Goal: Task Accomplishment & Management: Use online tool/utility

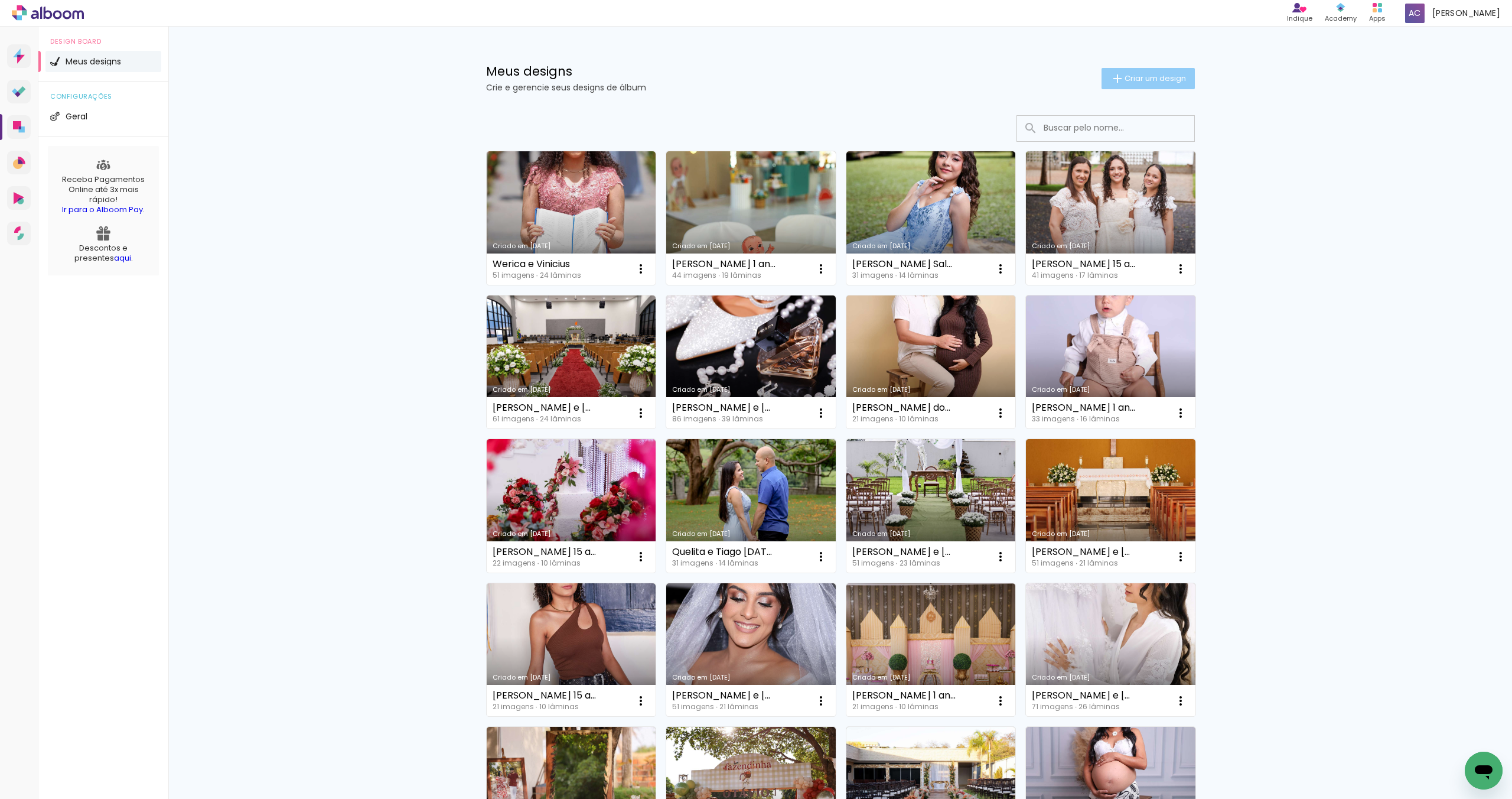
click at [1157, 78] on span "Criar um design" at bounding box center [1156, 78] width 61 height 8
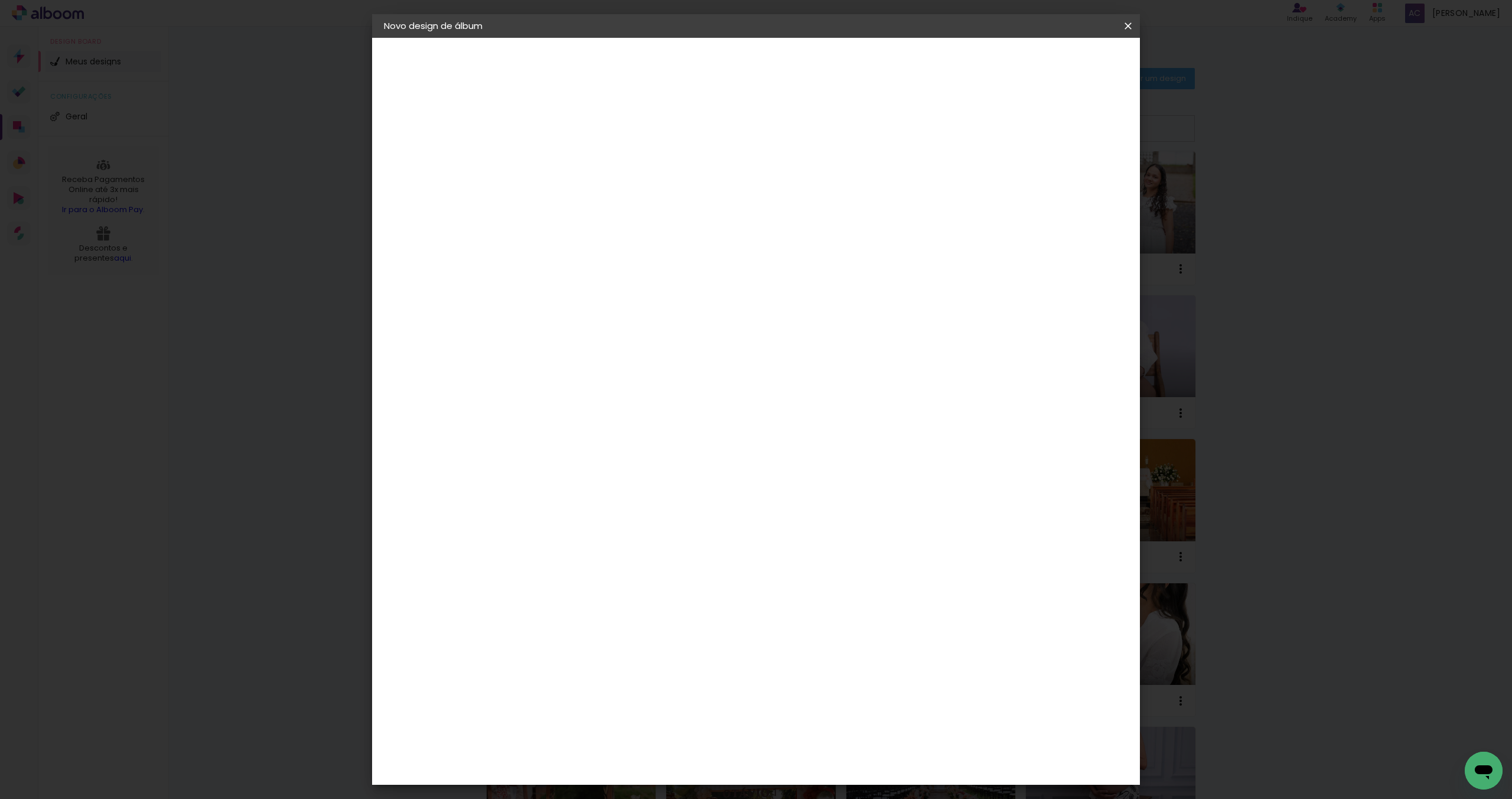
click at [577, 165] on input at bounding box center [577, 158] width 0 height 18
type input "[PERSON_NAME] 1 ano [DATE]"
type paper-input "[PERSON_NAME] 1 ano [DATE]"
click at [0, 0] on slot "Avançar" at bounding box center [0, 0] width 0 height 0
click at [618, 220] on input at bounding box center [607, 224] width 119 height 14
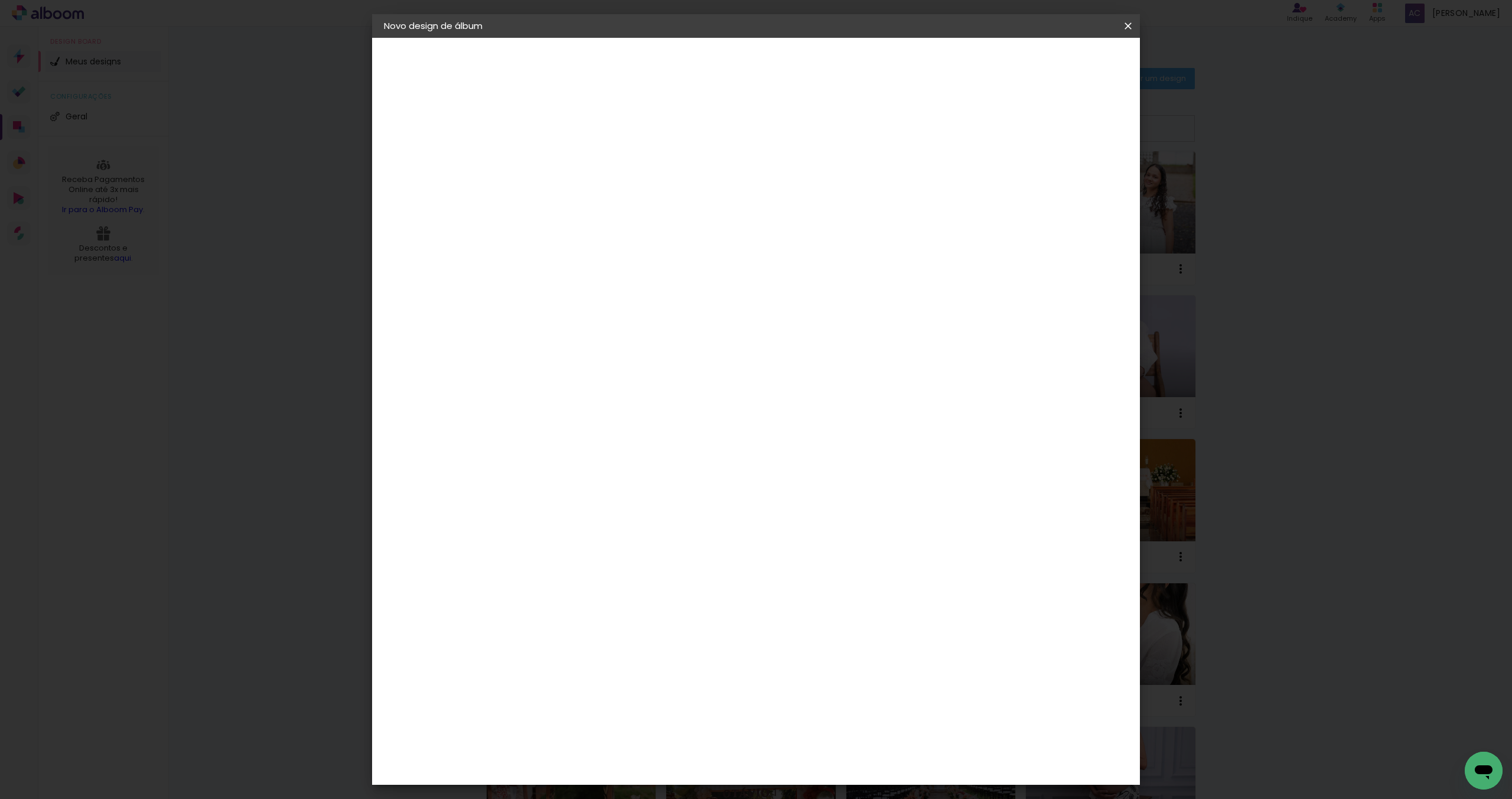
type input "pro"
type paper-input "pro"
click at [592, 460] on div "ProFox" at bounding box center [585, 464] width 32 height 9
click at [601, 460] on div "ProFox" at bounding box center [585, 464] width 32 height 9
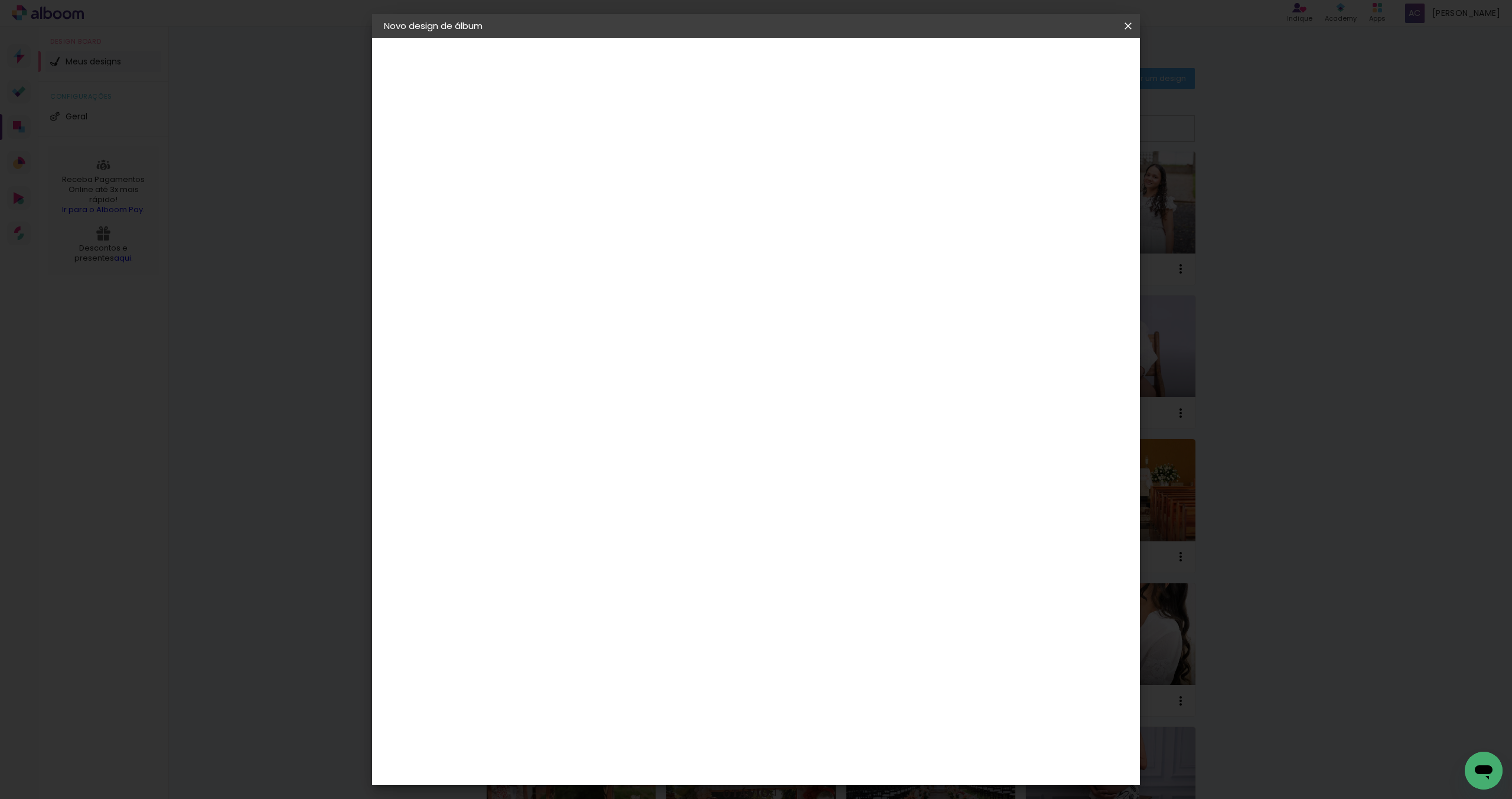
click at [771, 69] on paper-button "Avançar" at bounding box center [742, 63] width 58 height 20
click at [701, 611] on span "30 × 30 cm" at bounding box center [678, 622] width 43 height 24
click at [0, 0] on slot "Avançar" at bounding box center [0, 0] width 0 height 0
click at [997, 130] on div at bounding box center [991, 127] width 10 height 10
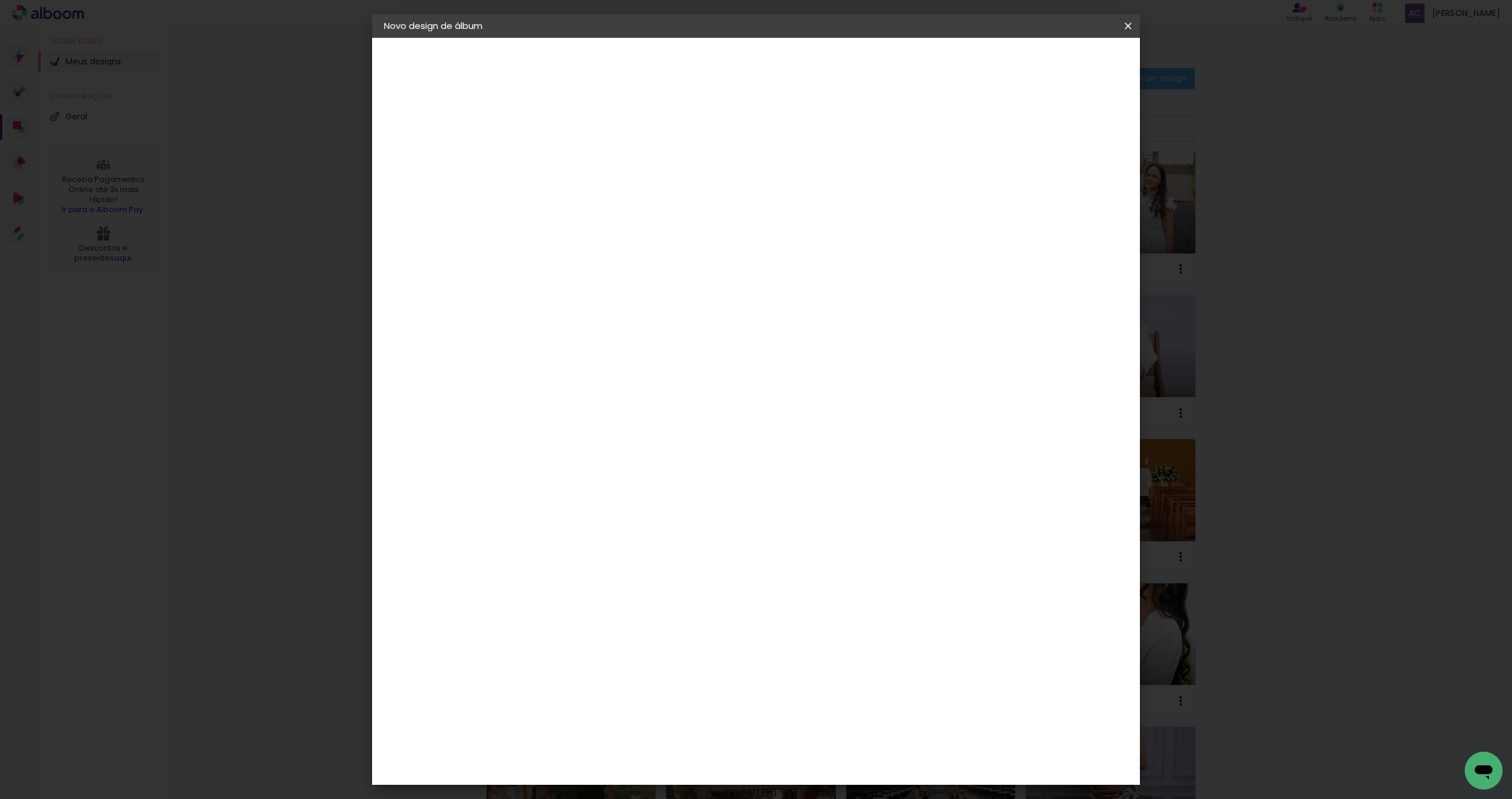
type paper-checkbox "on"
click at [1063, 64] on span "Iniciar design" at bounding box center [1036, 63] width 54 height 9
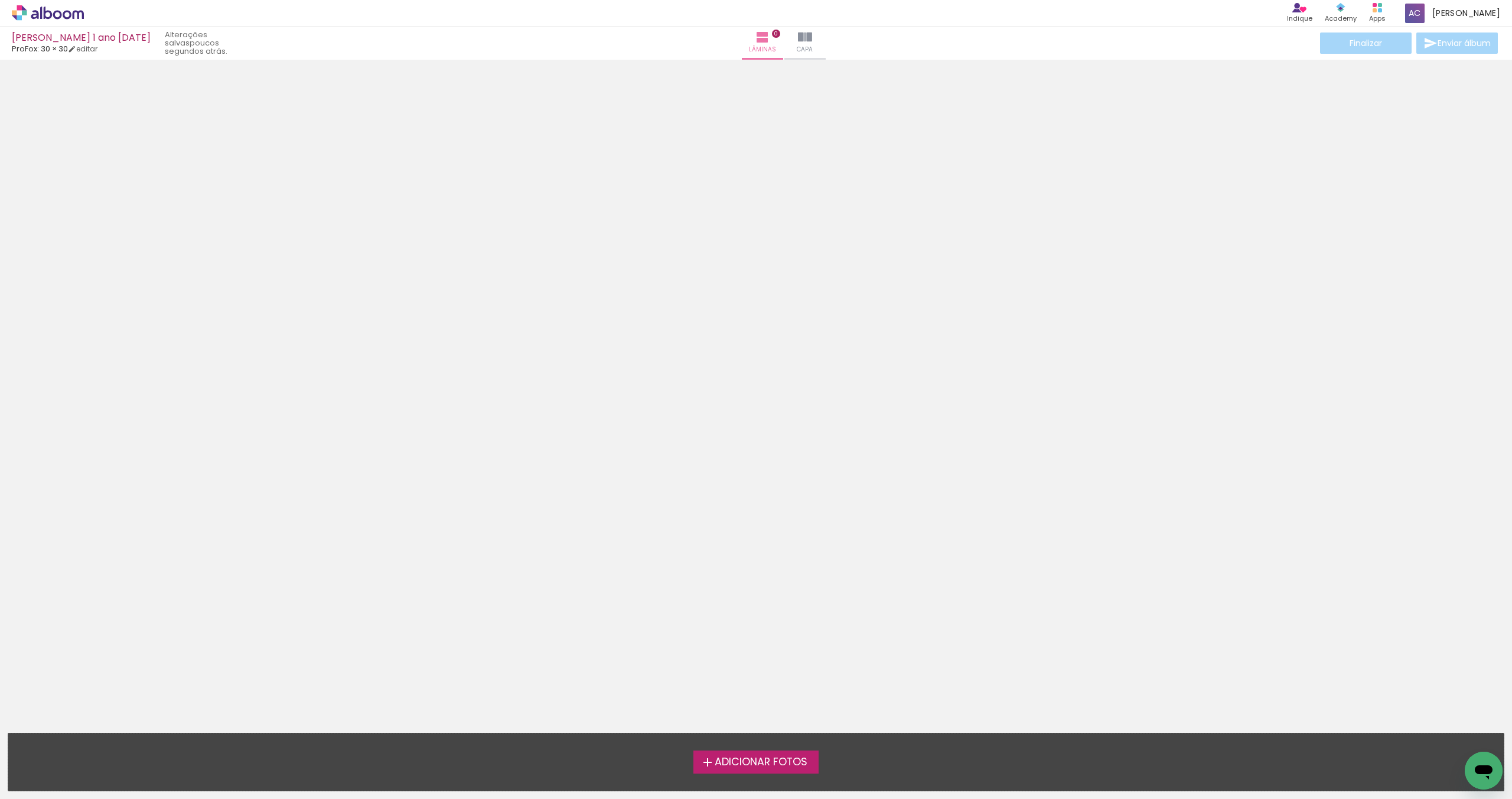
click at [768, 760] on span "Adicionar Fotos" at bounding box center [761, 761] width 93 height 10
click at [0, 0] on input "file" at bounding box center [0, 0] width 0 height 0
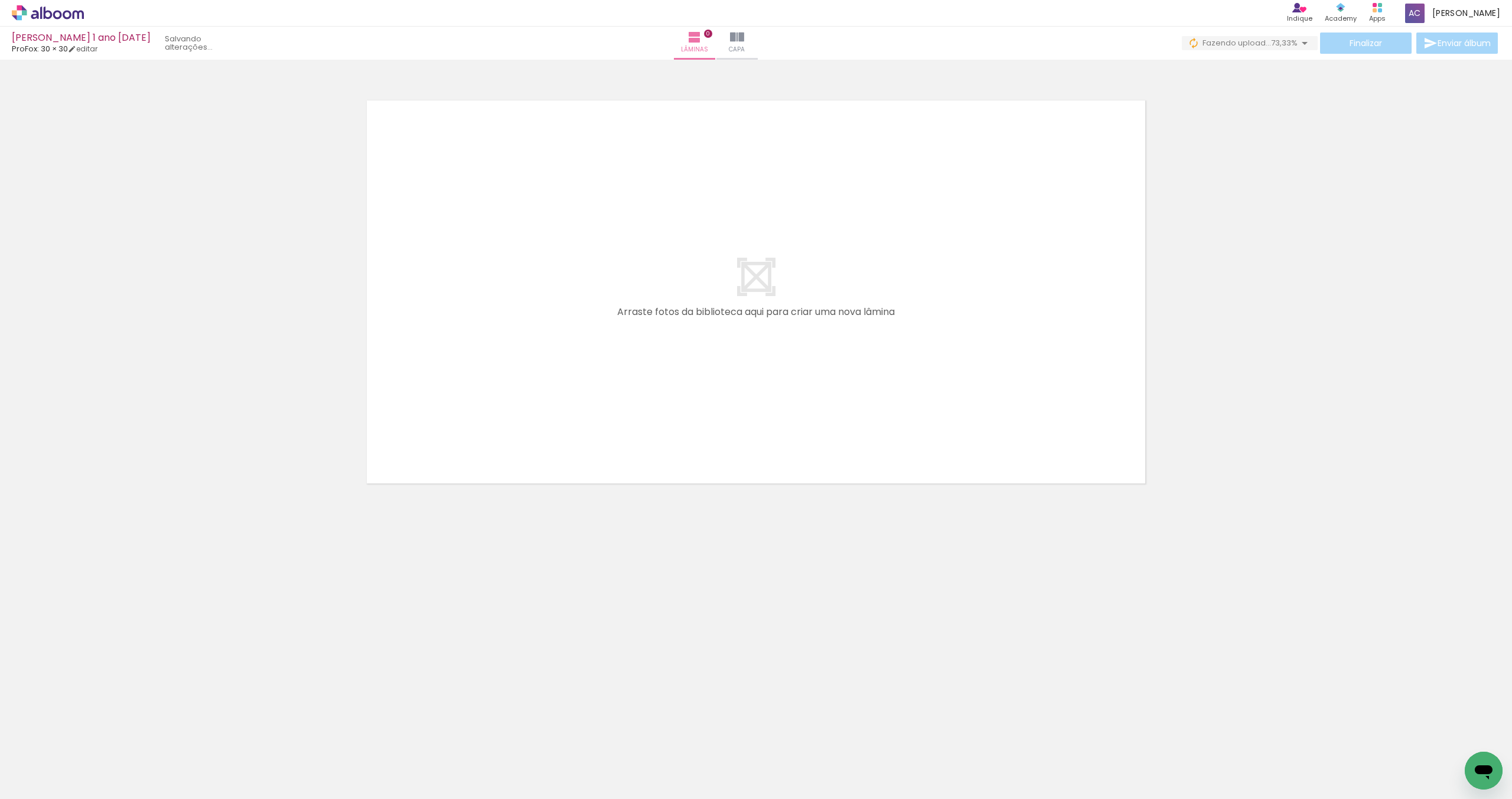
click at [61, 761] on iron-icon at bounding box center [60, 762] width 9 height 9
click at [0, 0] on slot "Não utilizadas" at bounding box center [0, 0] width 0 height 0
type input "Não utilizadas"
click at [90, 46] on link "editar" at bounding box center [83, 49] width 30 height 10
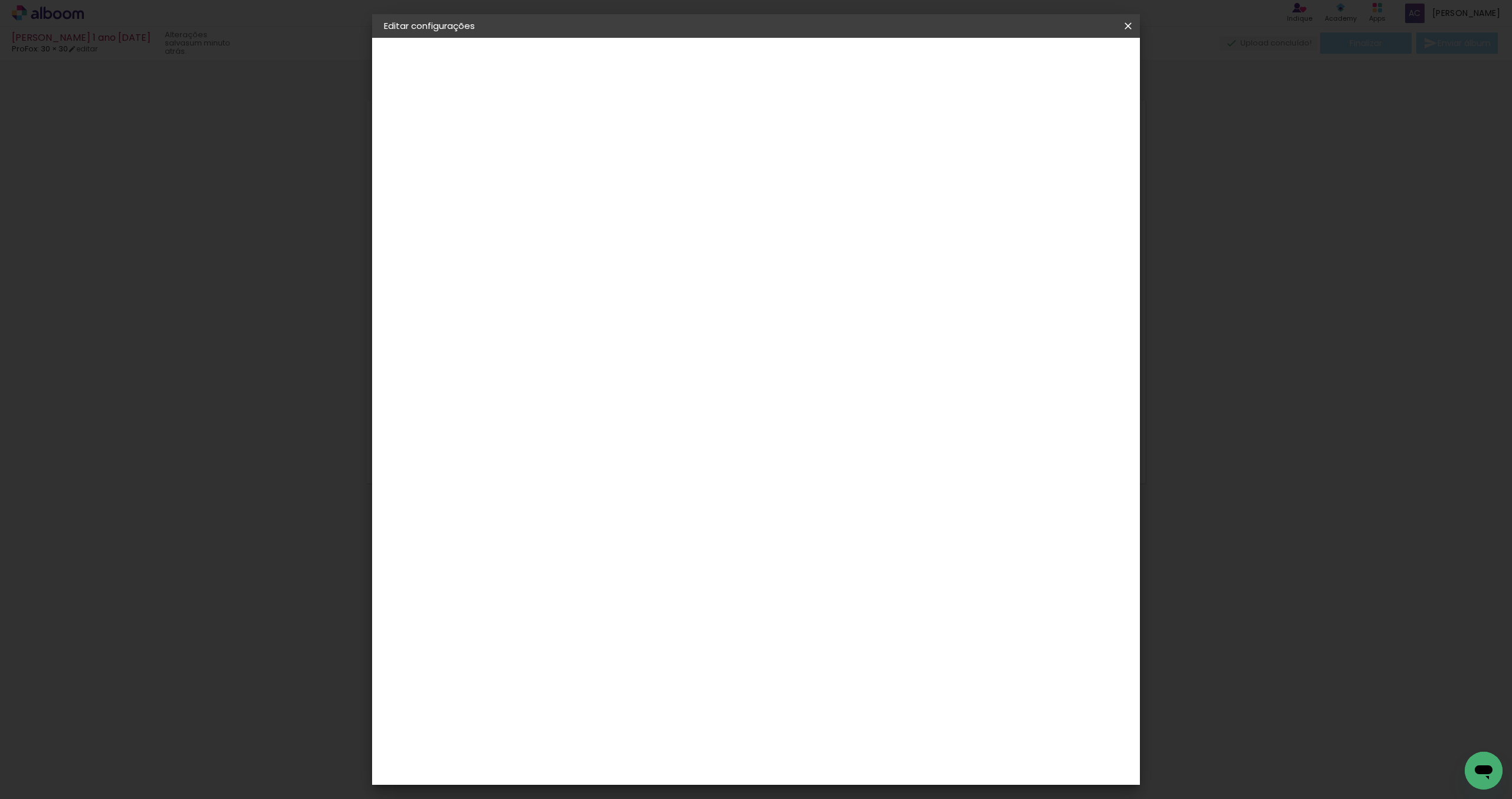
click at [997, 127] on div at bounding box center [991, 127] width 10 height 10
type paper-checkbox "on"
click at [1046, 61] on span "Salvar configurações" at bounding box center [1019, 63] width 88 height 9
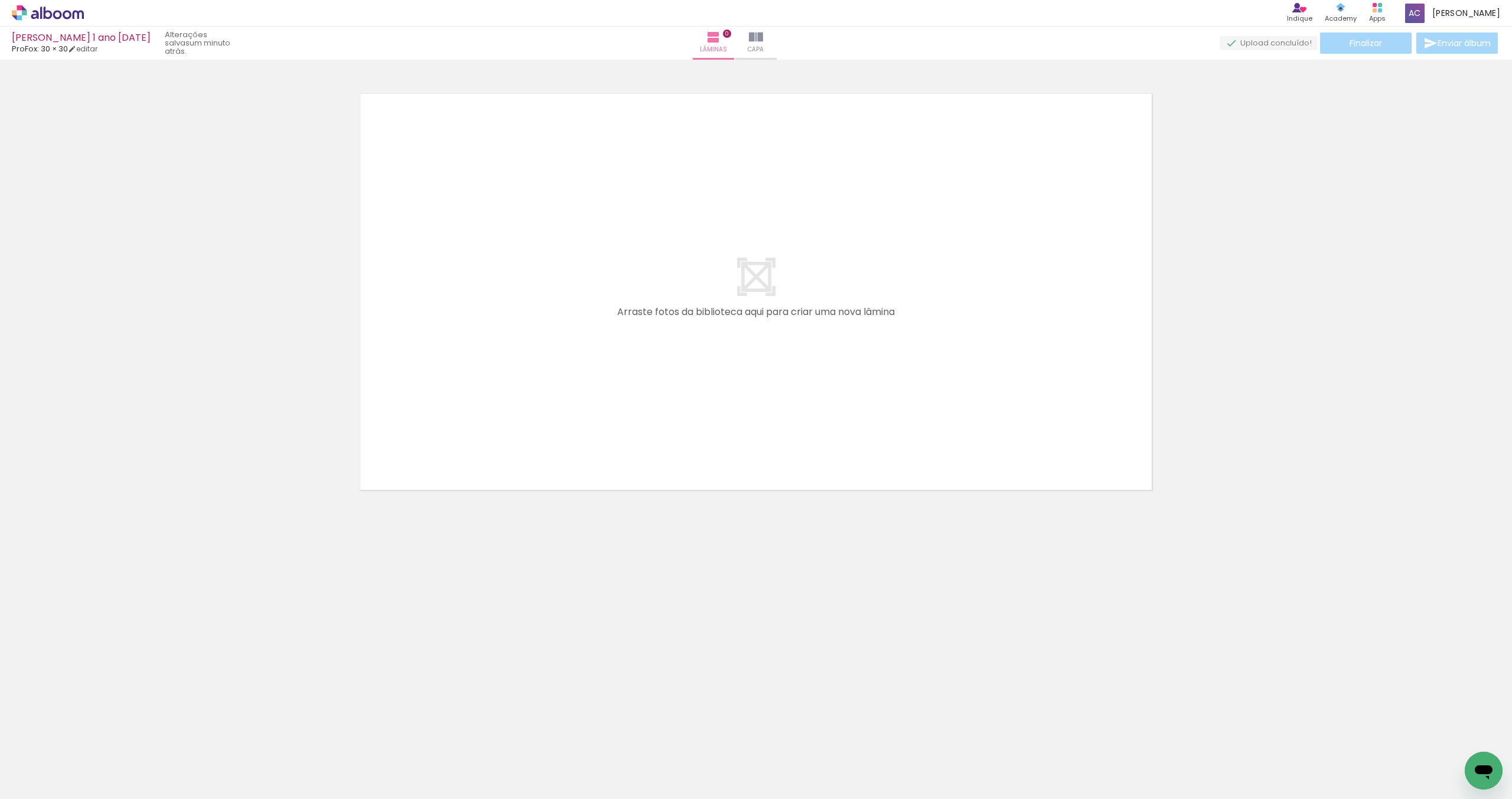
scroll to position [0, 2148]
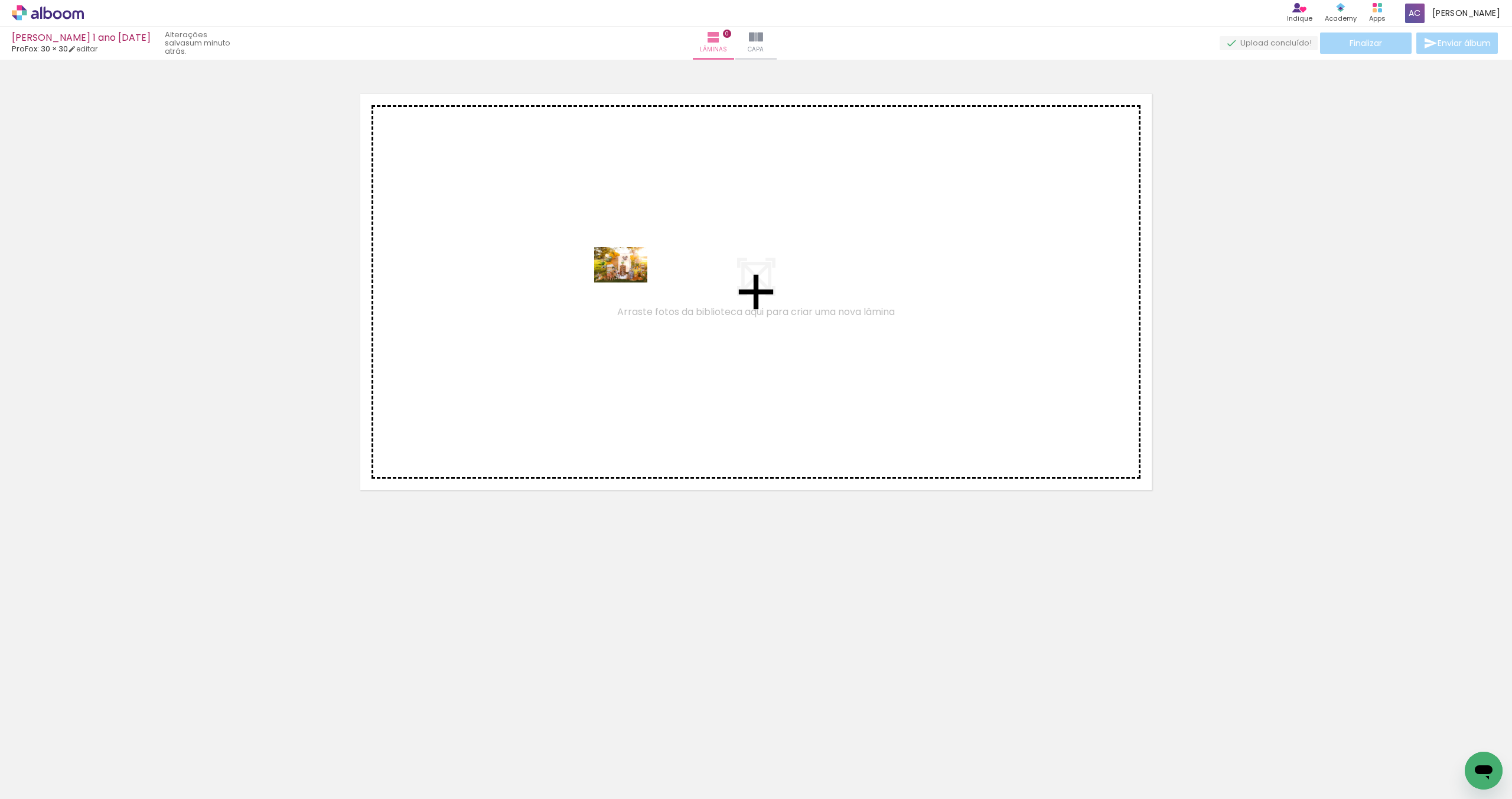
drag, startPoint x: 1202, startPoint y: 758, endPoint x: 591, endPoint y: 266, distance: 784.5
click at [591, 266] on quentale-workspace at bounding box center [756, 399] width 1512 height 799
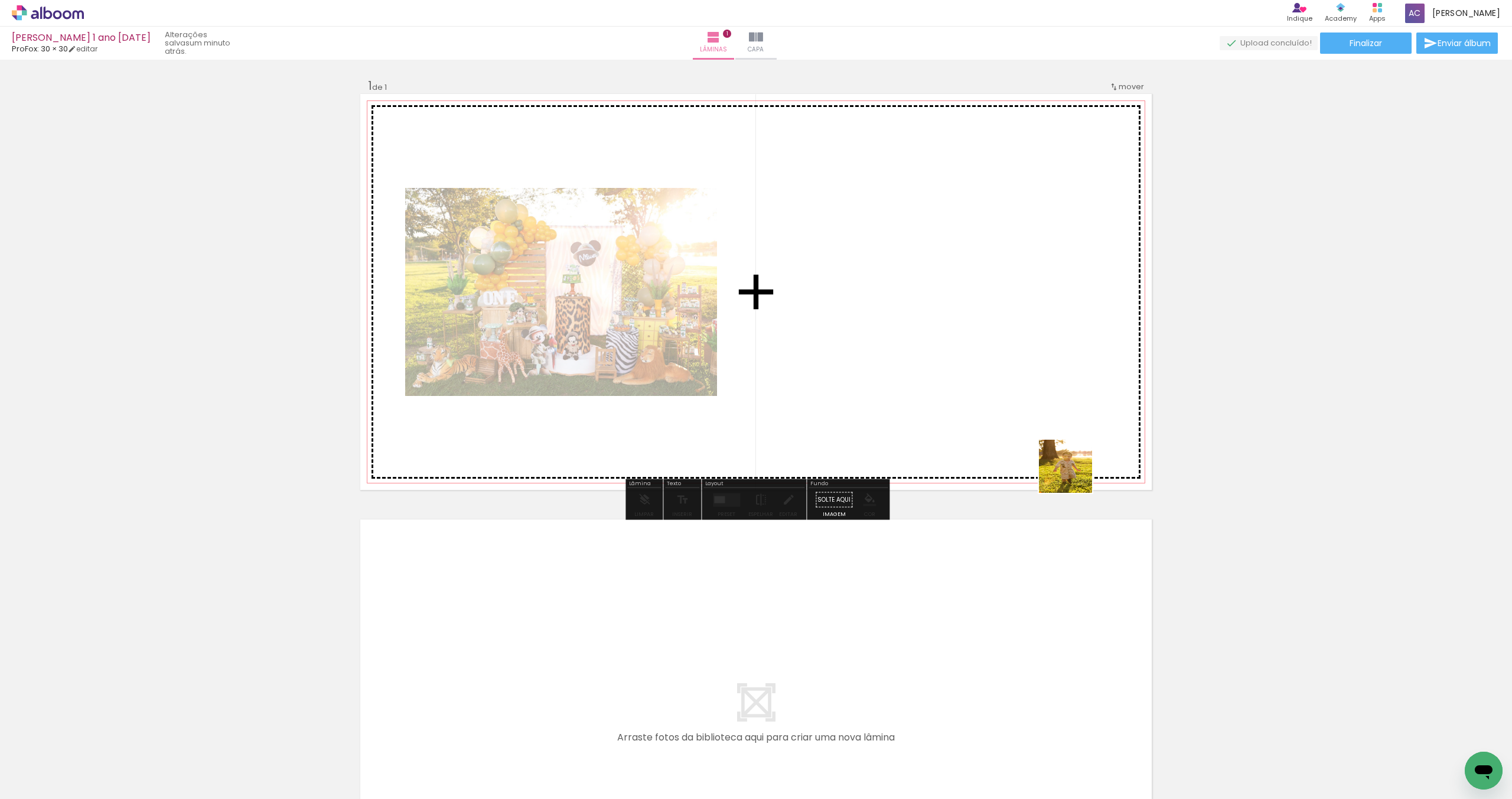
drag, startPoint x: 1143, startPoint y: 760, endPoint x: 1016, endPoint y: 356, distance: 423.5
click at [1017, 356] on quentale-workspace at bounding box center [756, 399] width 1512 height 799
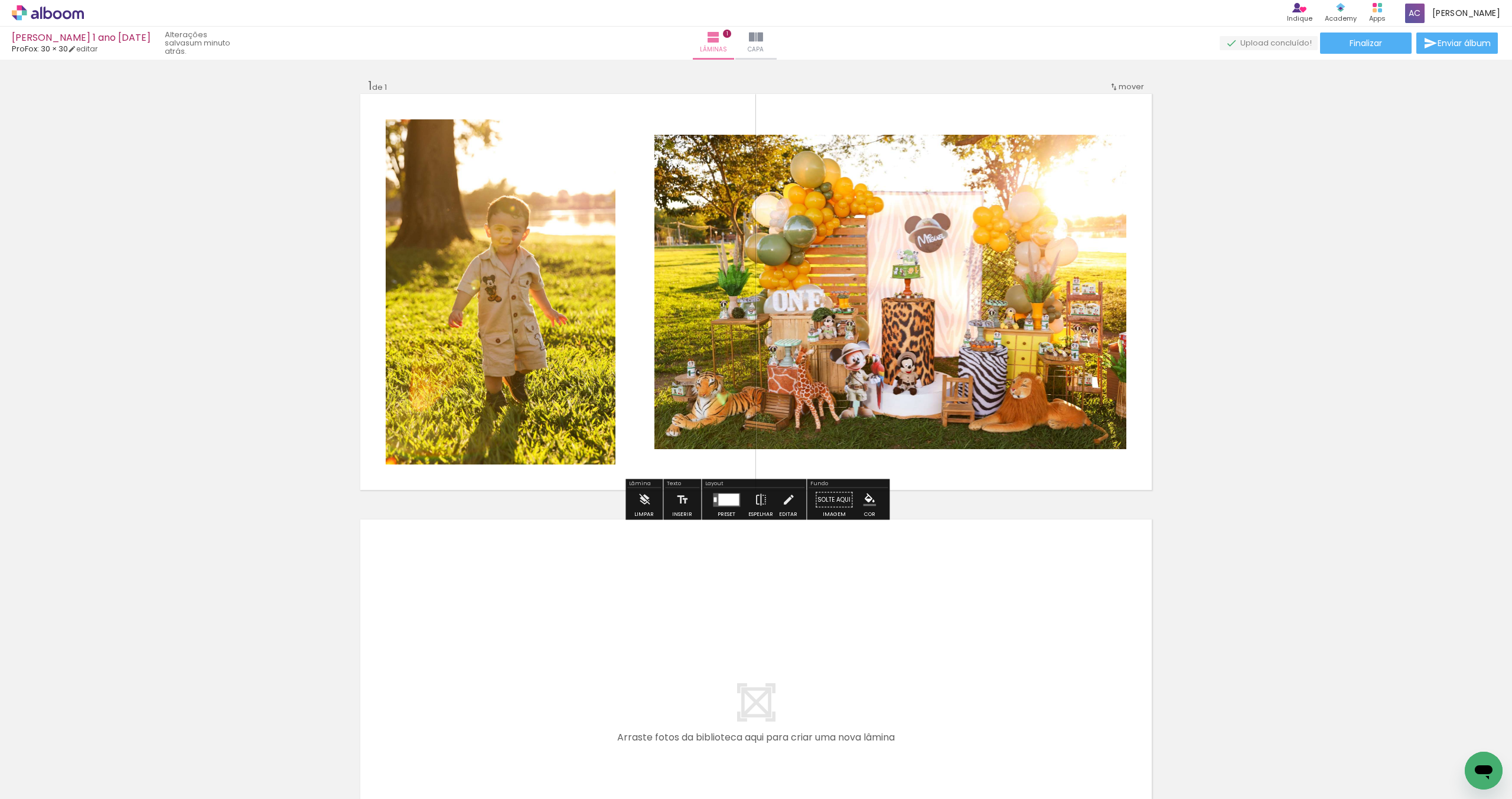
click at [736, 505] on quentale-layouter at bounding box center [727, 500] width 27 height 14
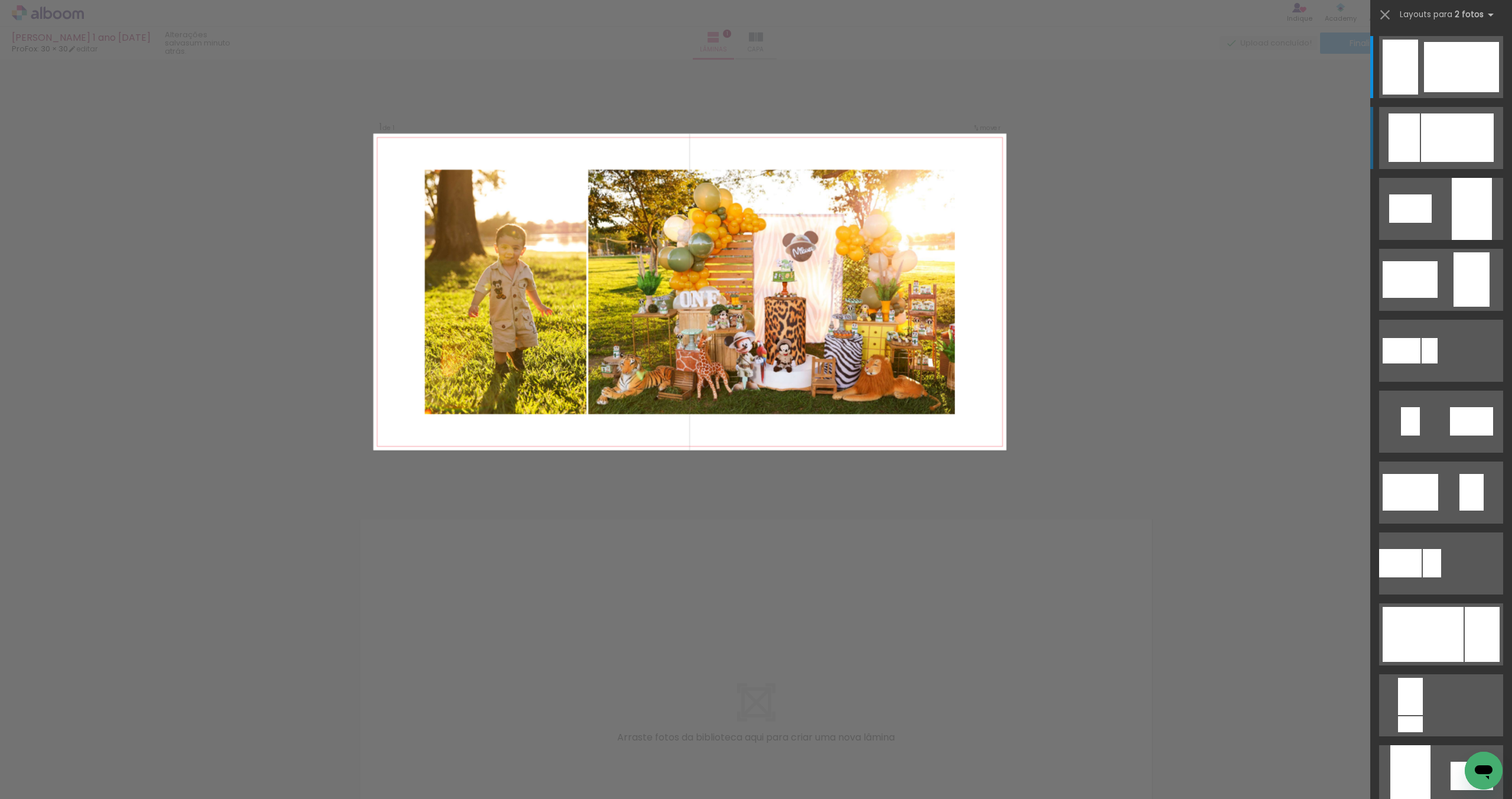
click at [1445, 92] on div at bounding box center [1462, 67] width 75 height 50
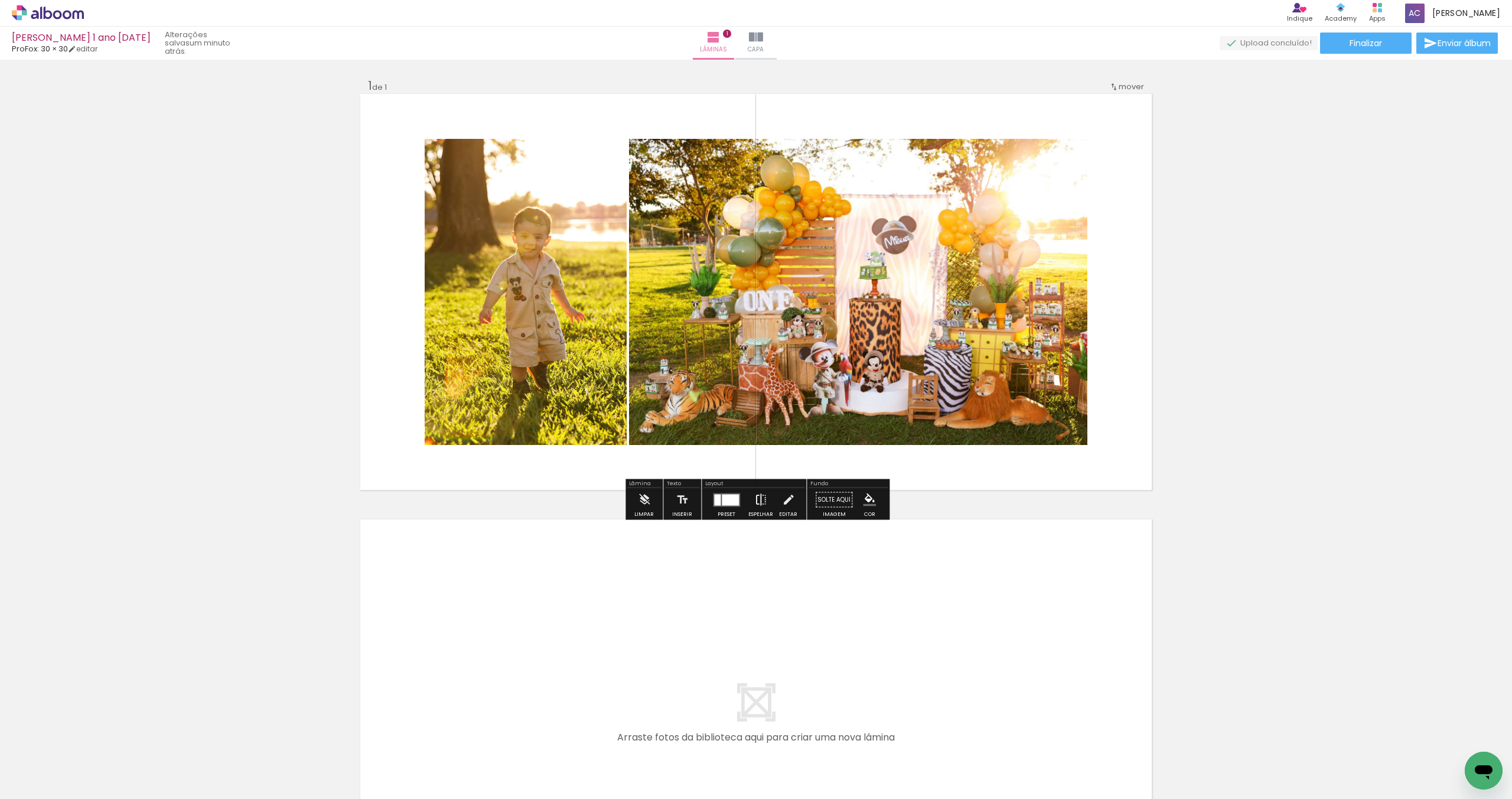
click at [756, 504] on iron-icon at bounding box center [761, 500] width 13 height 24
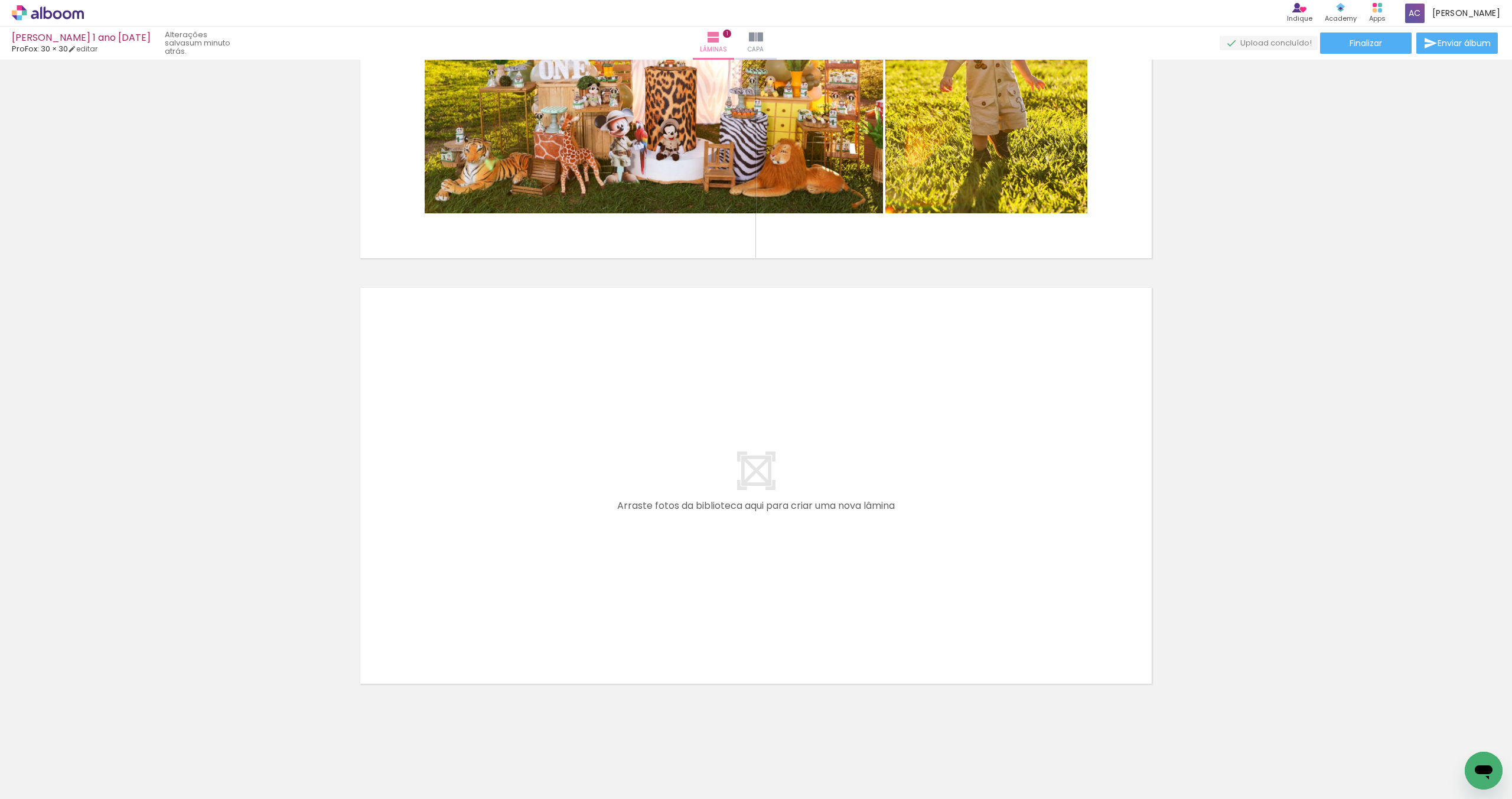
scroll to position [0, 0]
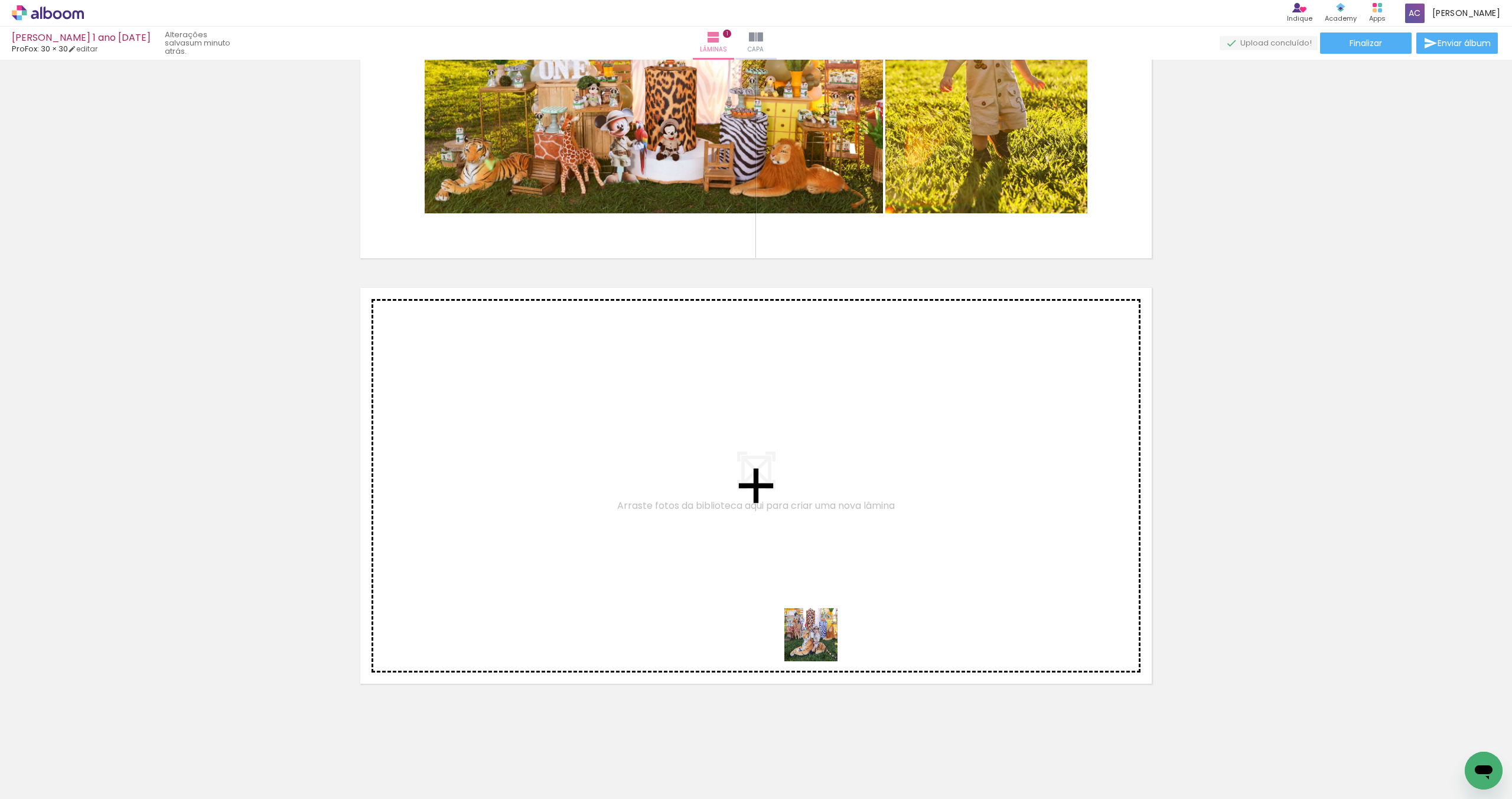
drag, startPoint x: 796, startPoint y: 766, endPoint x: 830, endPoint y: 591, distance: 178.3
click at [830, 591] on quentale-workspace at bounding box center [756, 399] width 1512 height 799
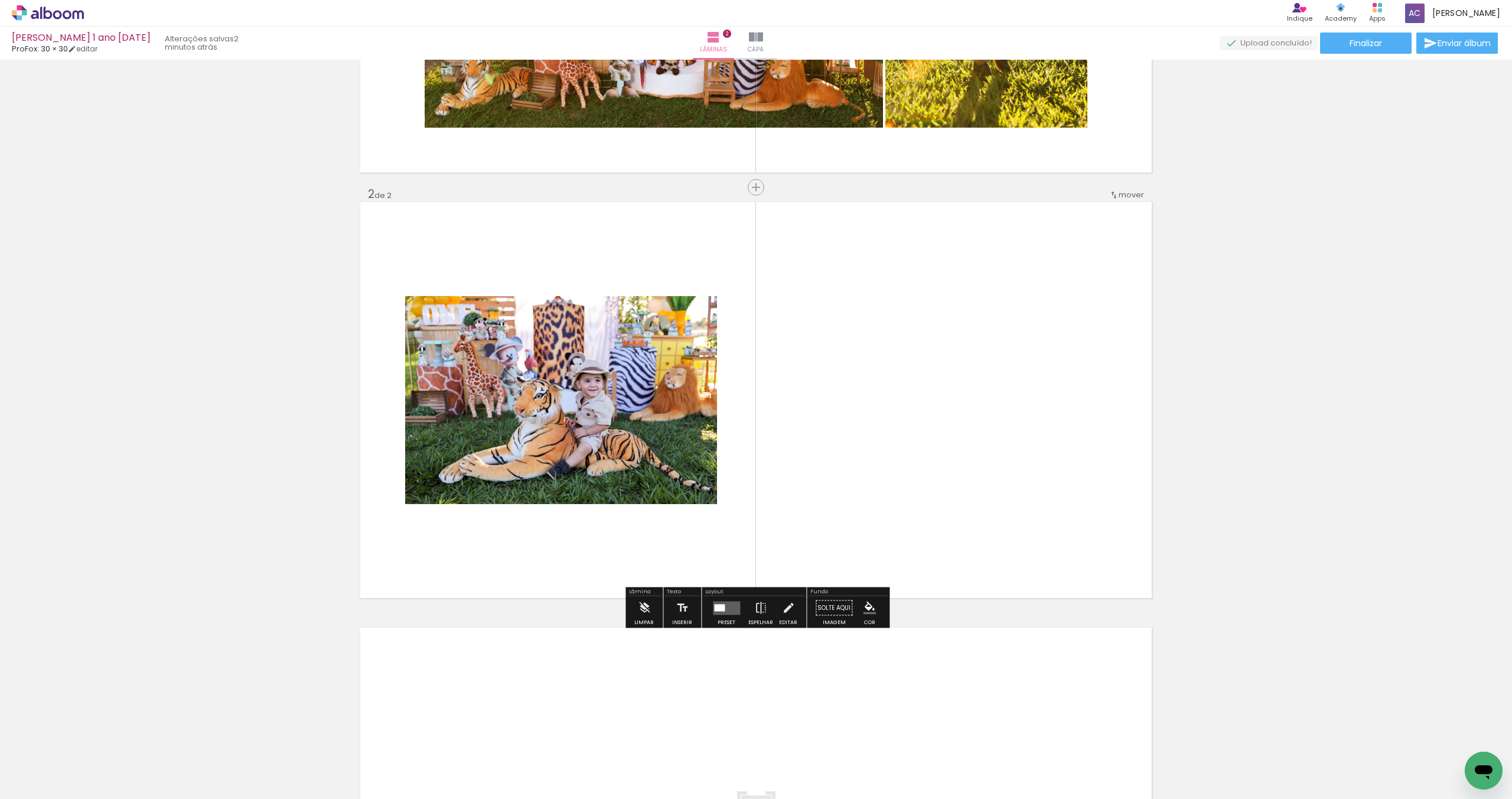
scroll to position [325, 0]
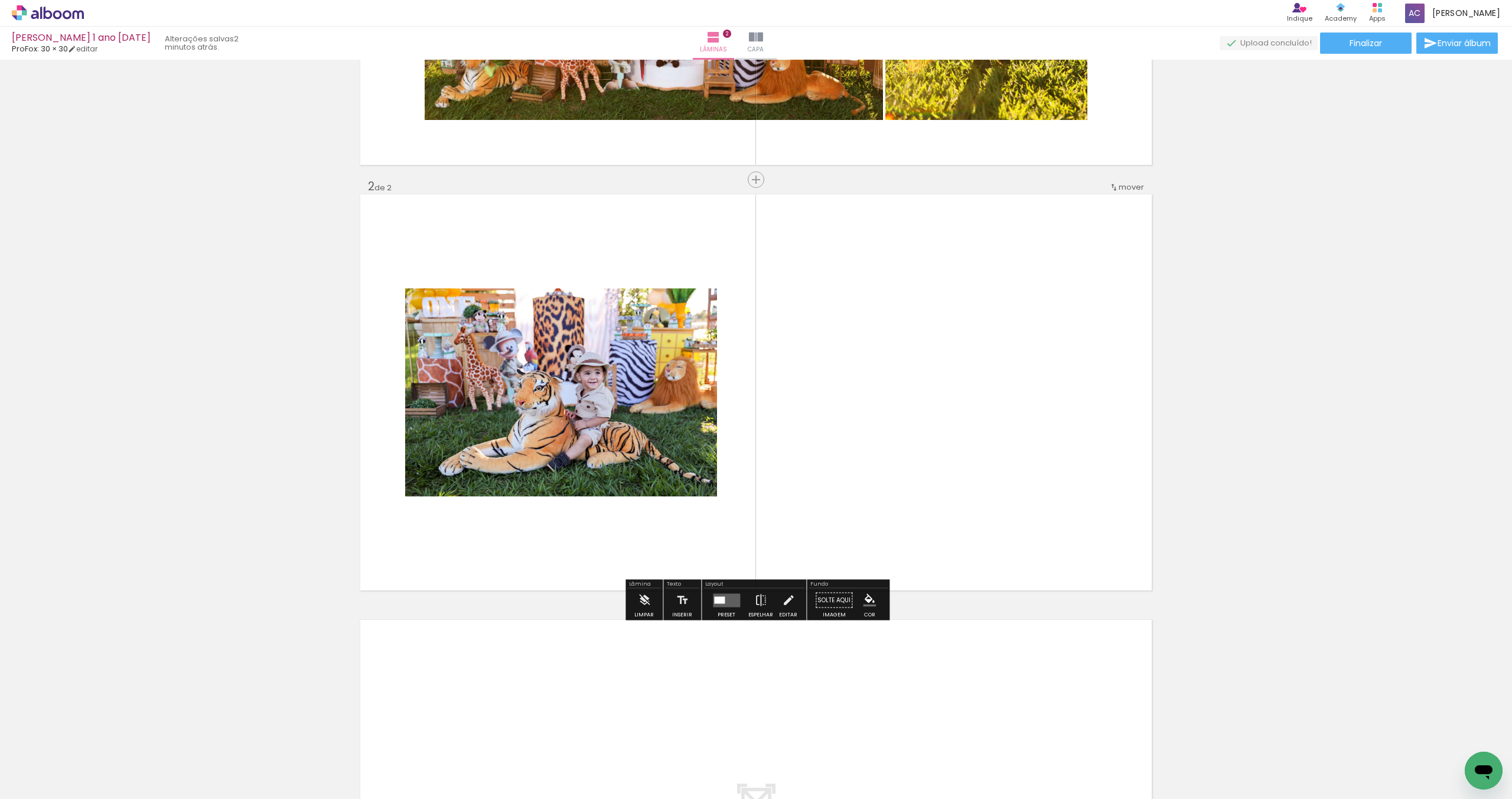
click at [727, 603] on quentale-layouter at bounding box center [727, 599] width 27 height 14
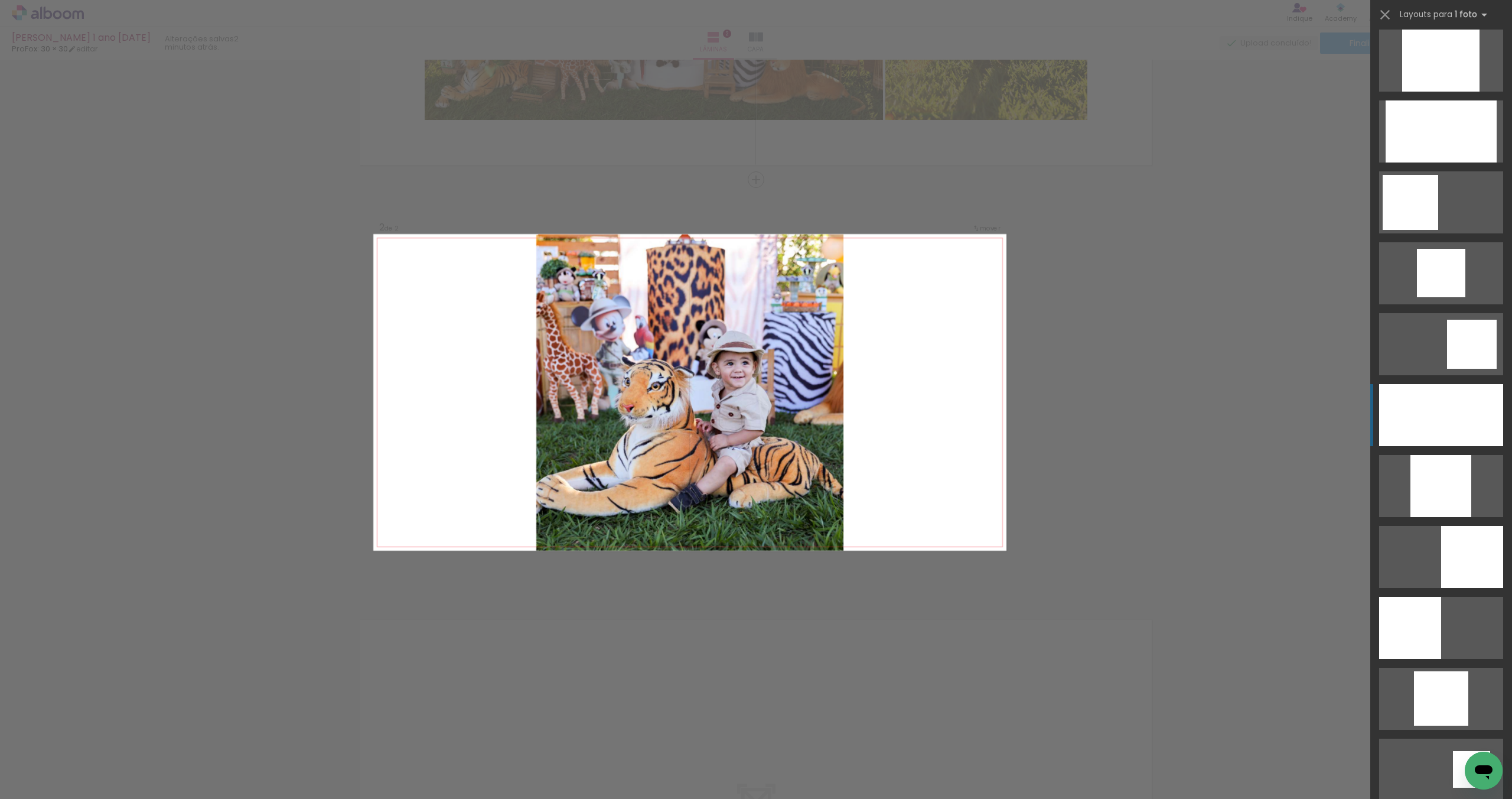
scroll to position [719, 0]
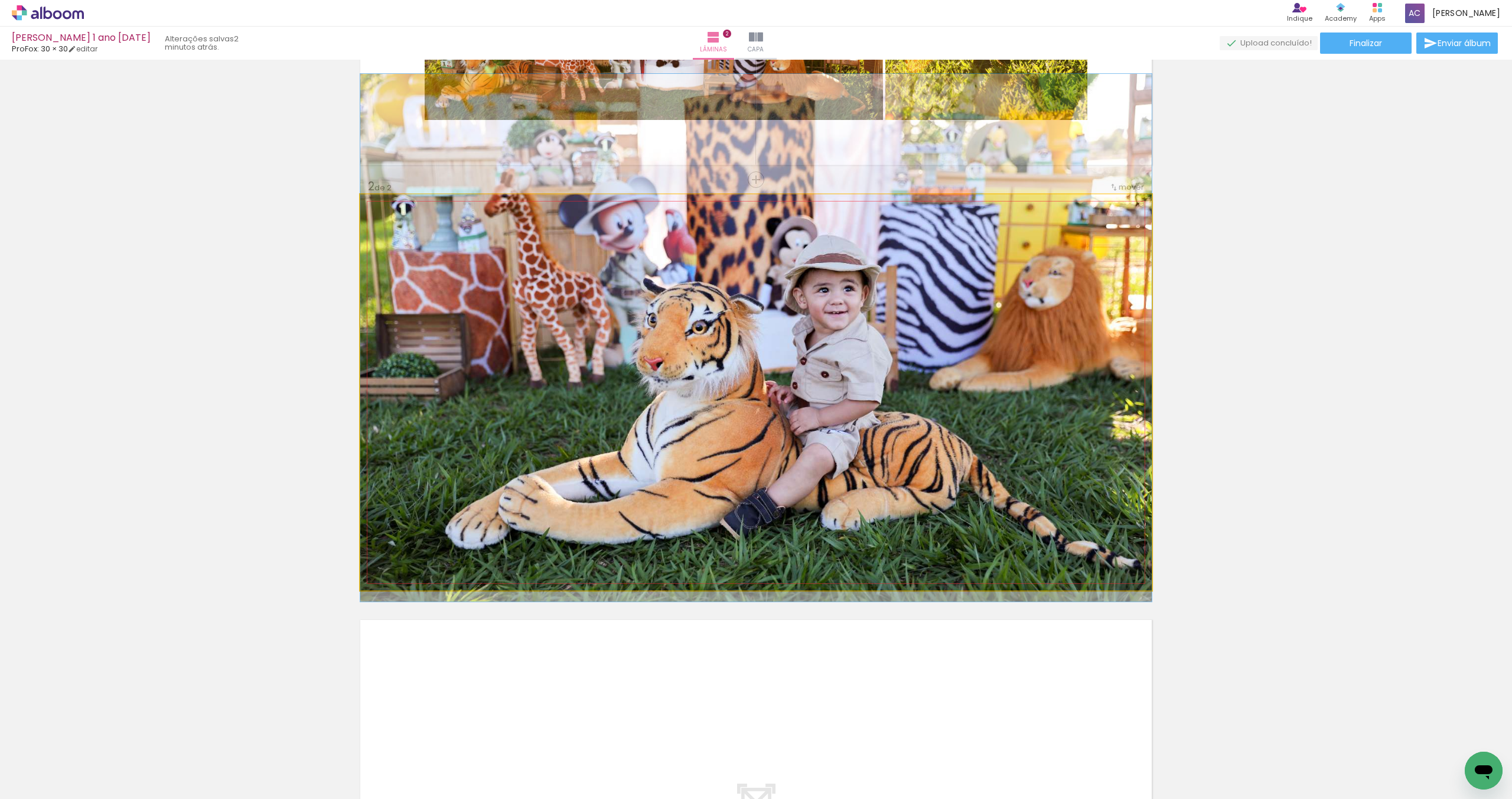
drag, startPoint x: 879, startPoint y: 434, endPoint x: 878, endPoint y: 379, distance: 55.0
click at [878, 380] on quentale-photo at bounding box center [756, 392] width 791 height 396
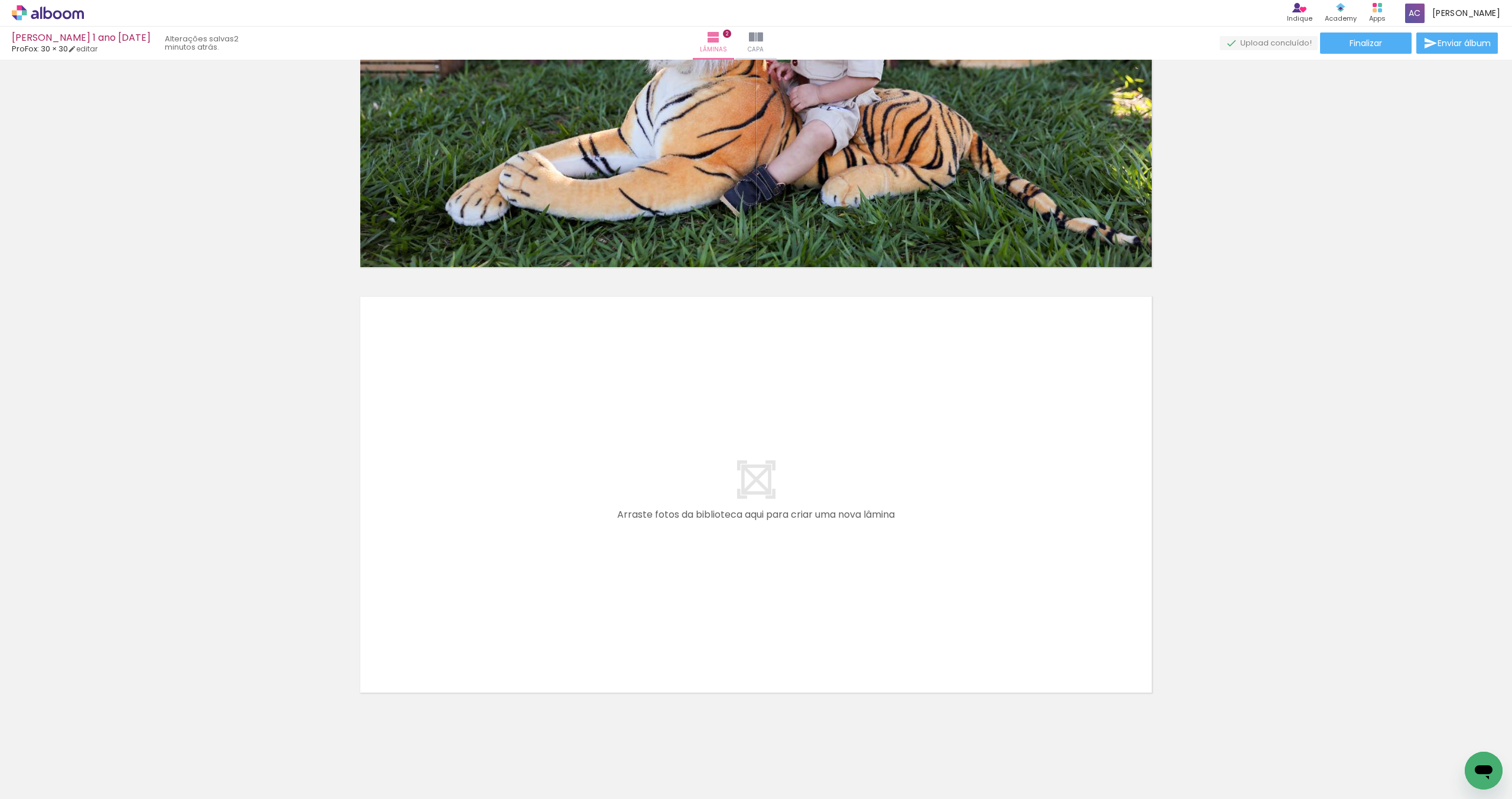
scroll to position [657, 0]
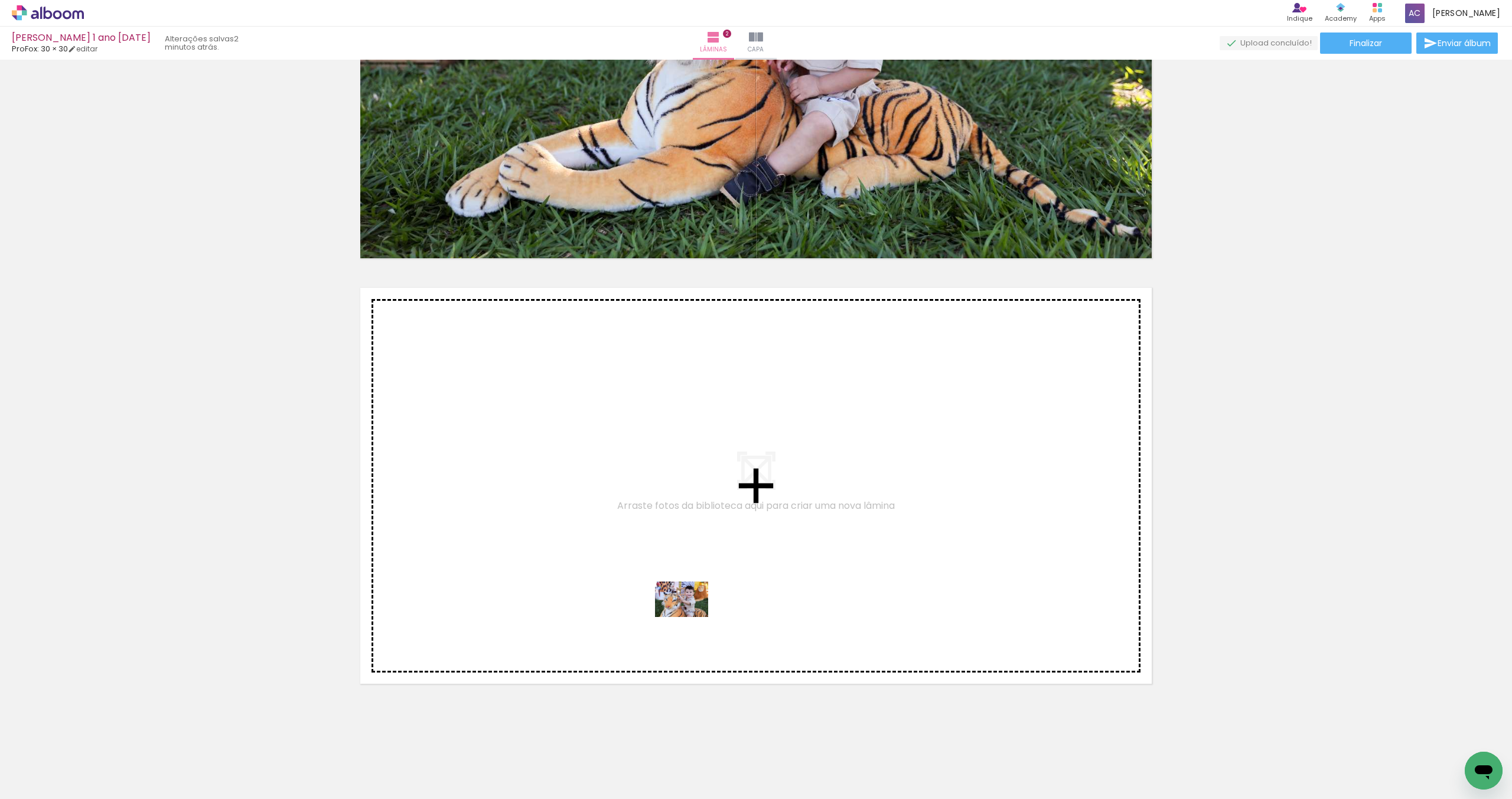
drag, startPoint x: 782, startPoint y: 764, endPoint x: 680, endPoint y: 597, distance: 195.7
click at [680, 597] on quentale-workspace at bounding box center [756, 399] width 1512 height 799
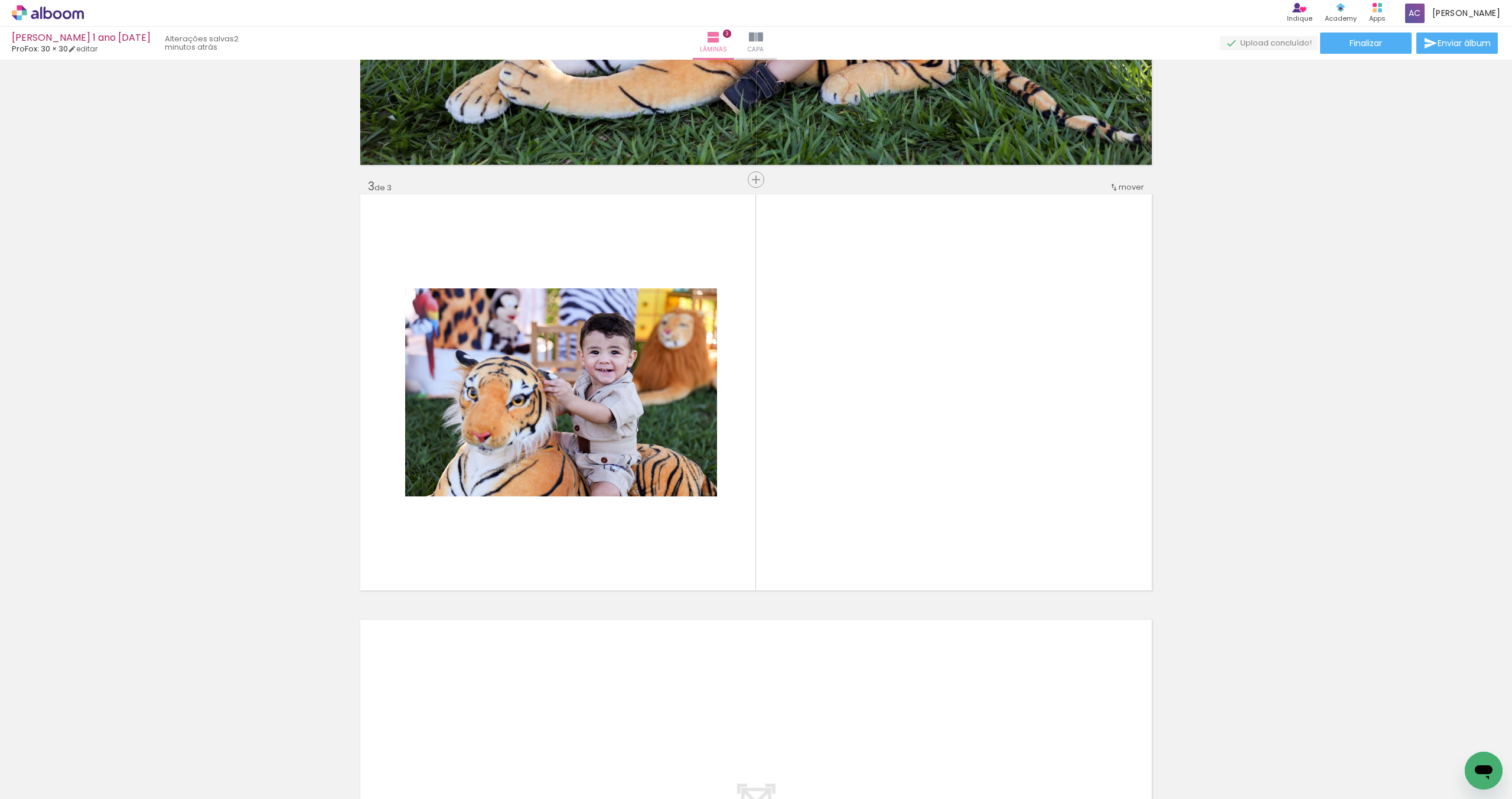
scroll to position [0, 9]
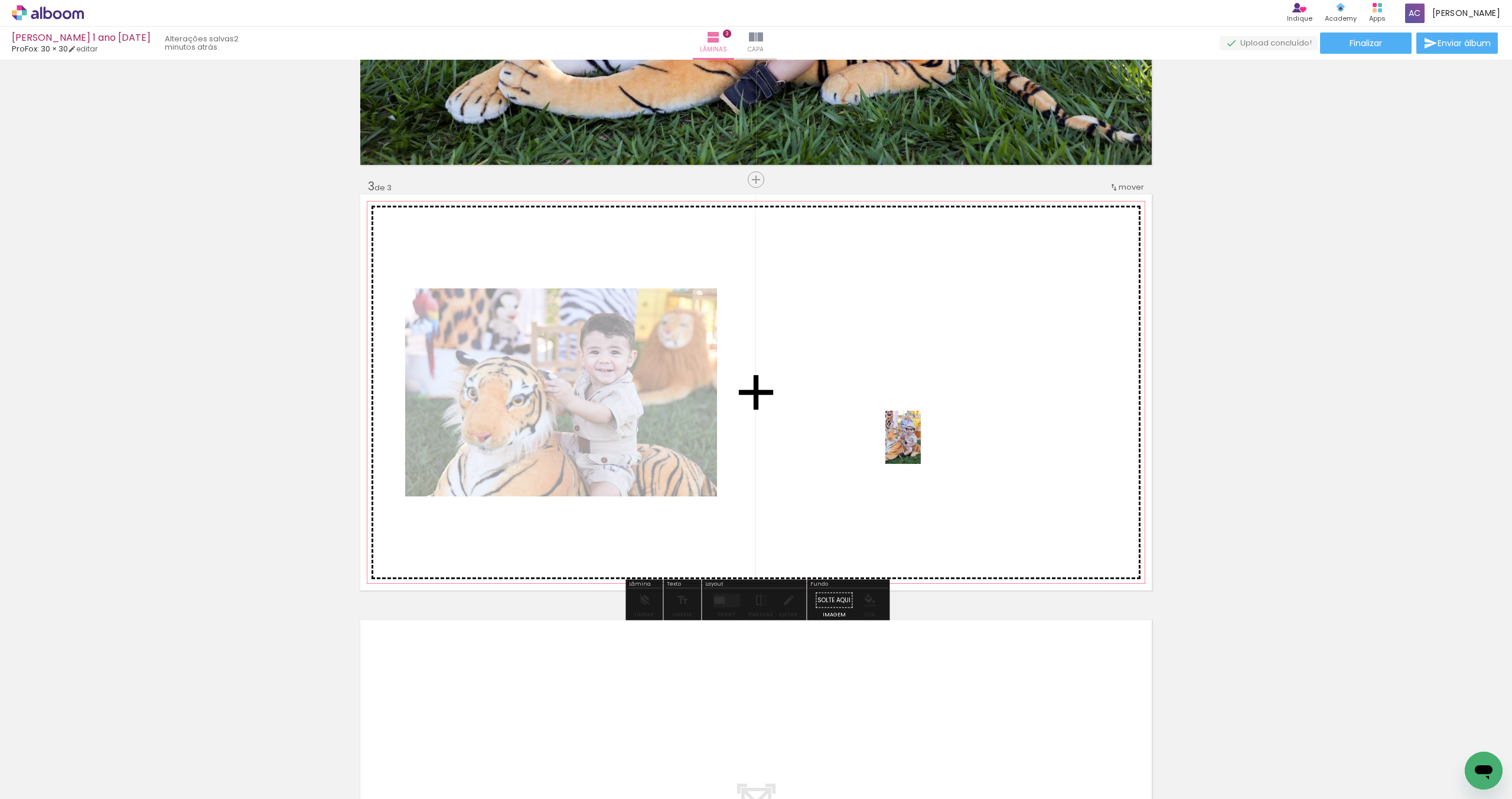
drag, startPoint x: 793, startPoint y: 703, endPoint x: 921, endPoint y: 446, distance: 287.1
click at [921, 446] on quentale-workspace at bounding box center [756, 399] width 1512 height 799
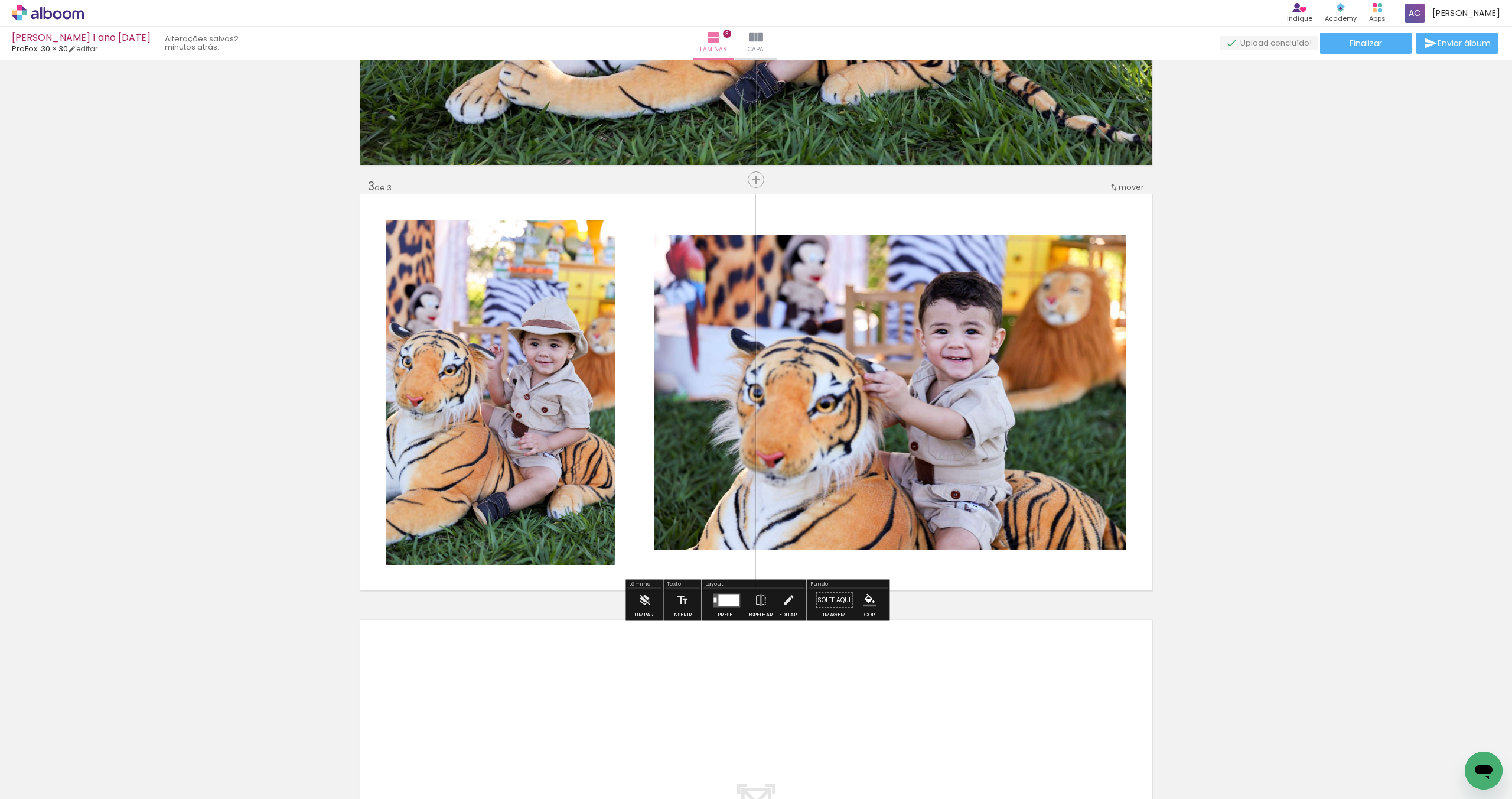
click at [726, 606] on quentale-layouter at bounding box center [727, 599] width 27 height 14
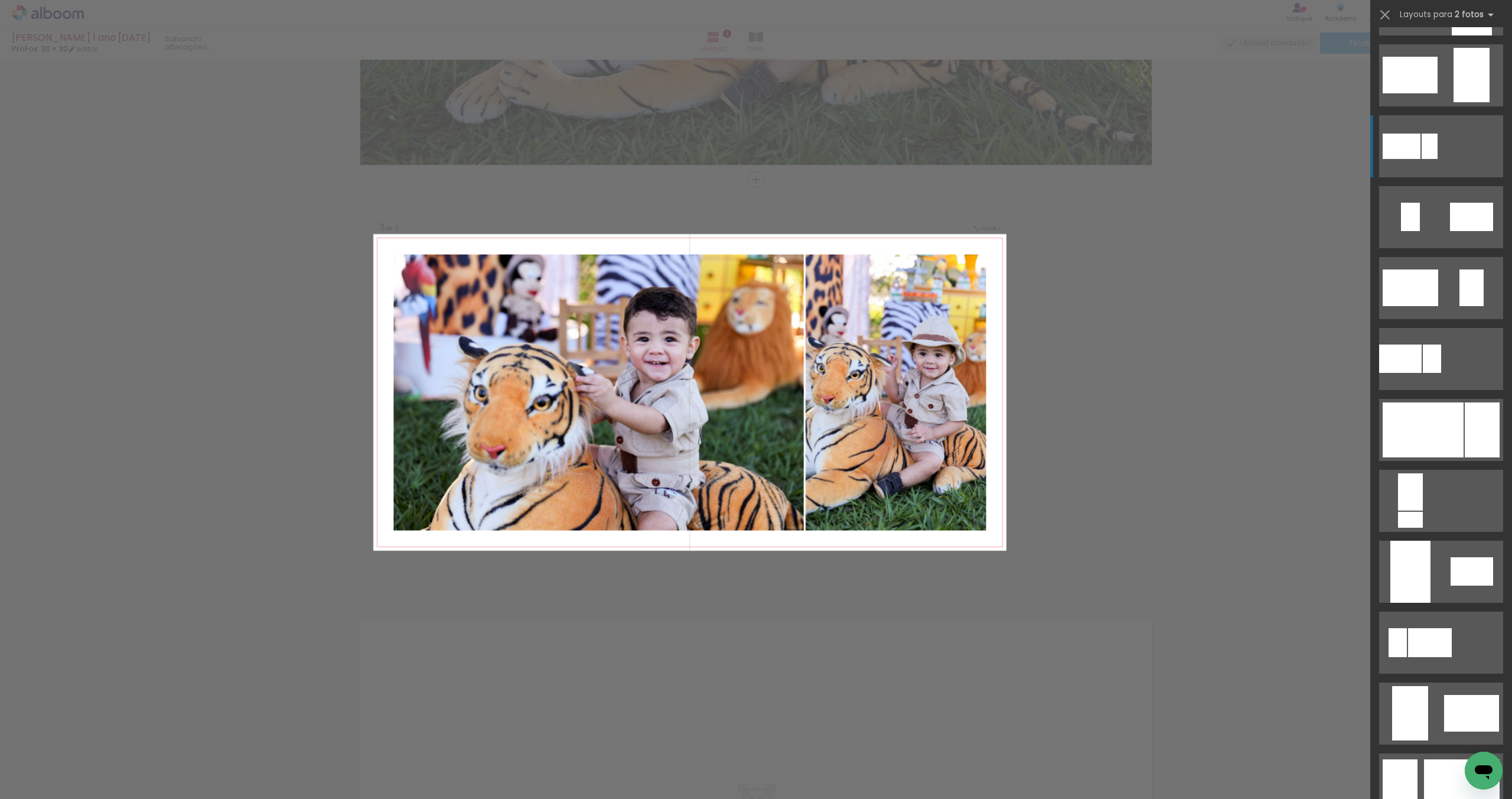
scroll to position [300, 0]
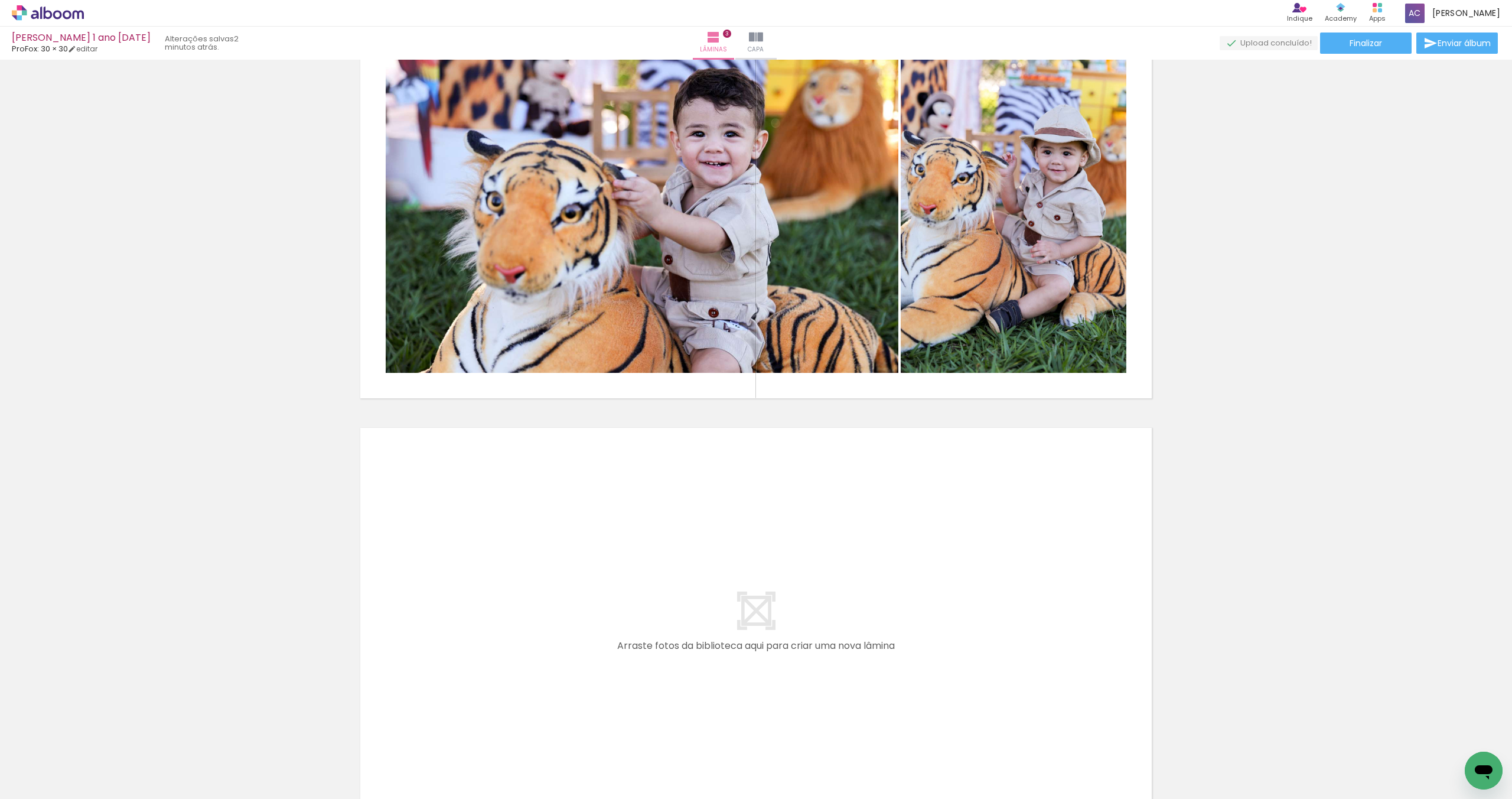
scroll to position [1082, 0]
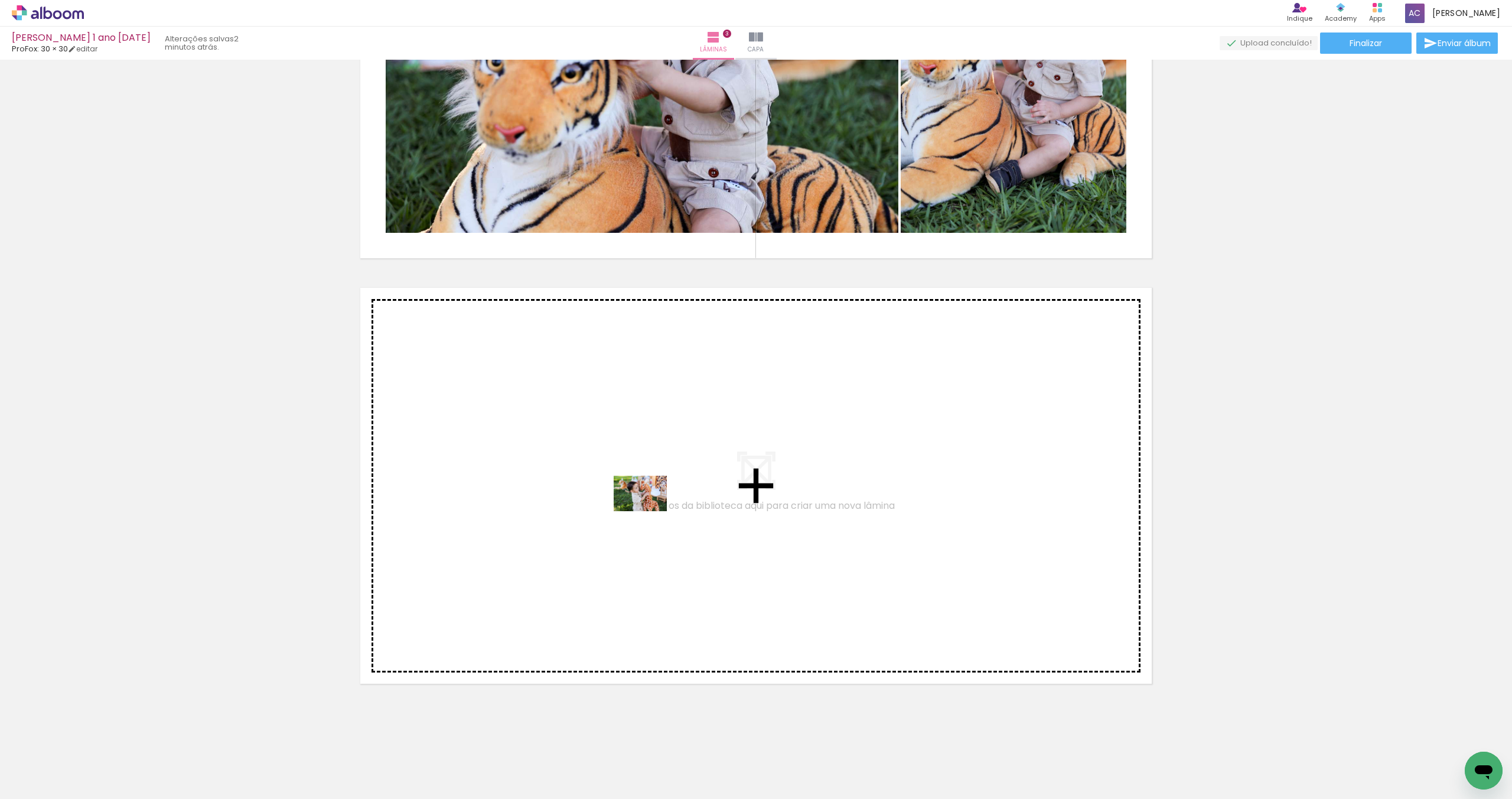
click at [649, 510] on quentale-workspace at bounding box center [756, 399] width 1512 height 799
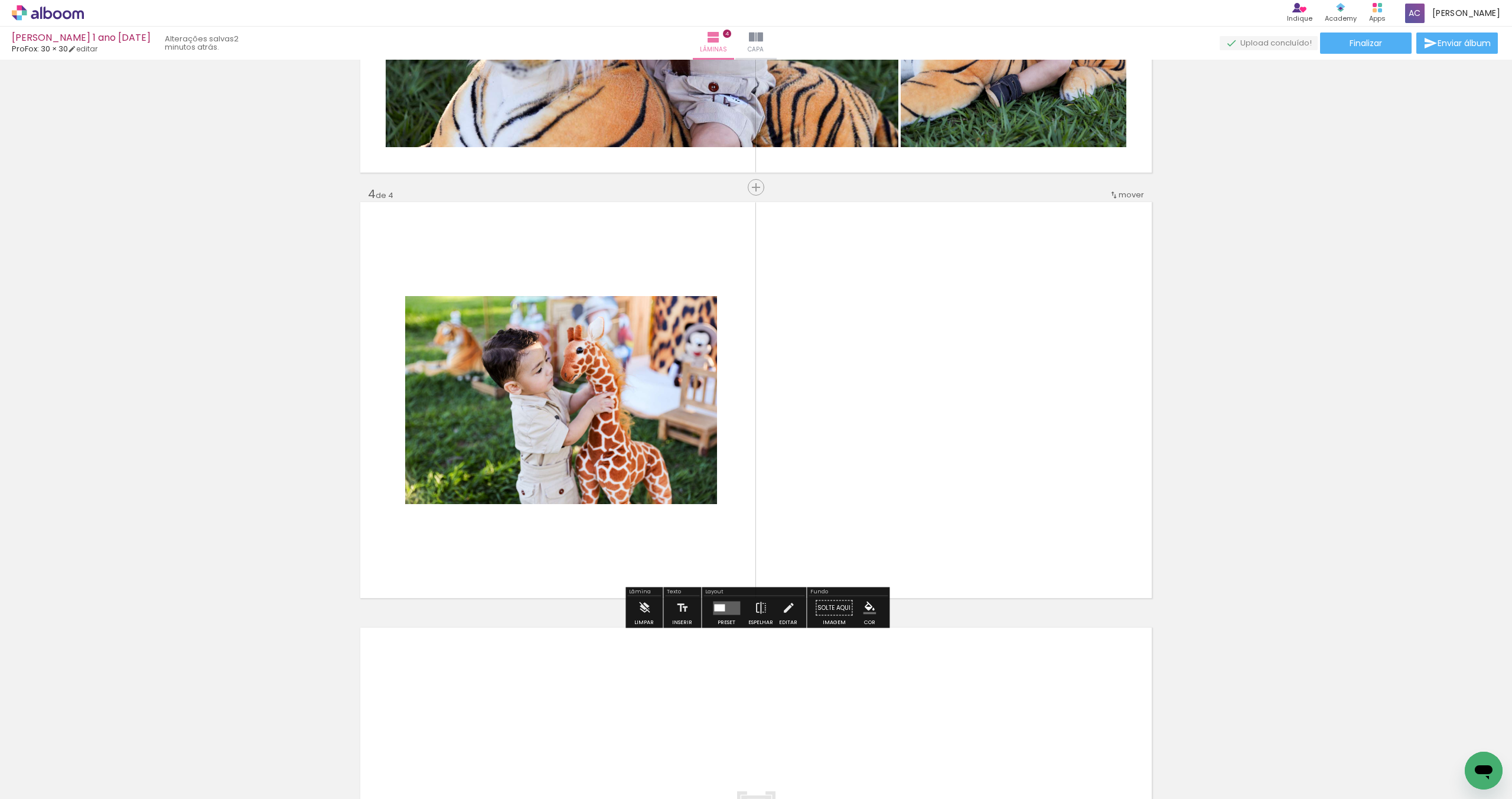
scroll to position [1175, 0]
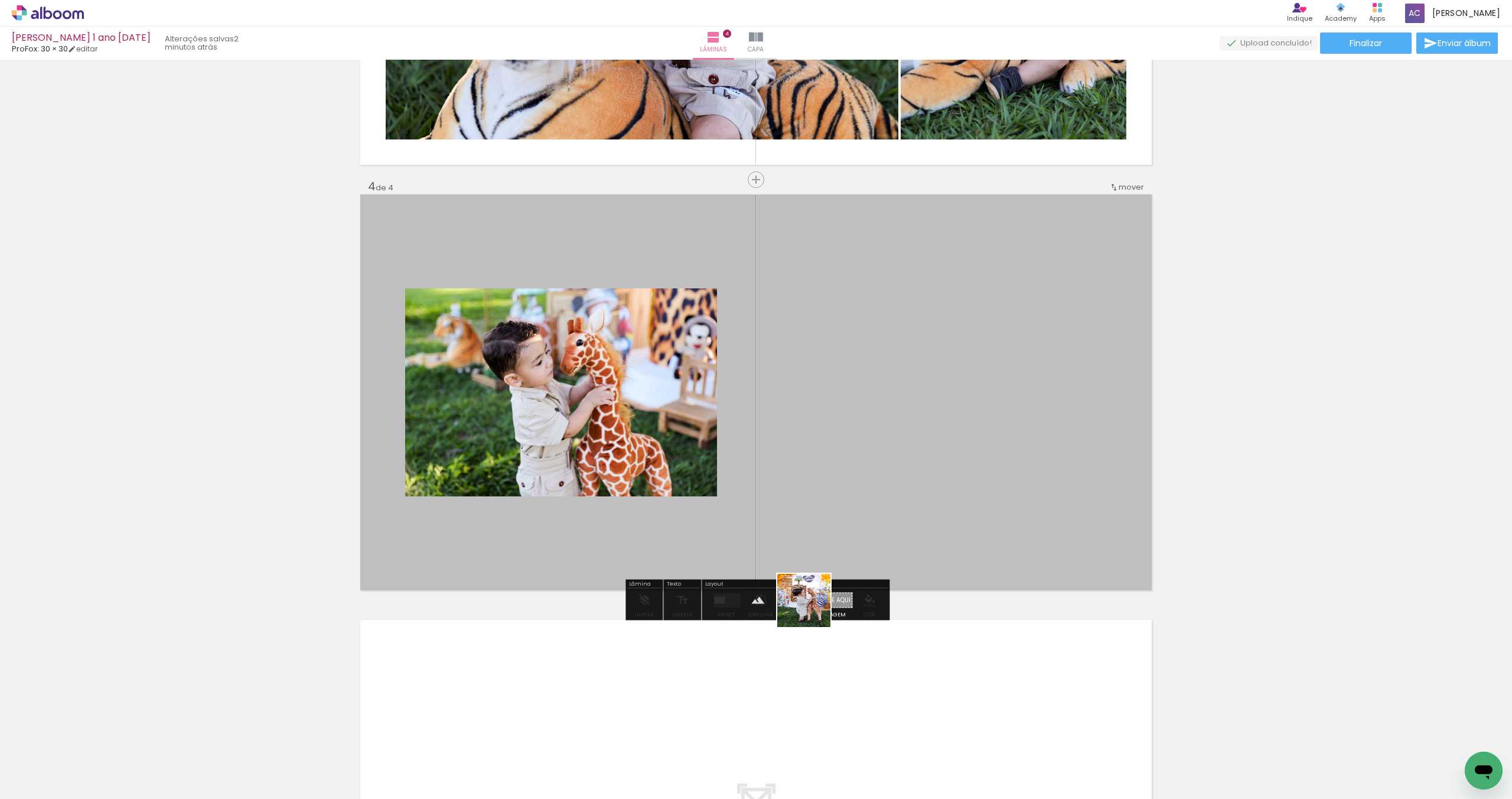
drag, startPoint x: 643, startPoint y: 755, endPoint x: 897, endPoint y: 541, distance: 332.1
click at [896, 541] on quentale-workspace at bounding box center [756, 399] width 1512 height 799
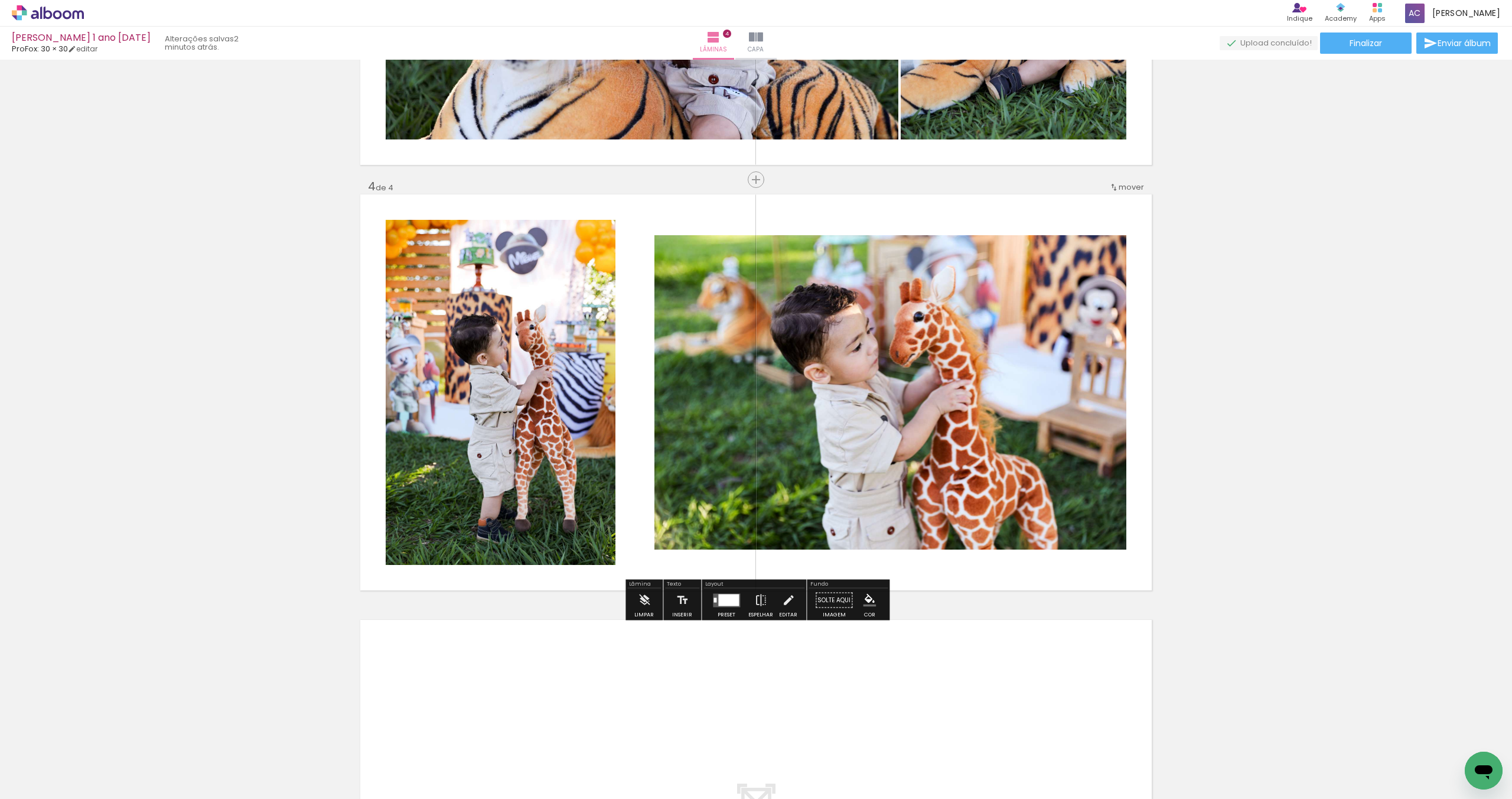
click at [723, 596] on div at bounding box center [728, 599] width 20 height 12
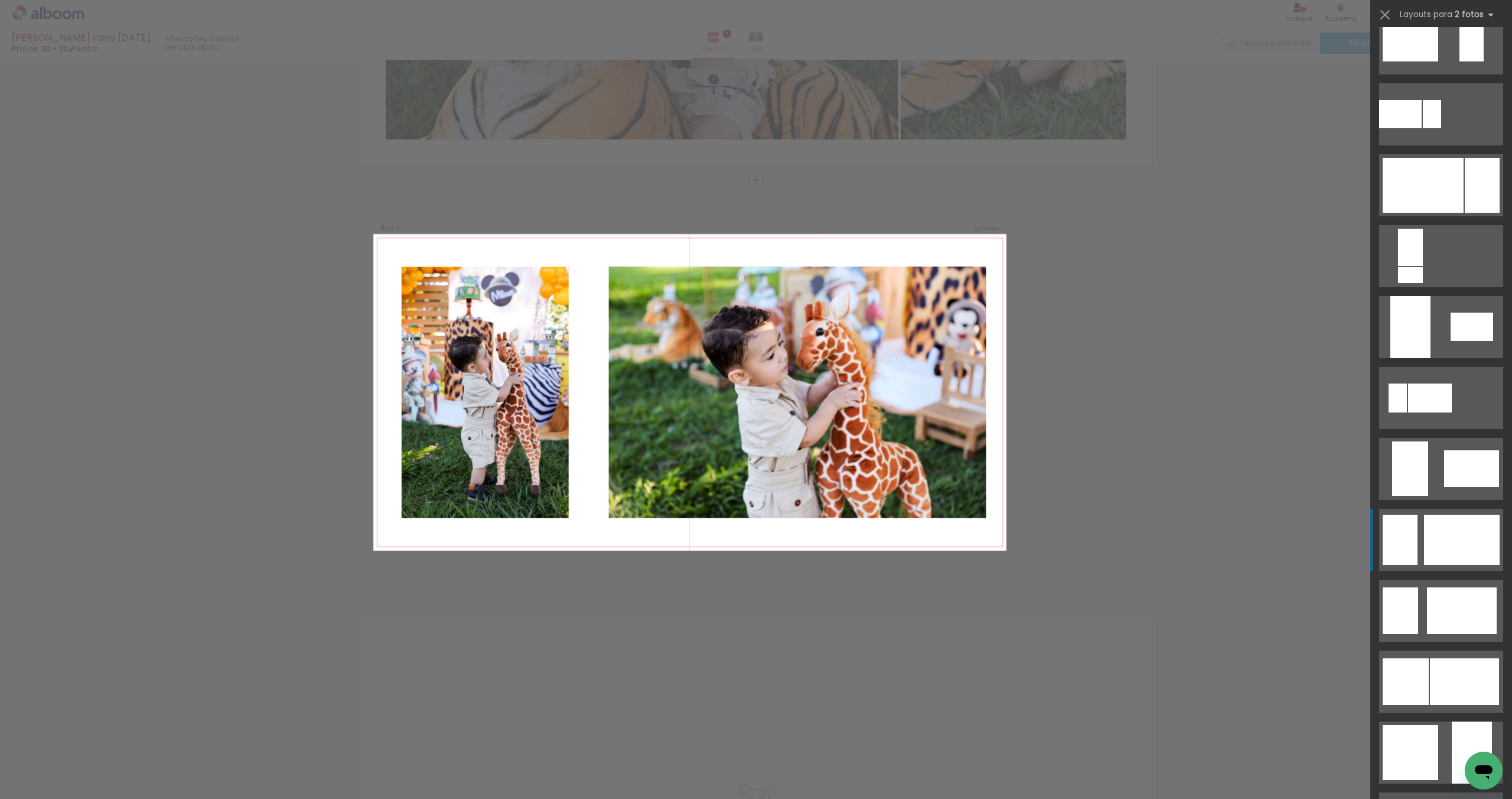
scroll to position [450, 0]
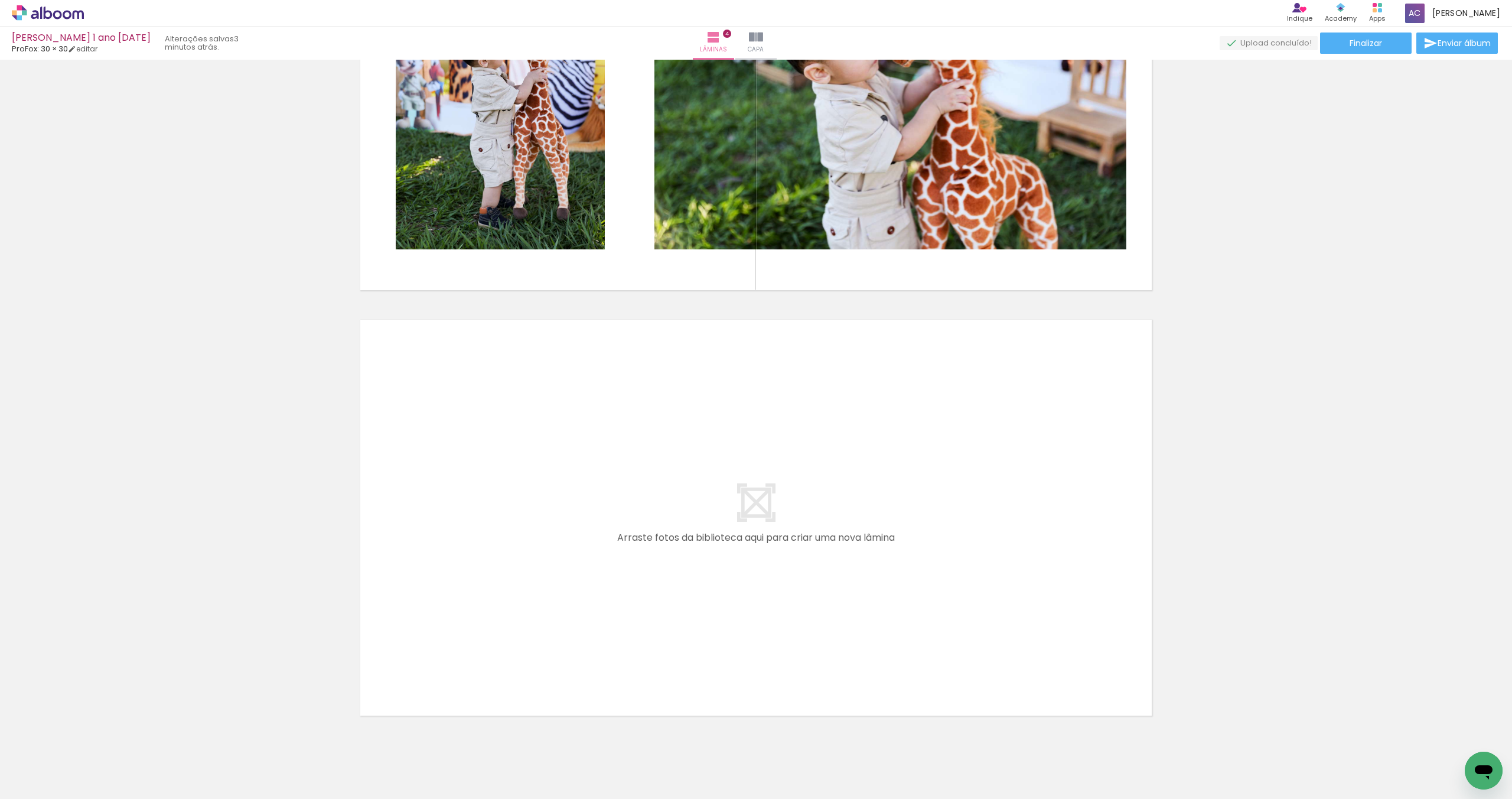
scroll to position [1508, 0]
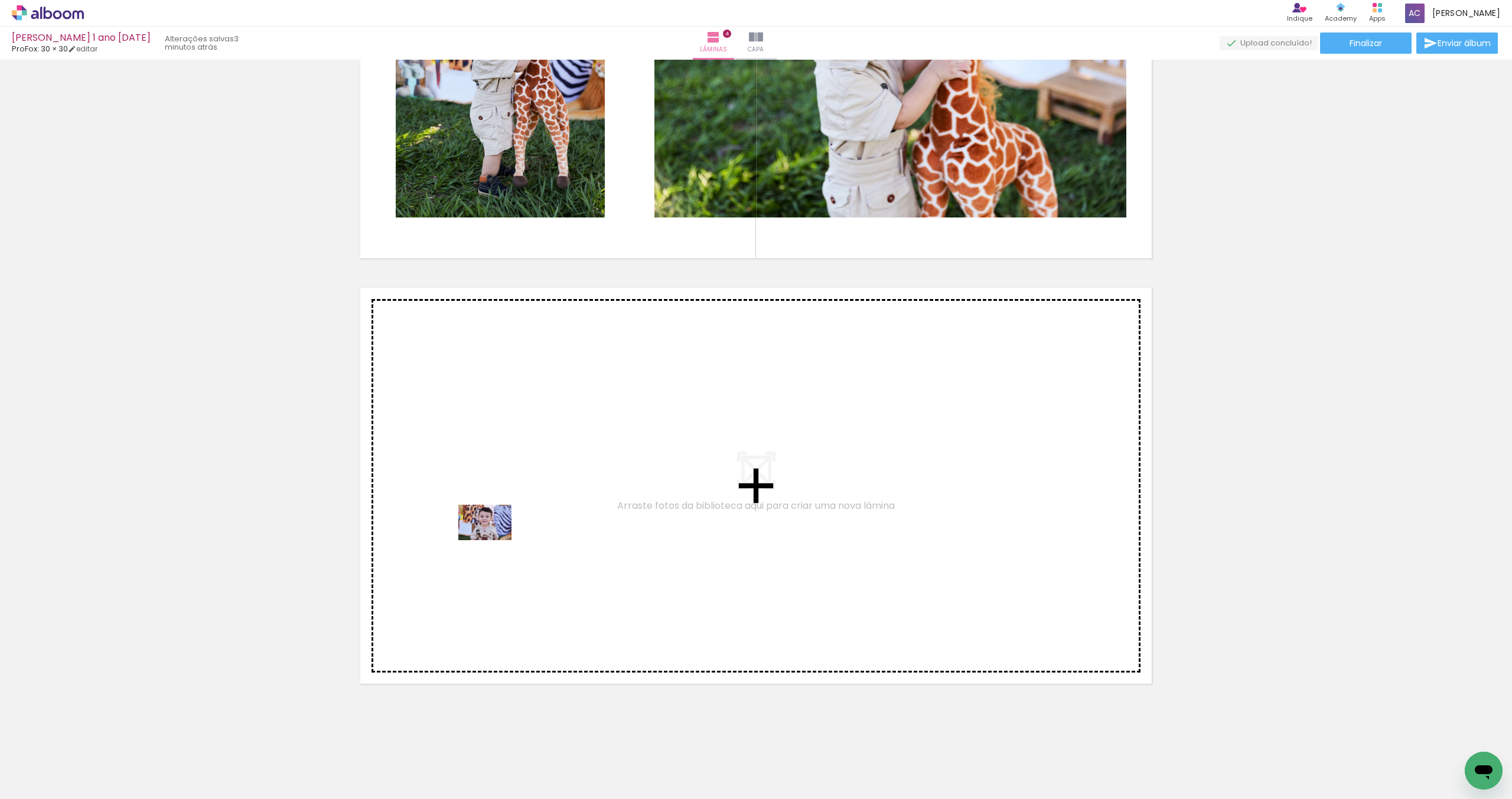
drag, startPoint x: 450, startPoint y: 733, endPoint x: 494, endPoint y: 540, distance: 198.0
click at [494, 540] on quentale-workspace at bounding box center [756, 399] width 1512 height 799
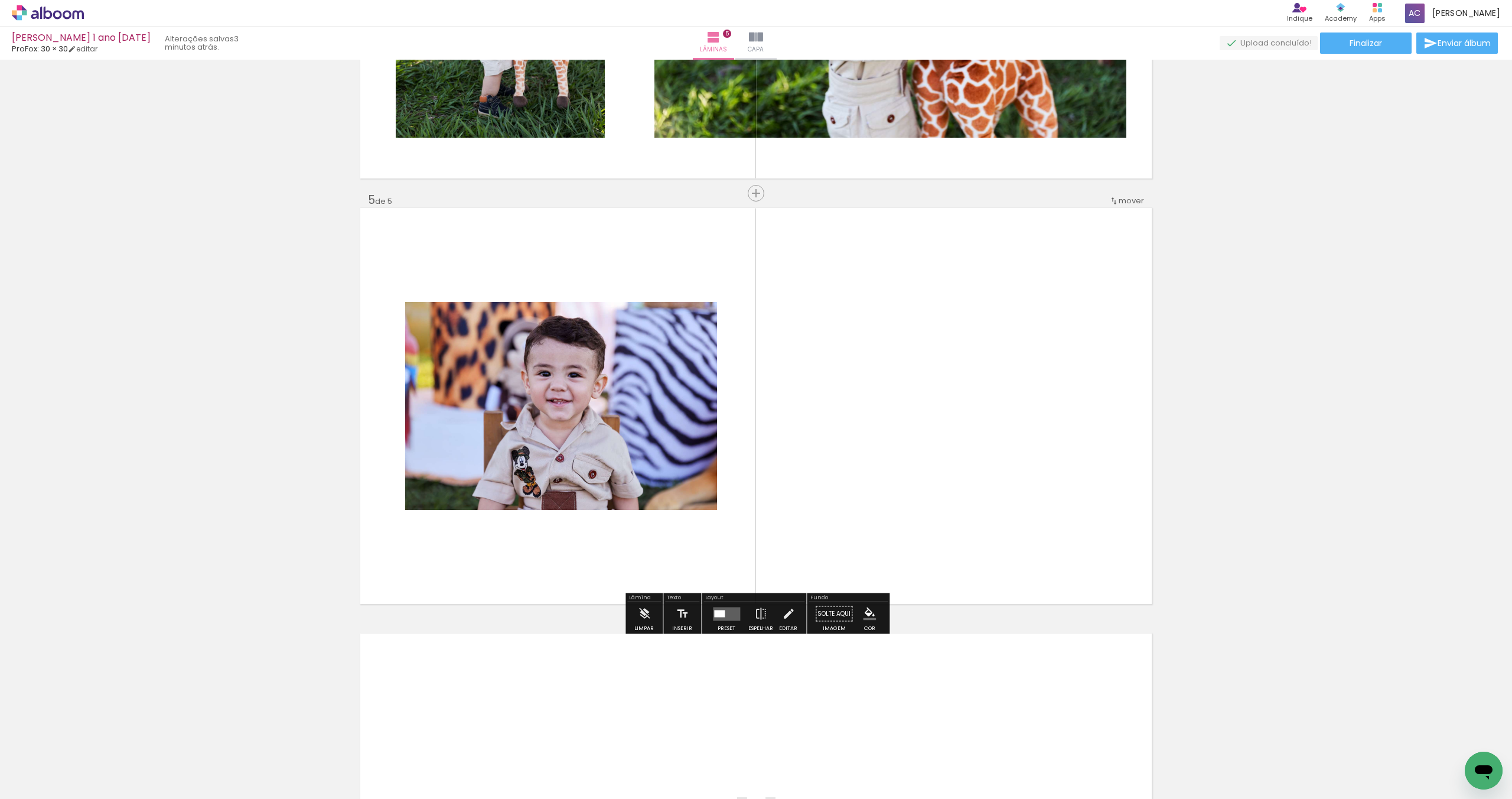
scroll to position [1601, 0]
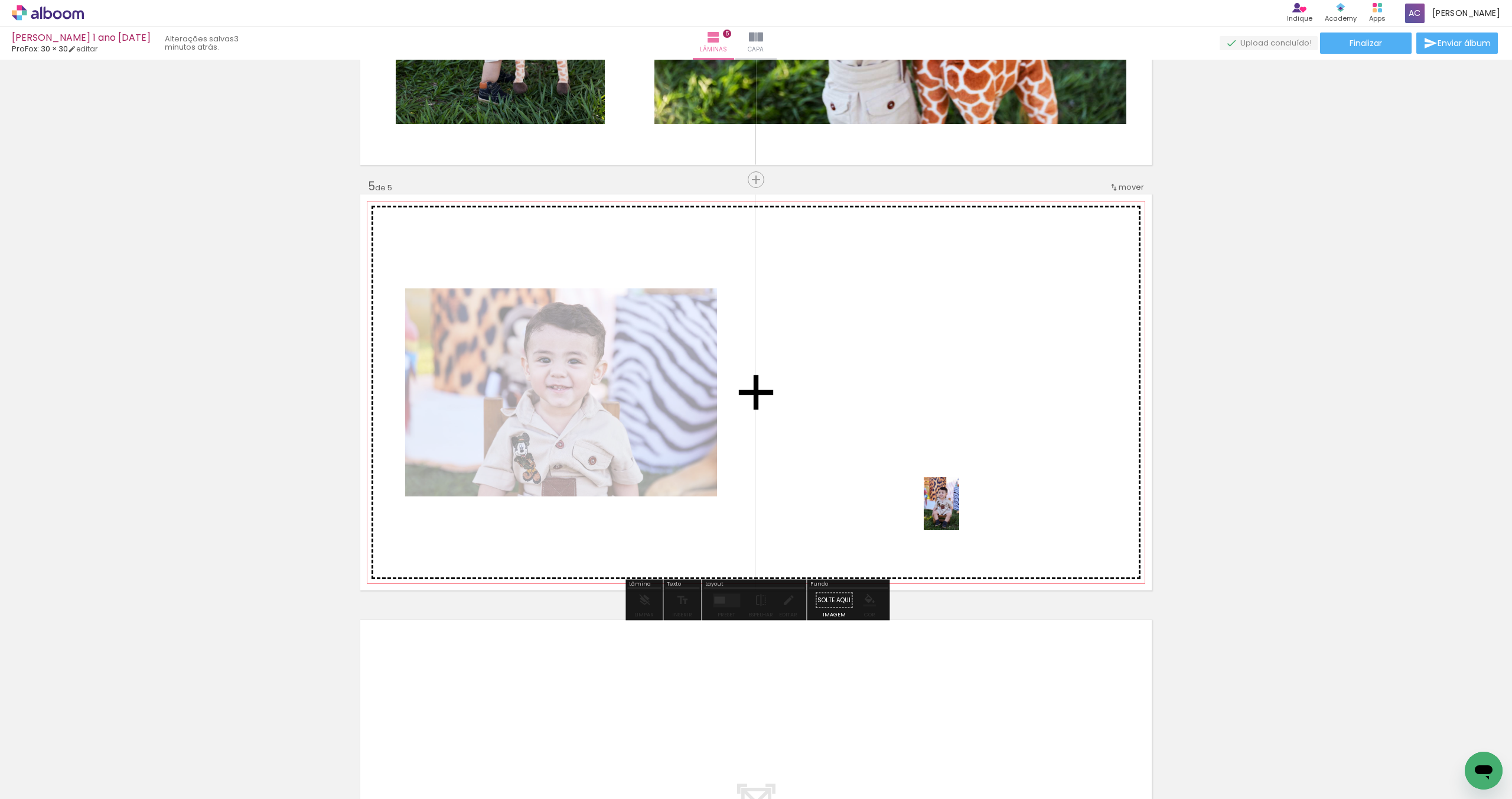
drag, startPoint x: 316, startPoint y: 761, endPoint x: 517, endPoint y: 711, distance: 207.1
click at [958, 512] on quentale-workspace at bounding box center [756, 399] width 1512 height 799
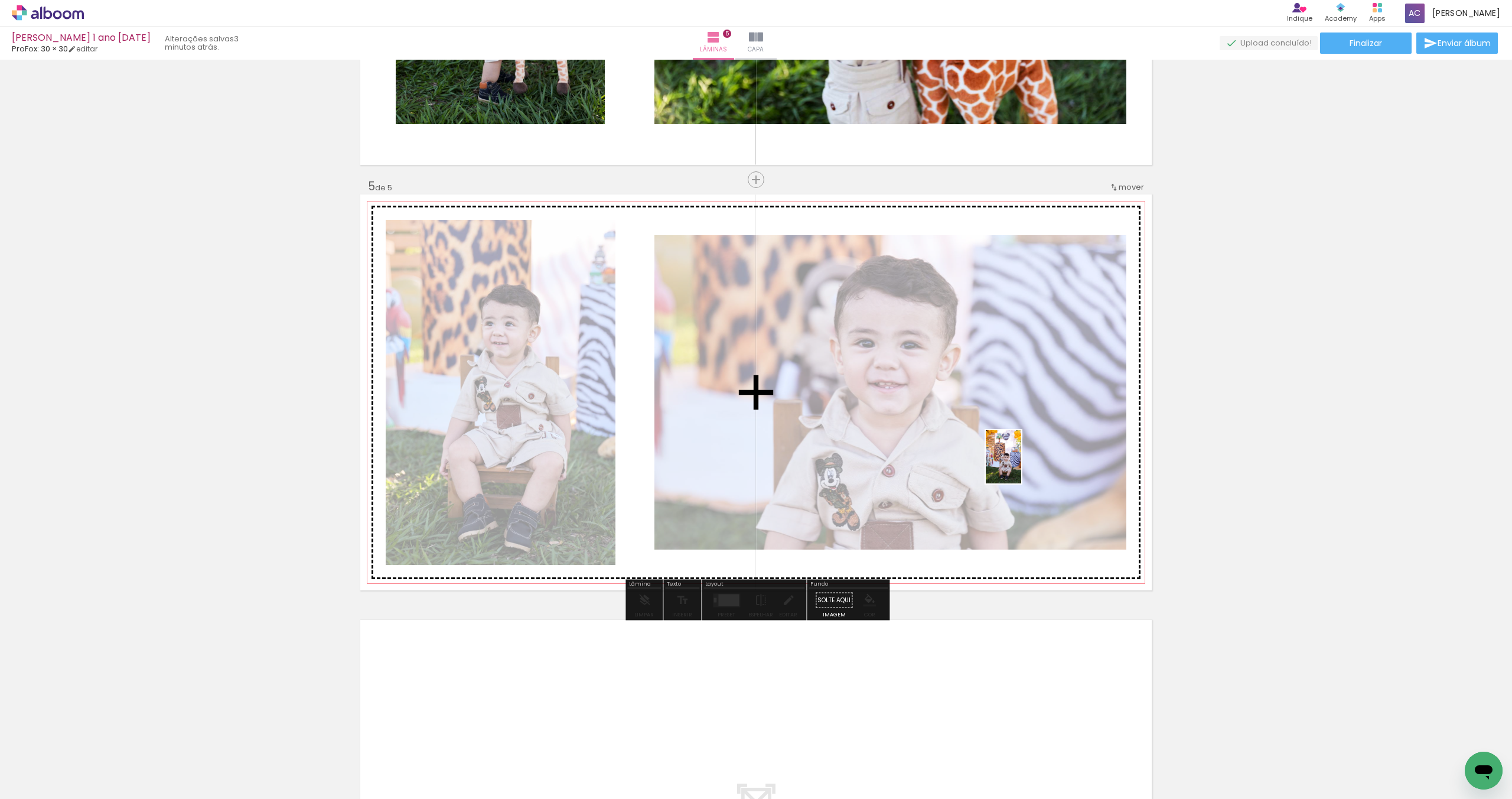
drag, startPoint x: 324, startPoint y: 754, endPoint x: 1026, endPoint y: 464, distance: 759.5
click at [1026, 464] on quentale-workspace at bounding box center [756, 399] width 1512 height 799
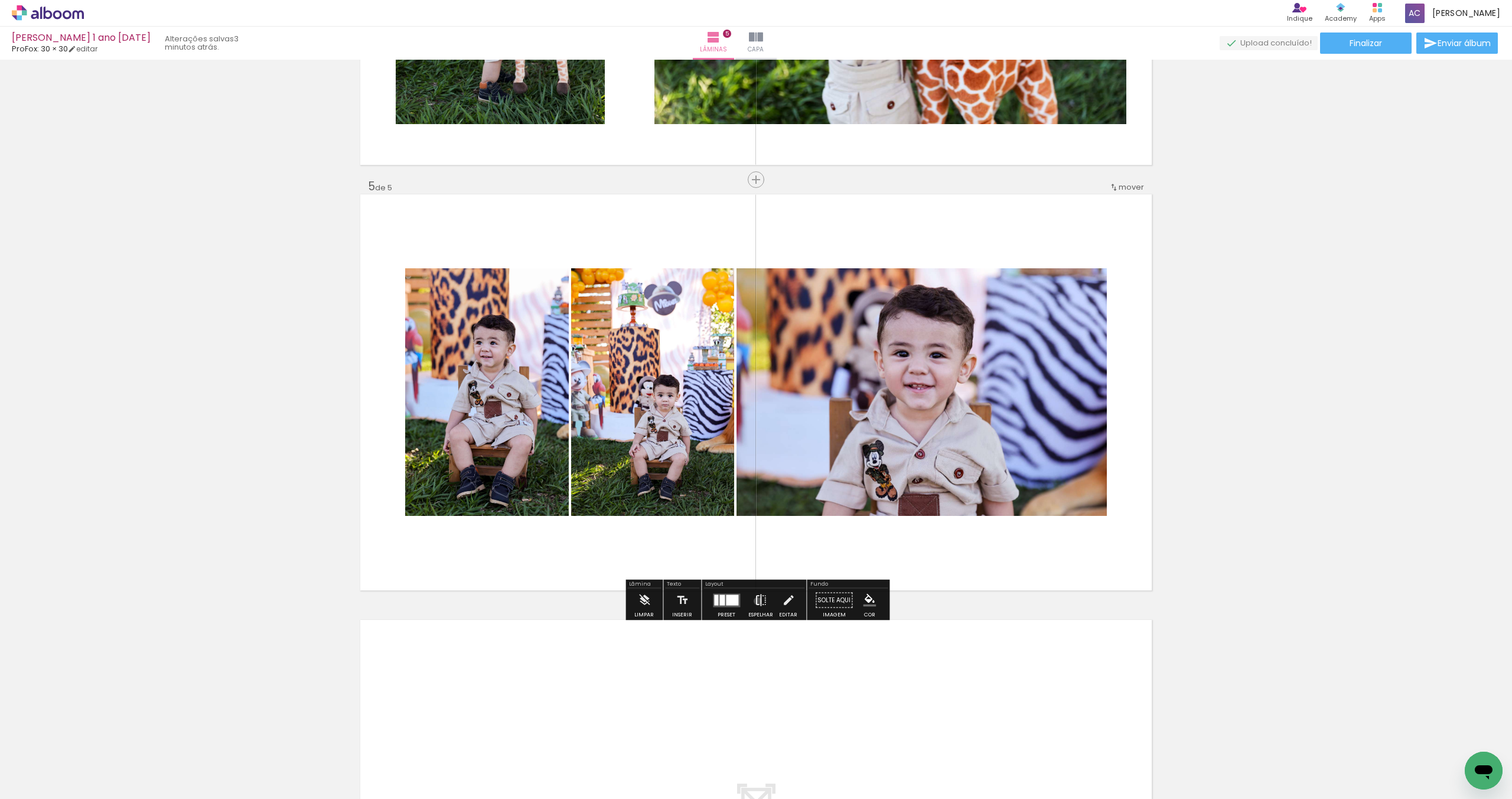
click at [755, 600] on iron-icon at bounding box center [761, 600] width 13 height 24
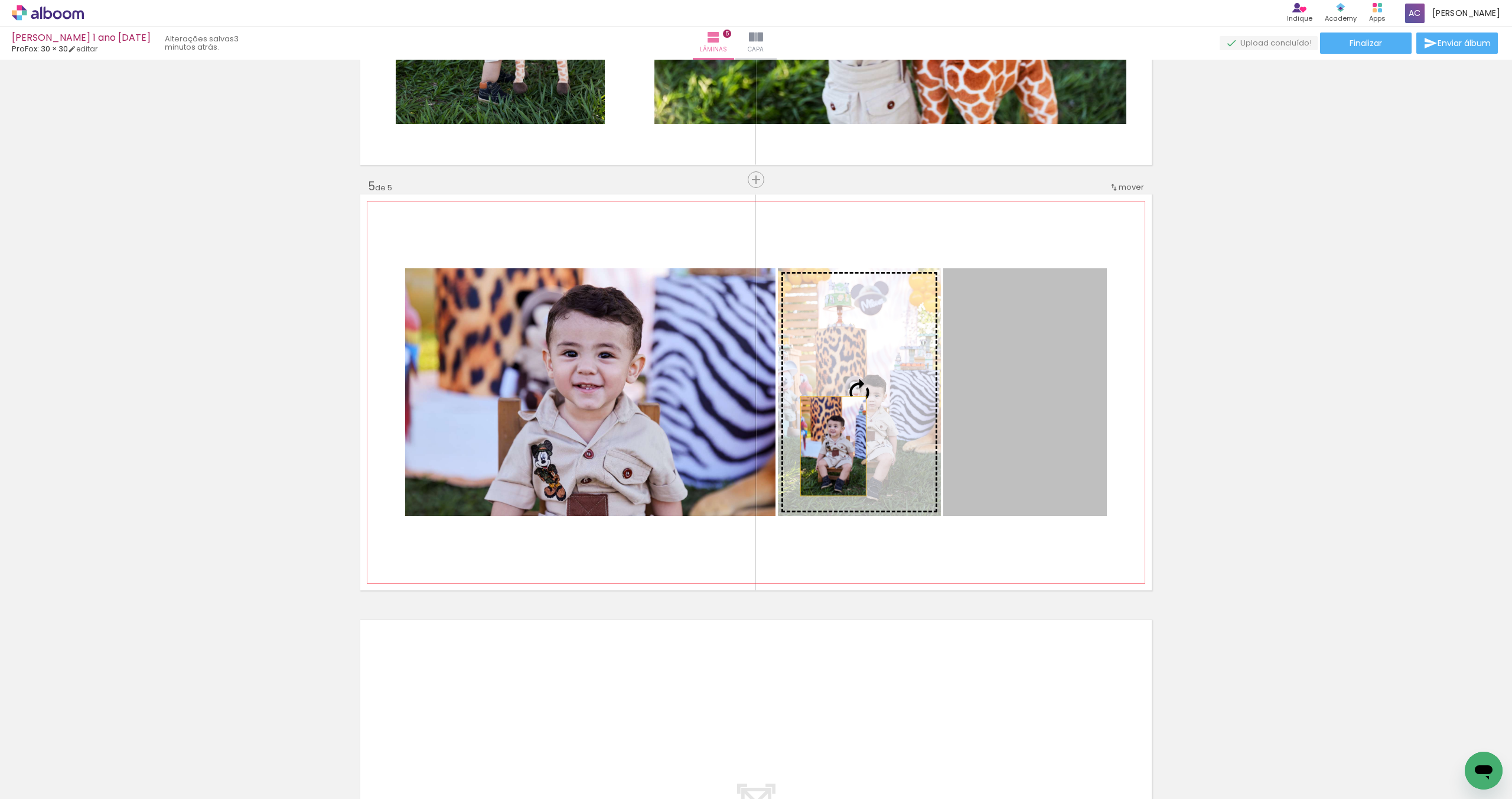
drag, startPoint x: 982, startPoint y: 454, endPoint x: 831, endPoint y: 446, distance: 151.2
click at [0, 0] on slot at bounding box center [0, 0] width 0 height 0
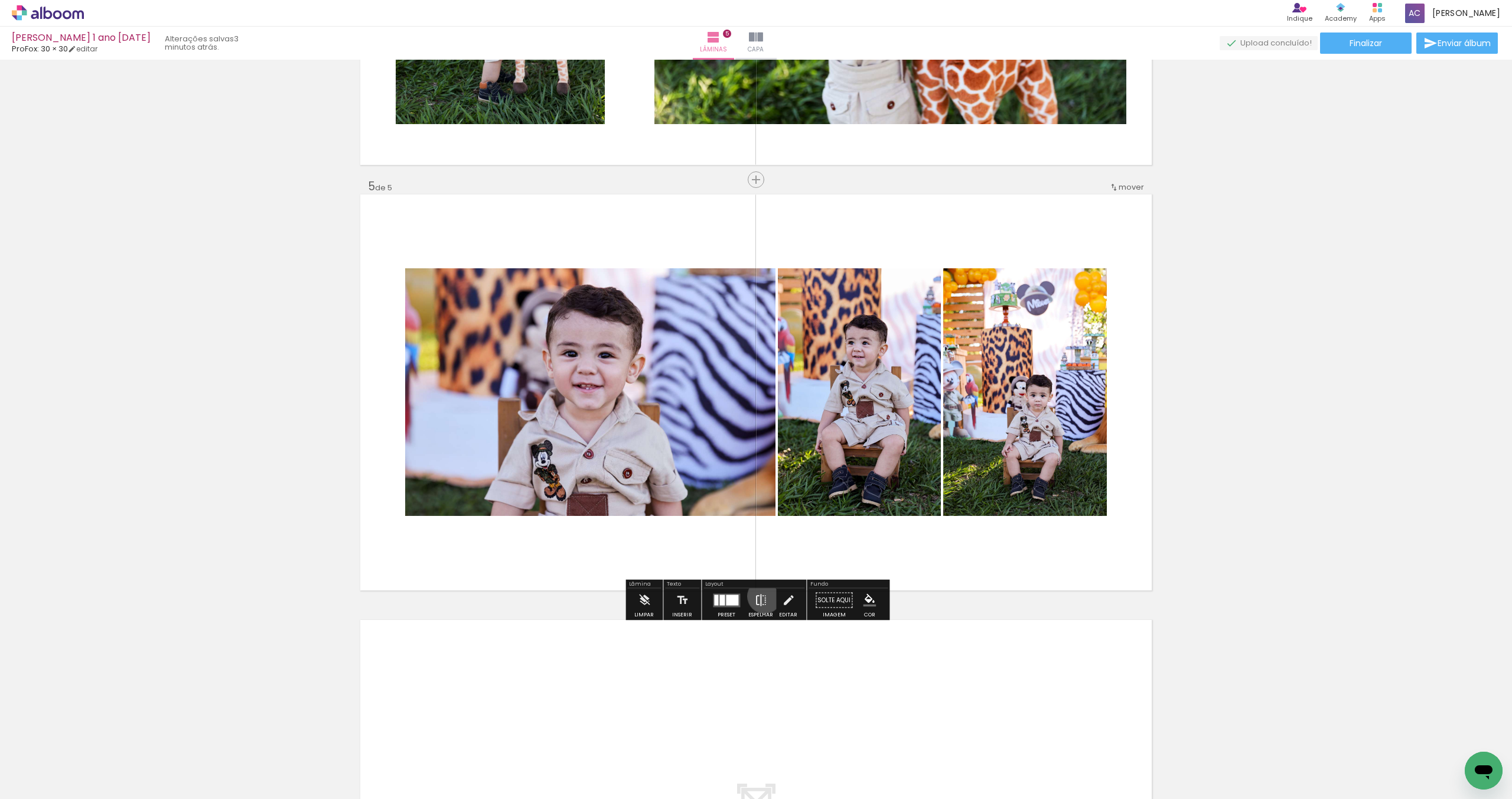
click at [762, 596] on iron-icon at bounding box center [761, 600] width 13 height 24
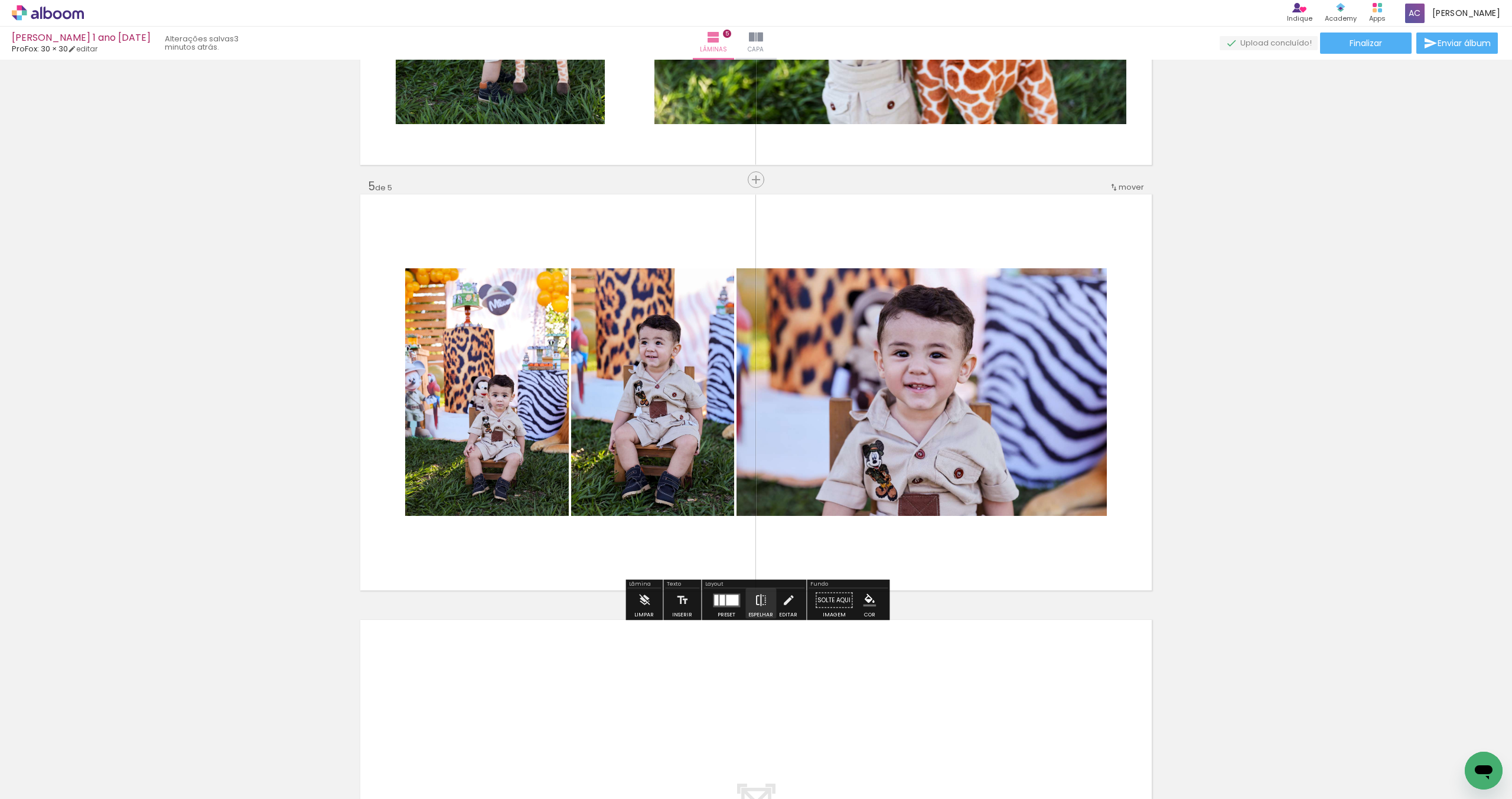
scroll to position [1604, 0]
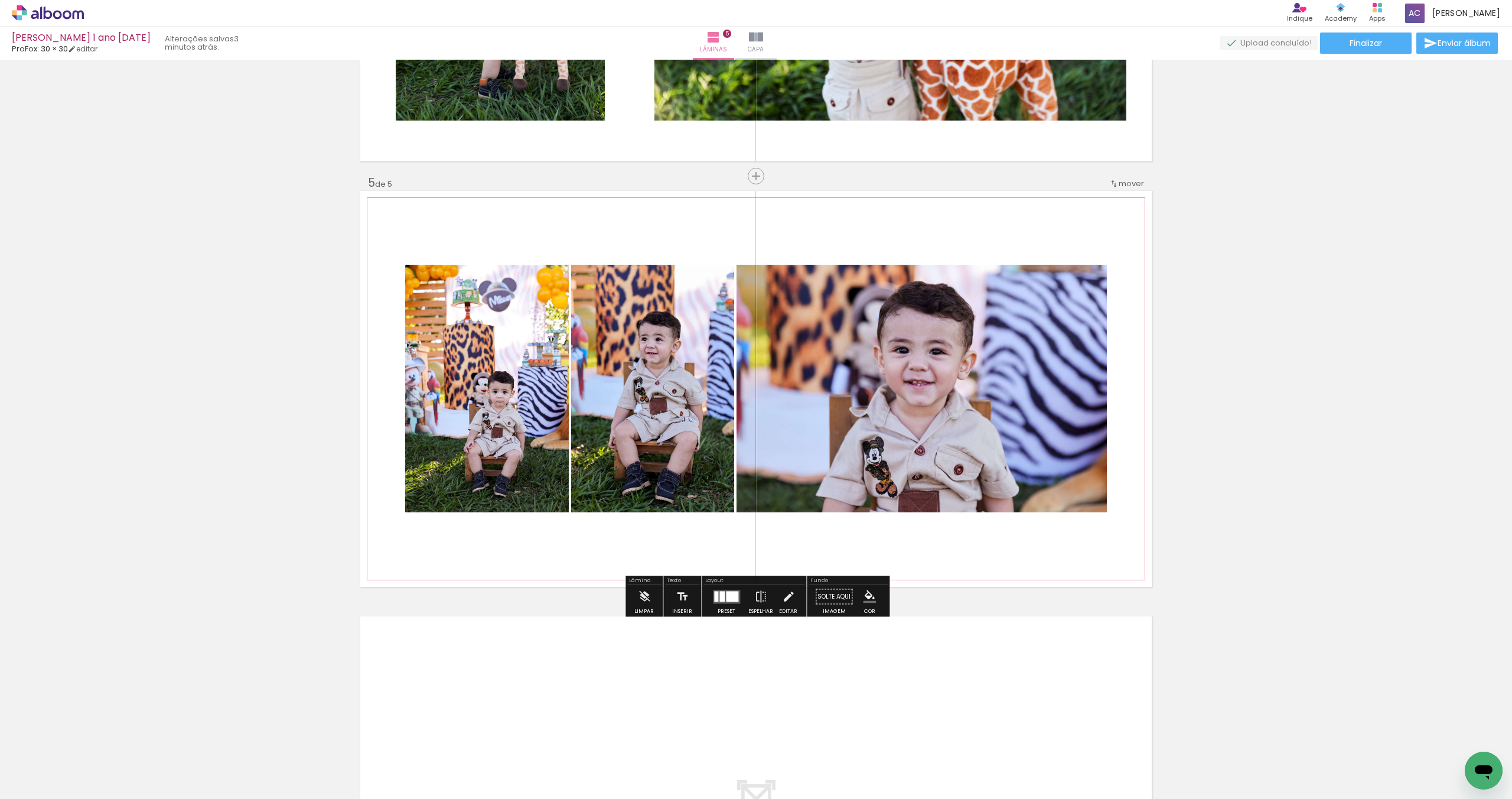
click at [461, 404] on quentale-photo at bounding box center [487, 388] width 164 height 247
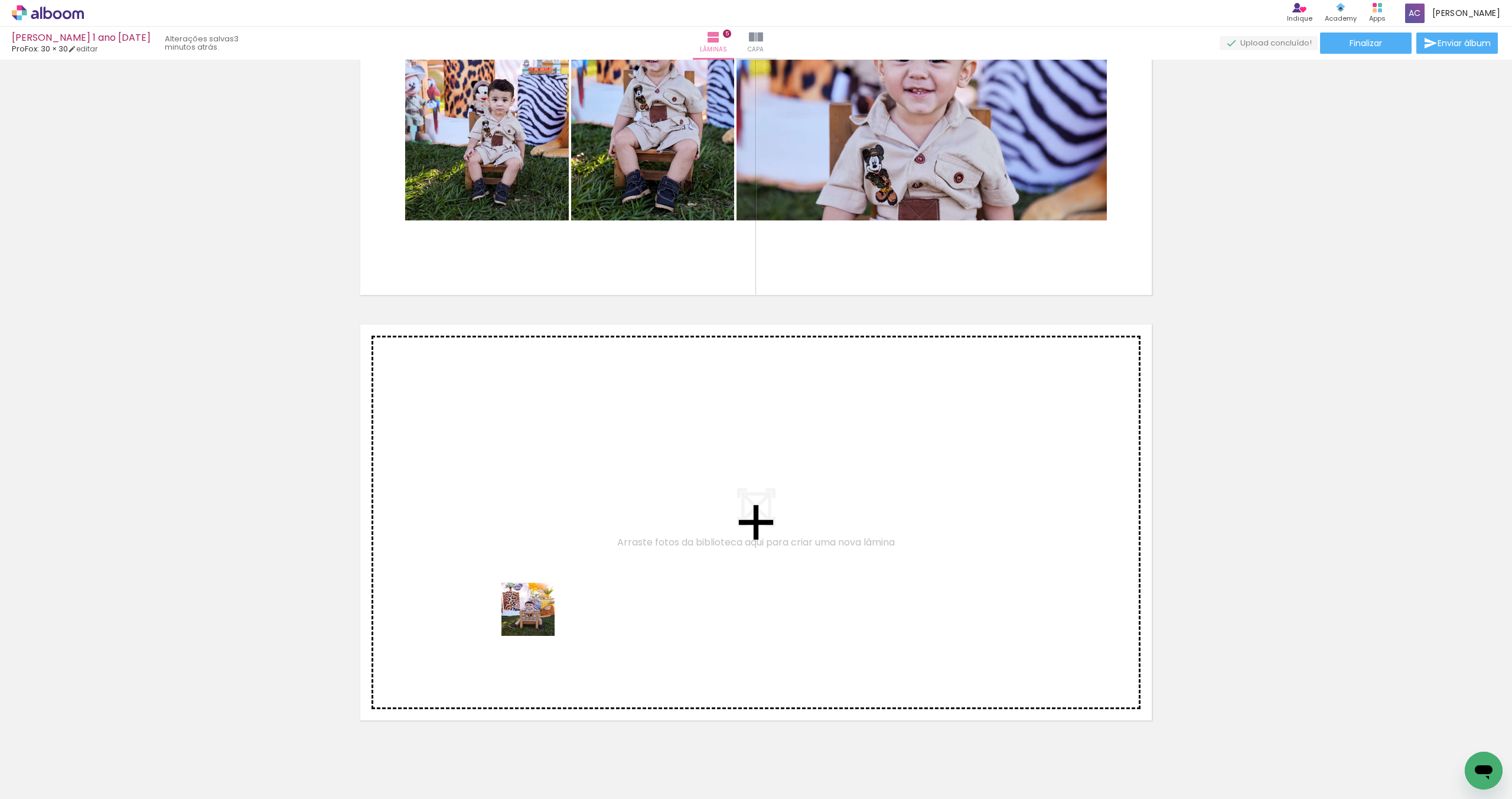
drag, startPoint x: 344, startPoint y: 745, endPoint x: 602, endPoint y: 566, distance: 314.0
click at [602, 566] on quentale-workspace at bounding box center [756, 399] width 1512 height 799
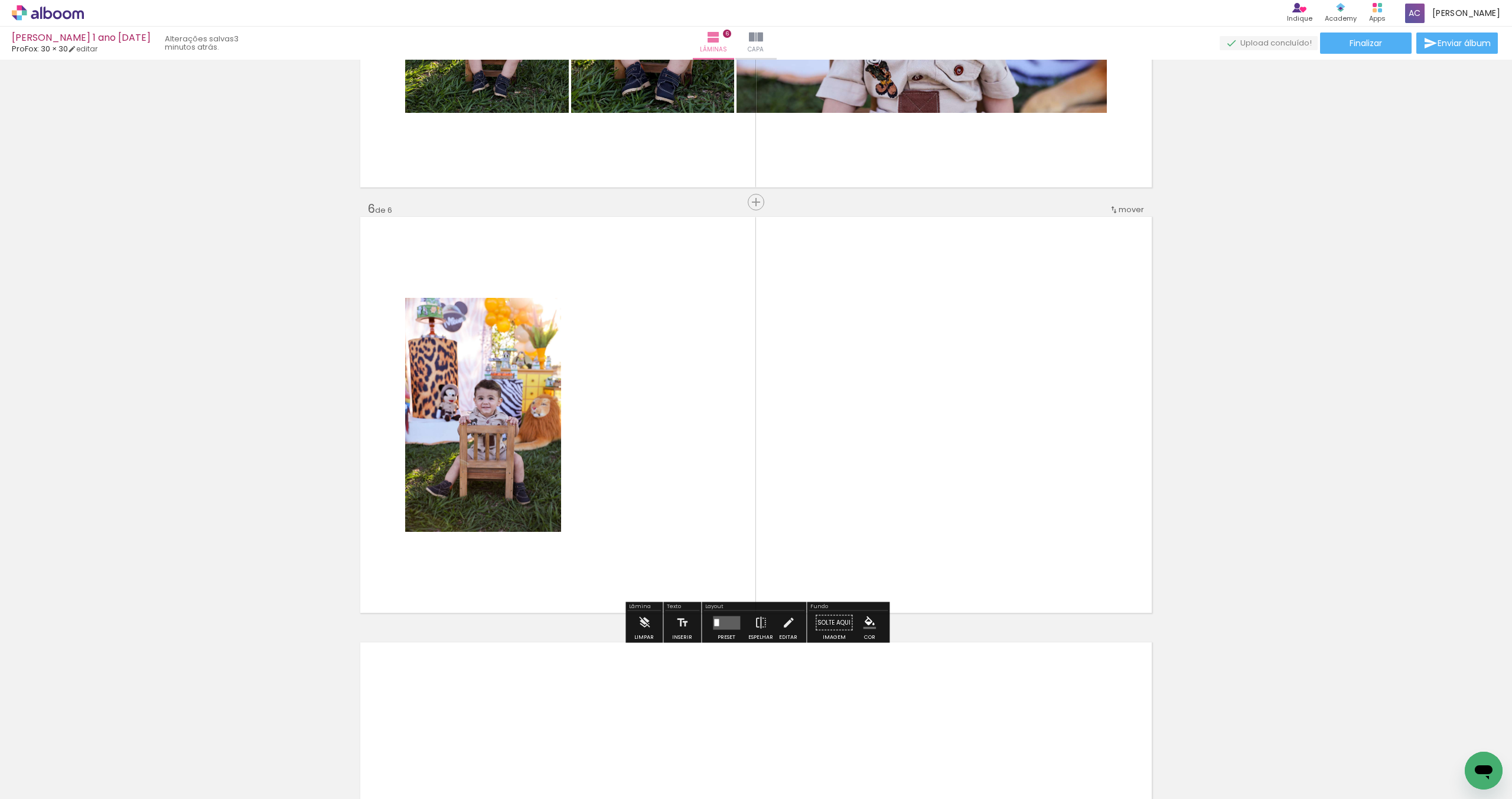
scroll to position [2026, 0]
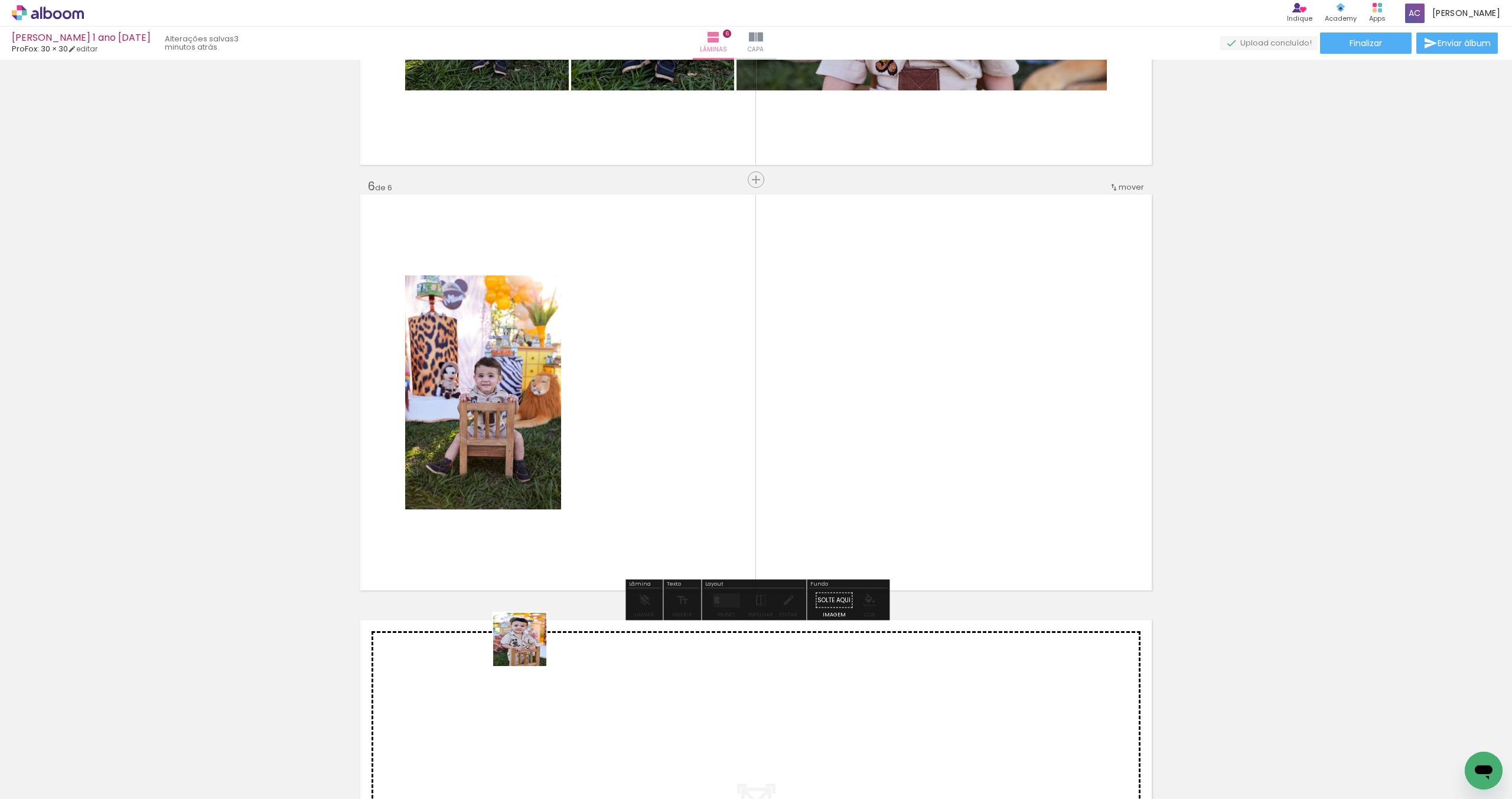
drag, startPoint x: 321, startPoint y: 747, endPoint x: 824, endPoint y: 475, distance: 571.8
click at [824, 476] on quentale-workspace at bounding box center [756, 399] width 1512 height 799
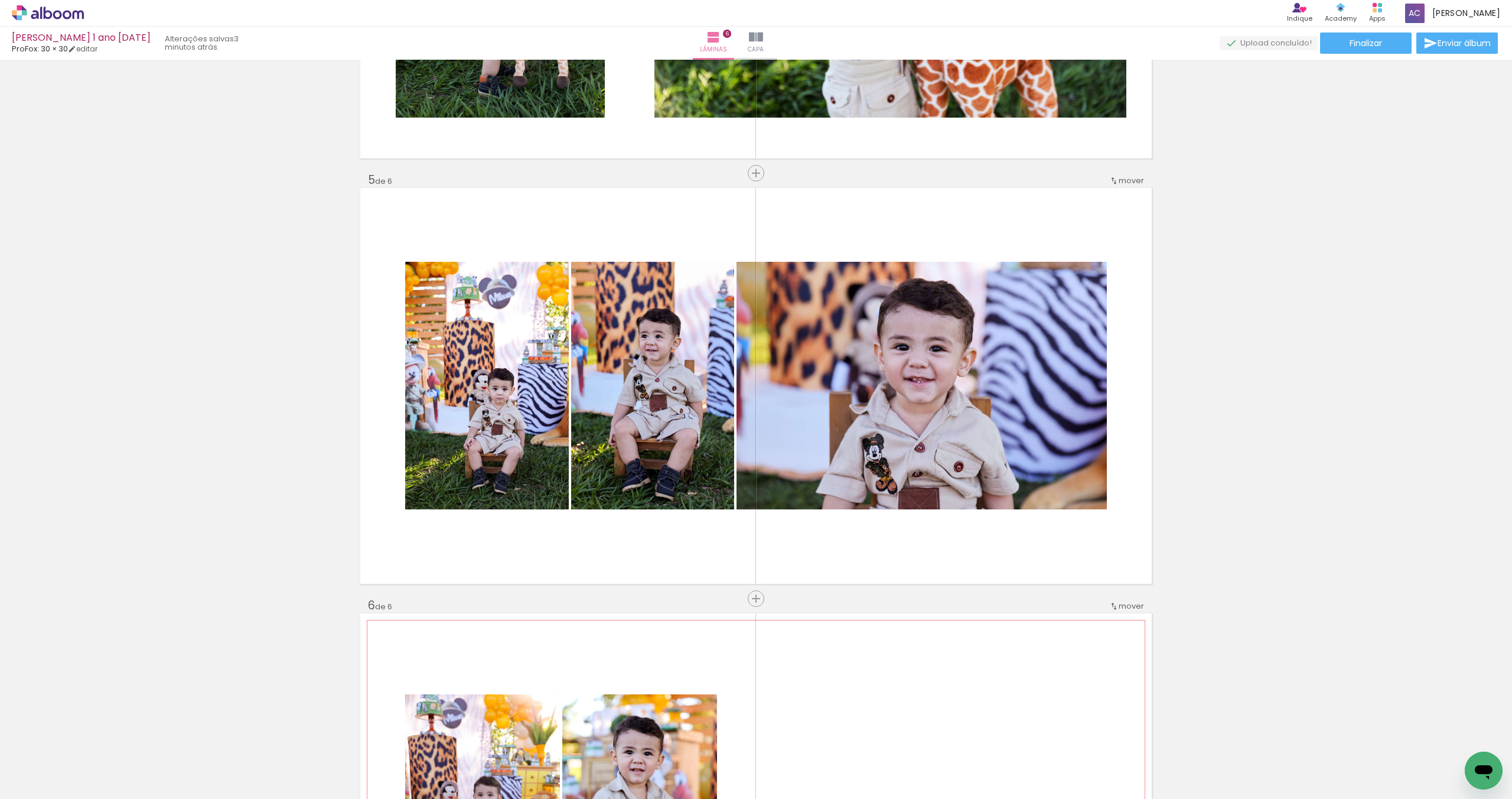
scroll to position [1606, 0]
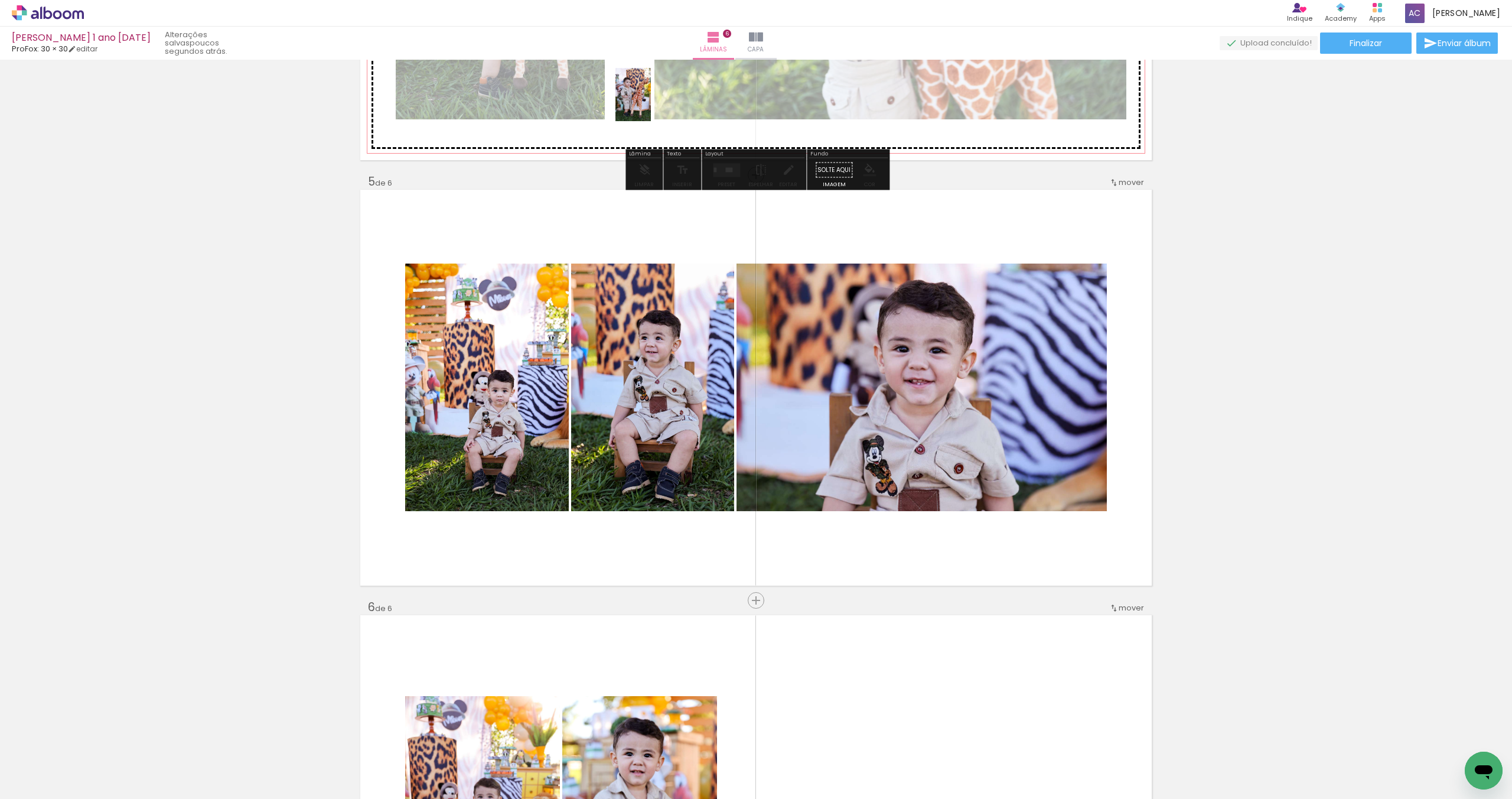
drag, startPoint x: 1268, startPoint y: 748, endPoint x: 651, endPoint y: 103, distance: 892.6
click at [651, 103] on quentale-workspace at bounding box center [756, 399] width 1512 height 799
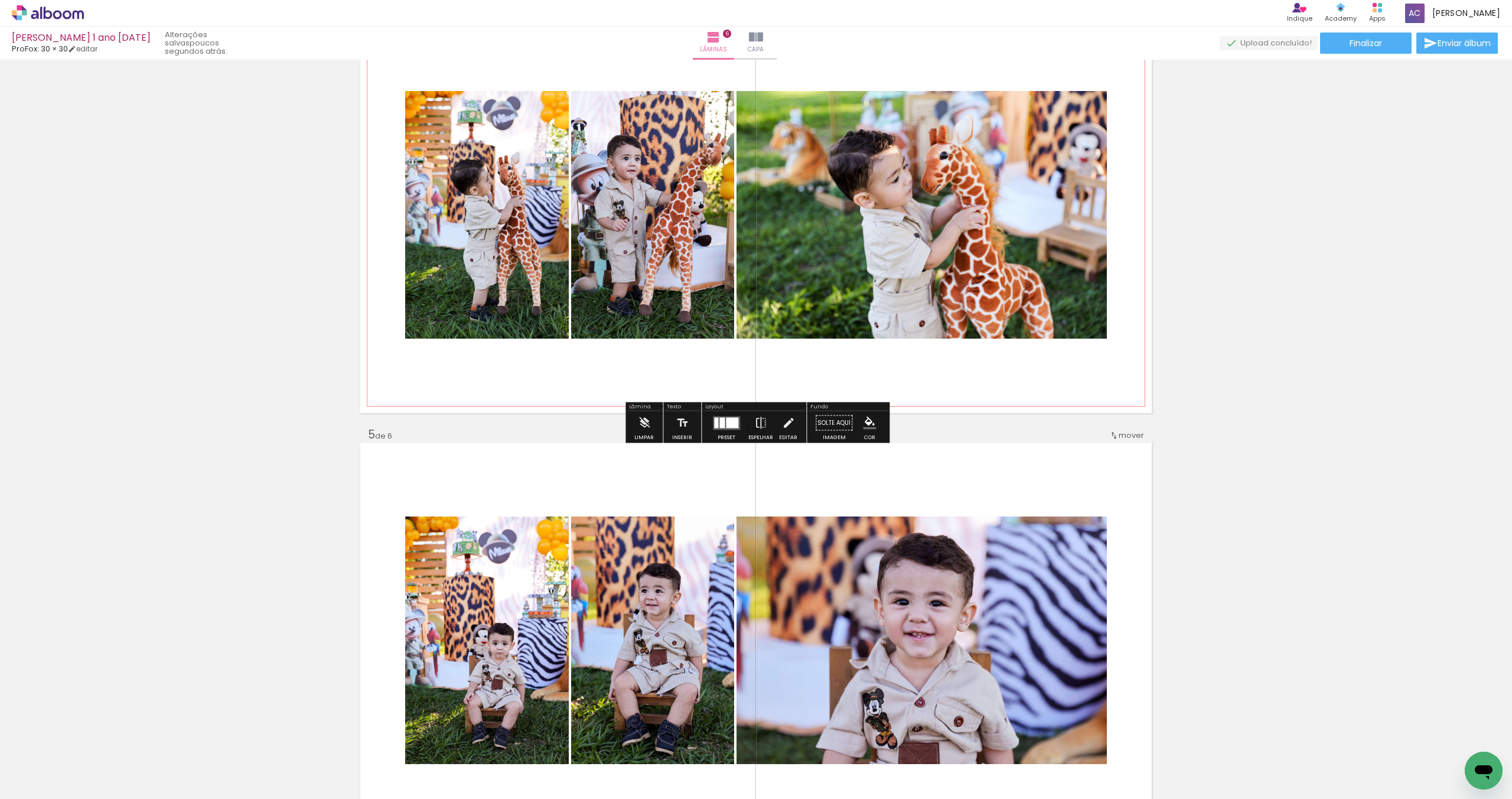
scroll to position [1353, 0]
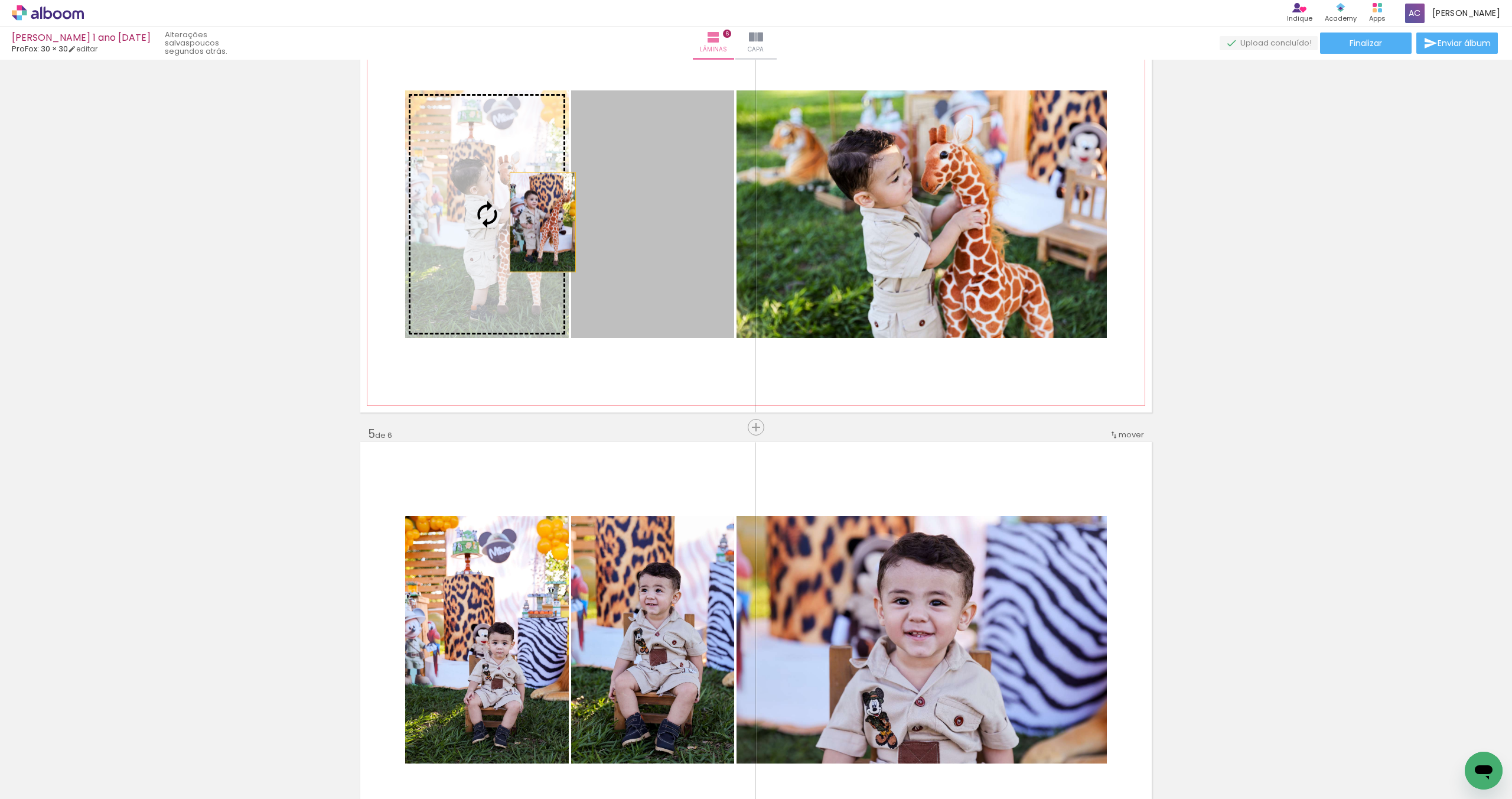
drag, startPoint x: 671, startPoint y: 228, endPoint x: 522, endPoint y: 222, distance: 149.1
click at [0, 0] on slot at bounding box center [0, 0] width 0 height 0
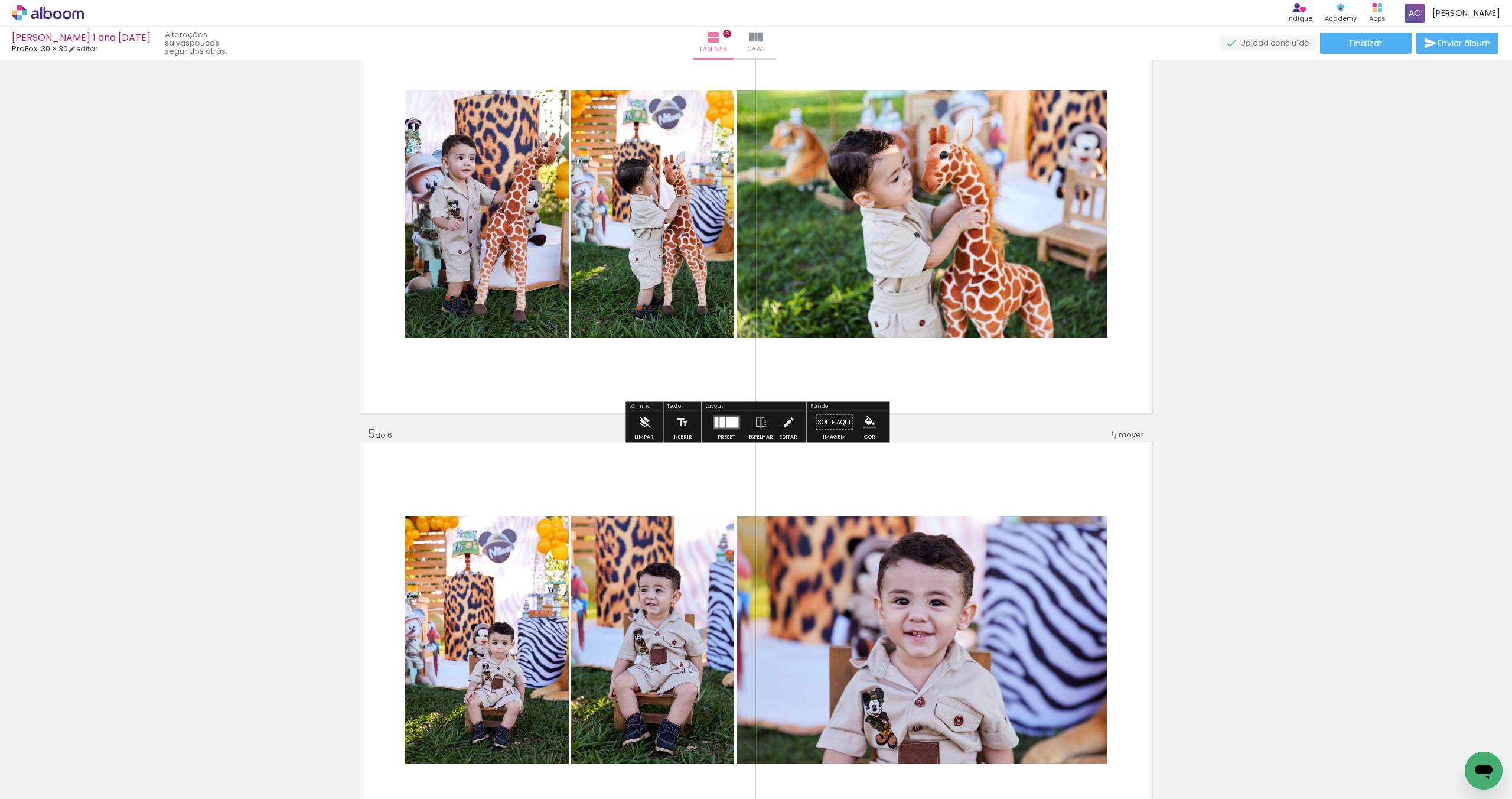
click at [733, 422] on div at bounding box center [732, 421] width 13 height 10
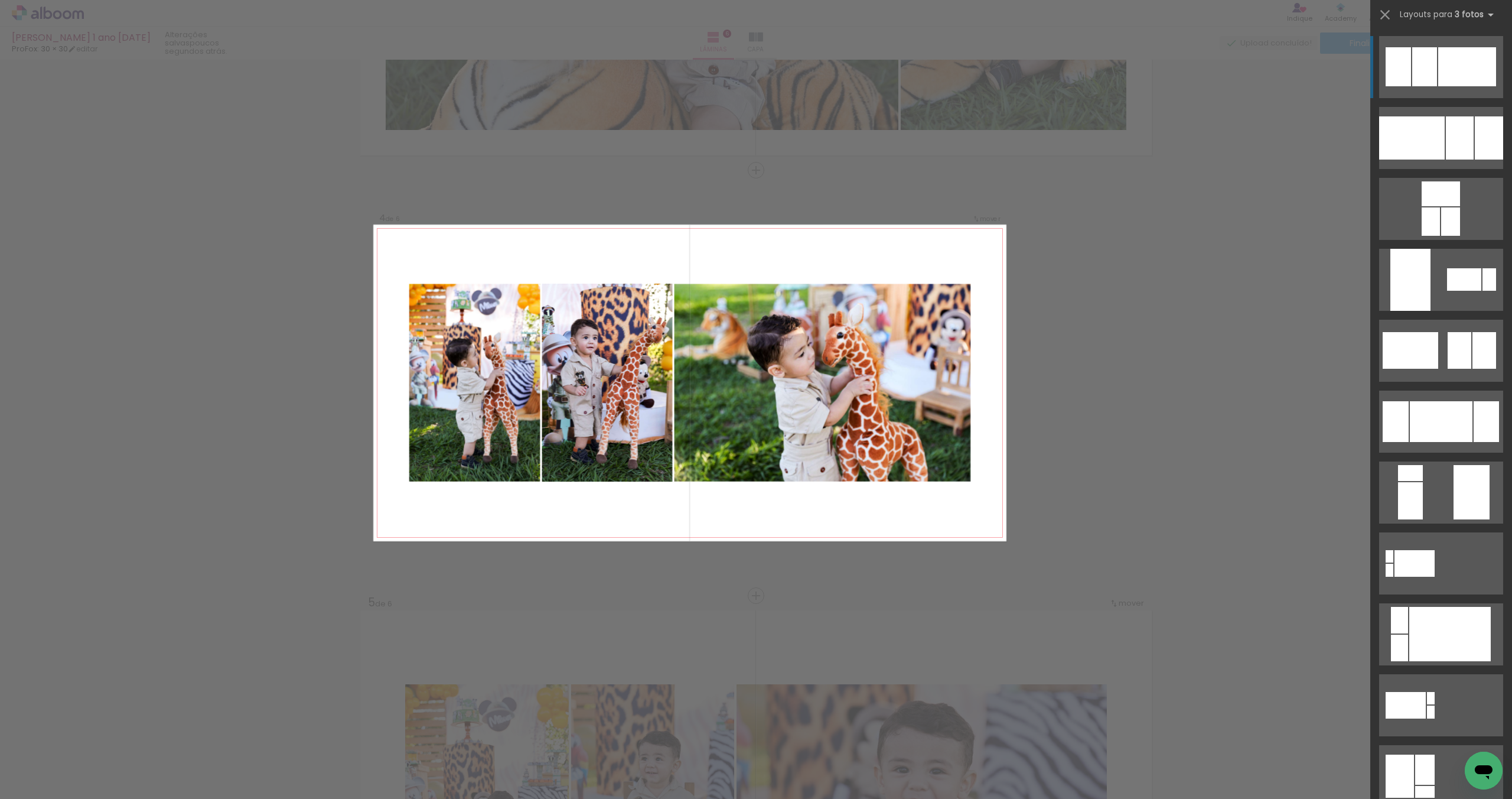
scroll to position [1175, 0]
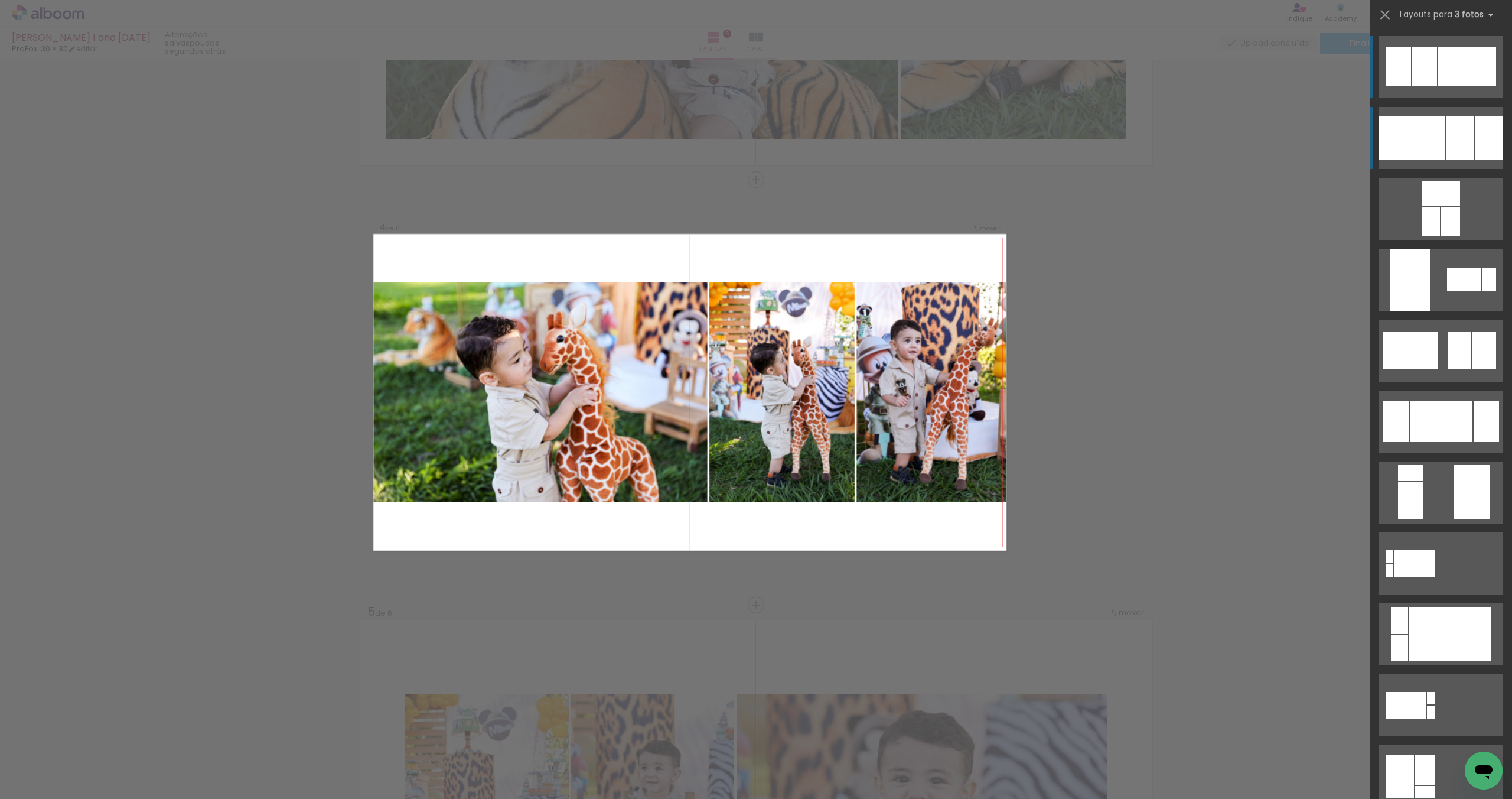
click at [1440, 114] on quentale-layouter at bounding box center [1440, 137] width 124 height 62
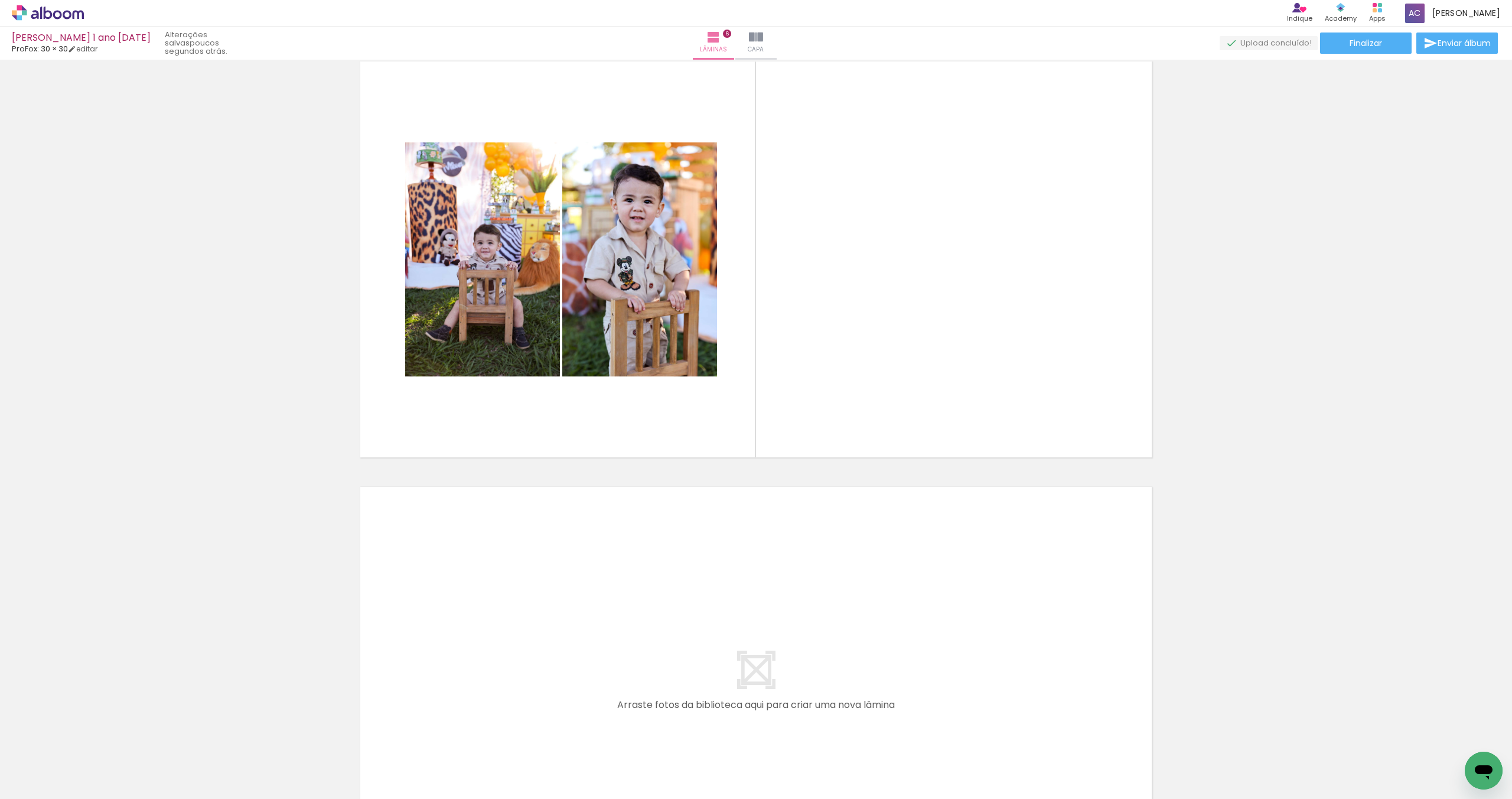
scroll to position [0, 0]
click at [721, 466] on div at bounding box center [722, 466] width 5 height 10
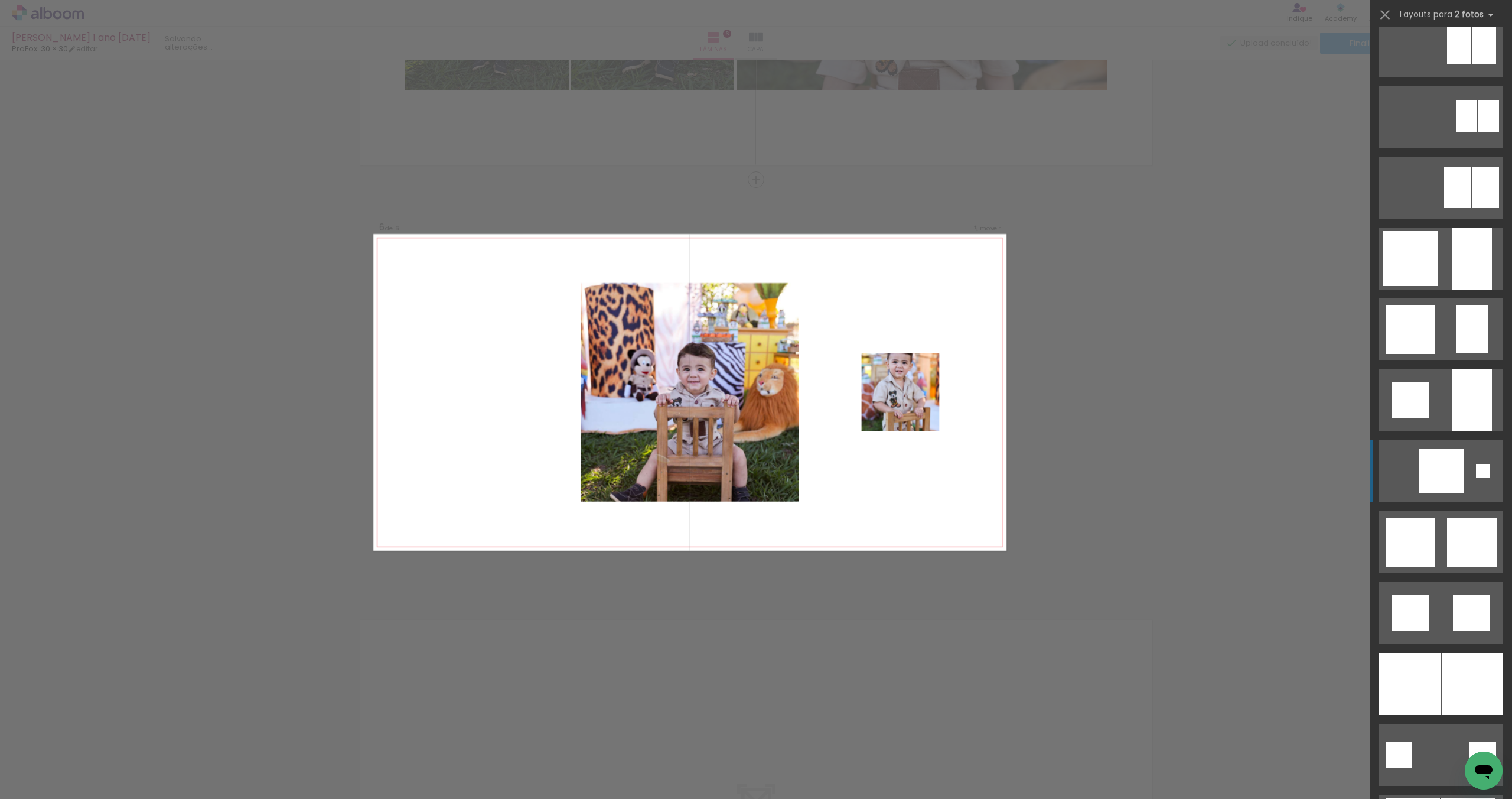
scroll to position [803, 0]
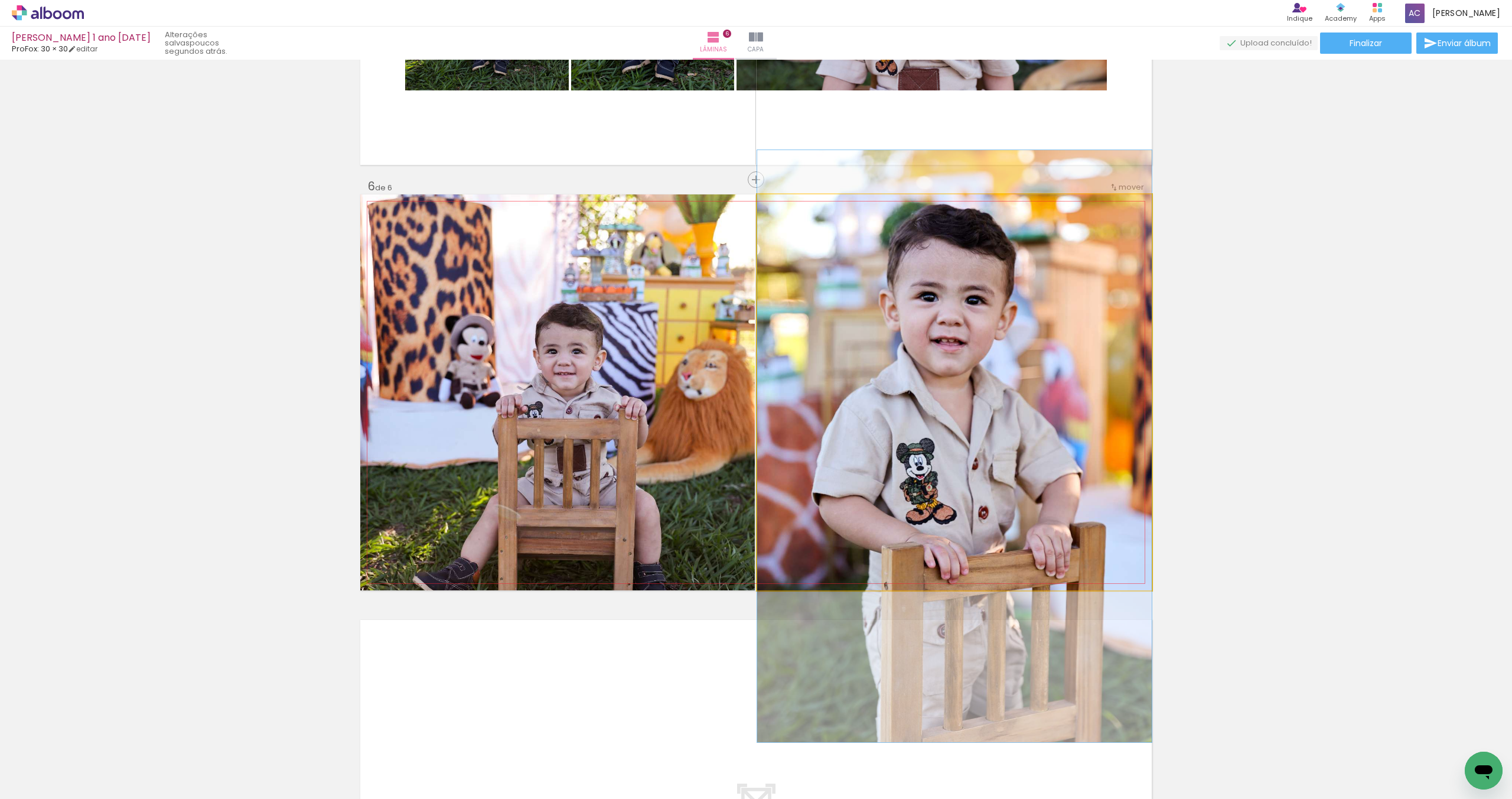
drag, startPoint x: 1026, startPoint y: 371, endPoint x: 1026, endPoint y: 425, distance: 54.0
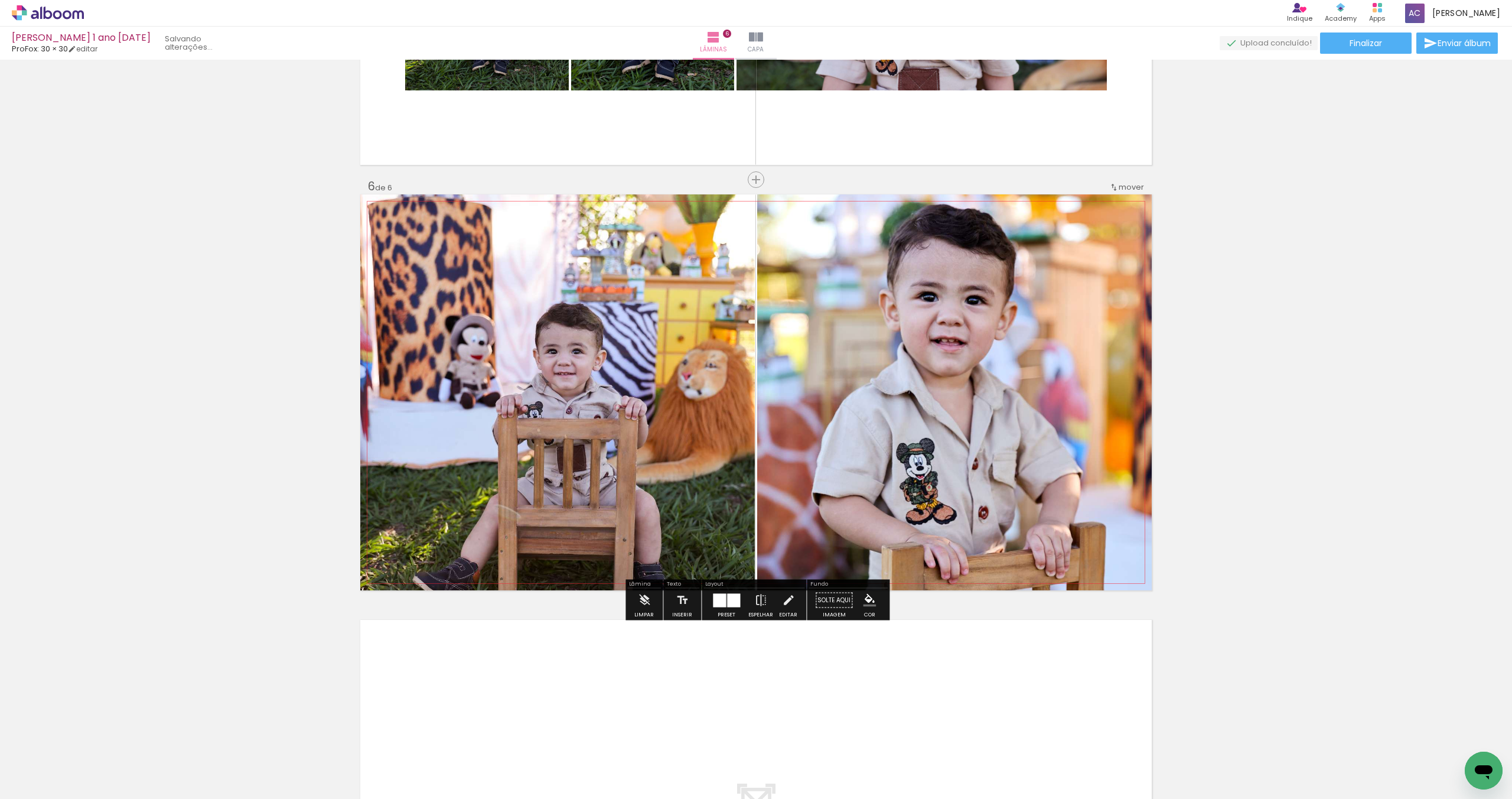
scroll to position [2028, 0]
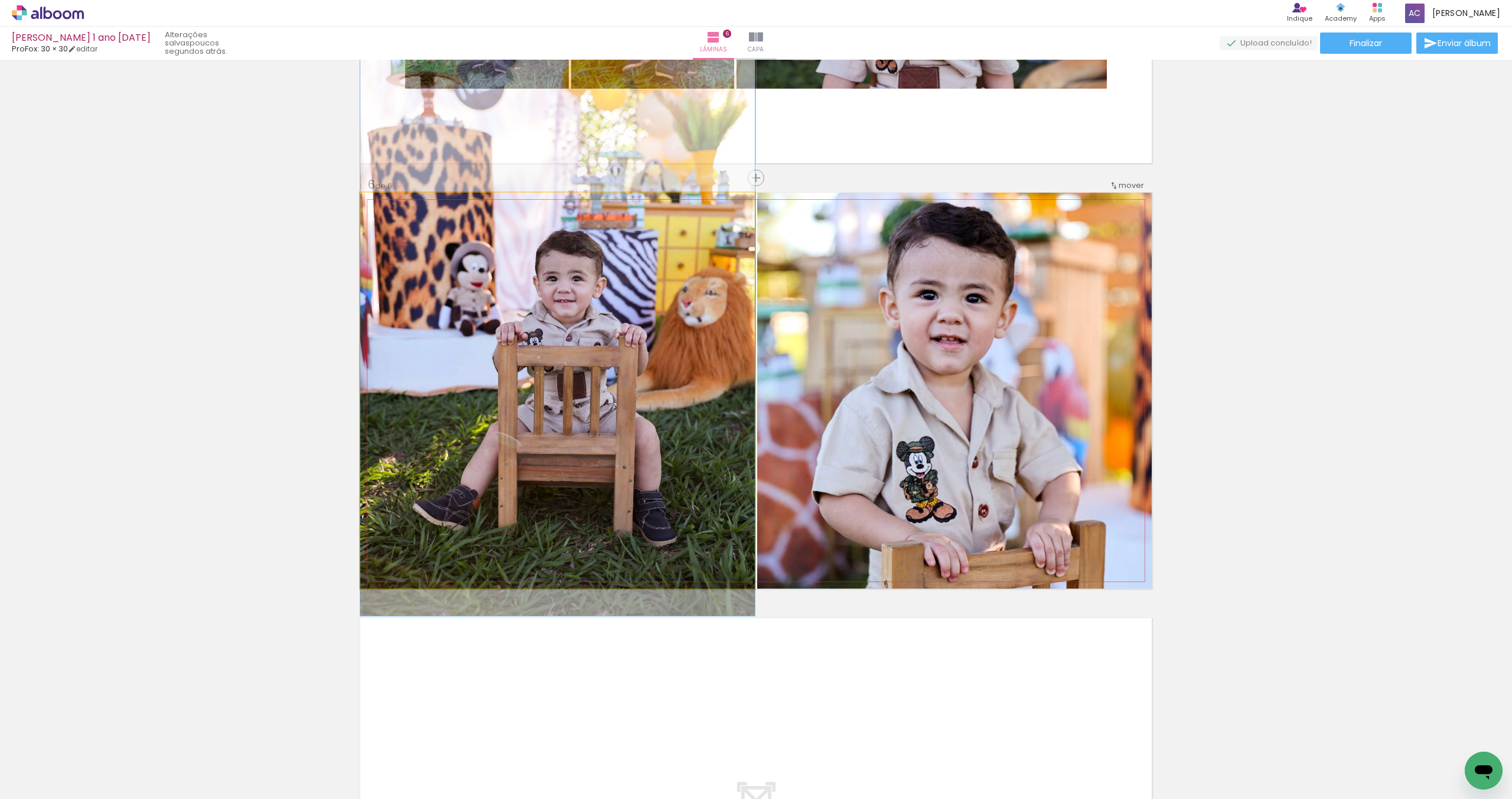
drag, startPoint x: 585, startPoint y: 366, endPoint x: 581, endPoint y: 295, distance: 71.1
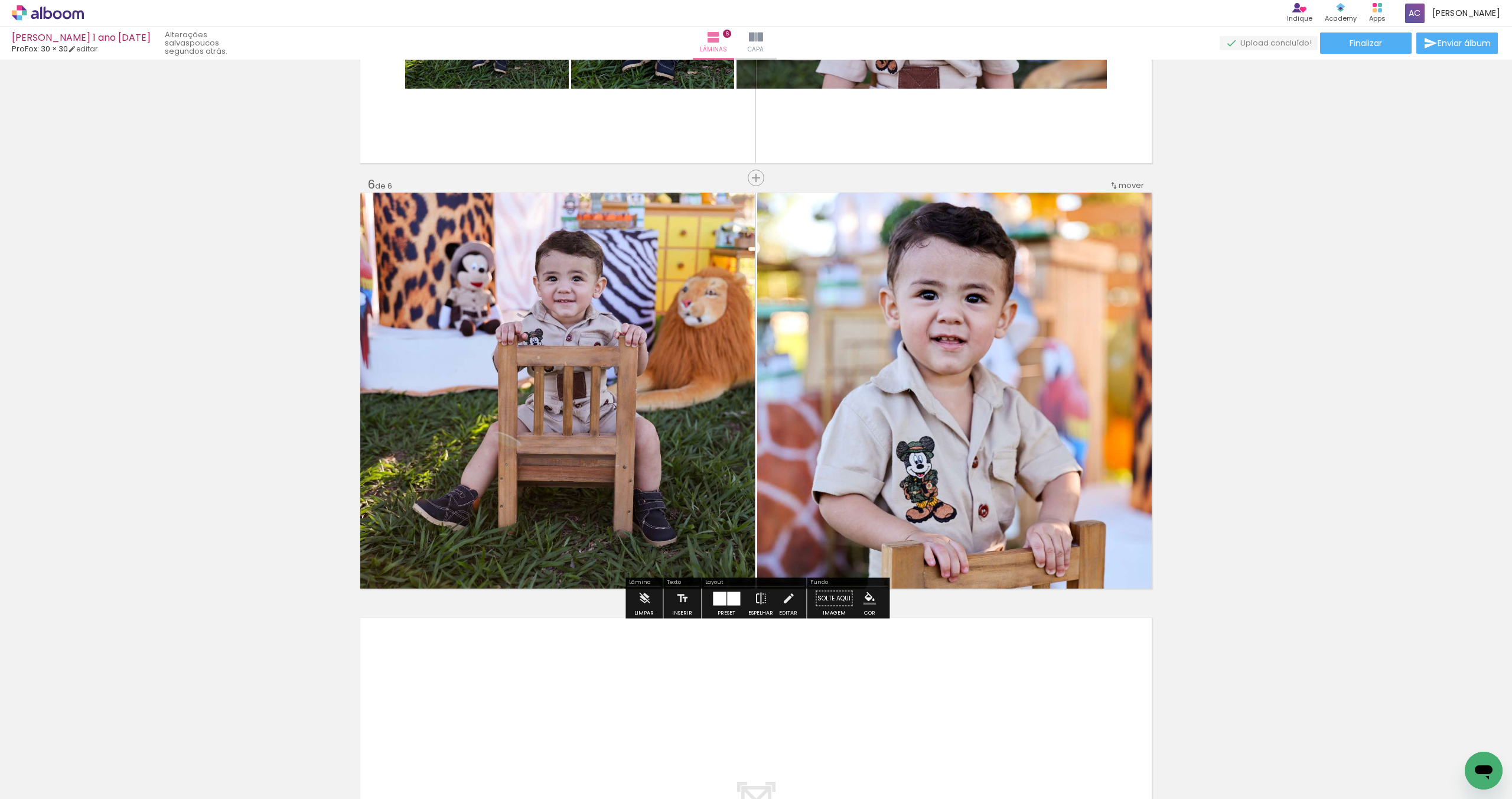
click at [756, 603] on iron-icon at bounding box center [761, 599] width 13 height 24
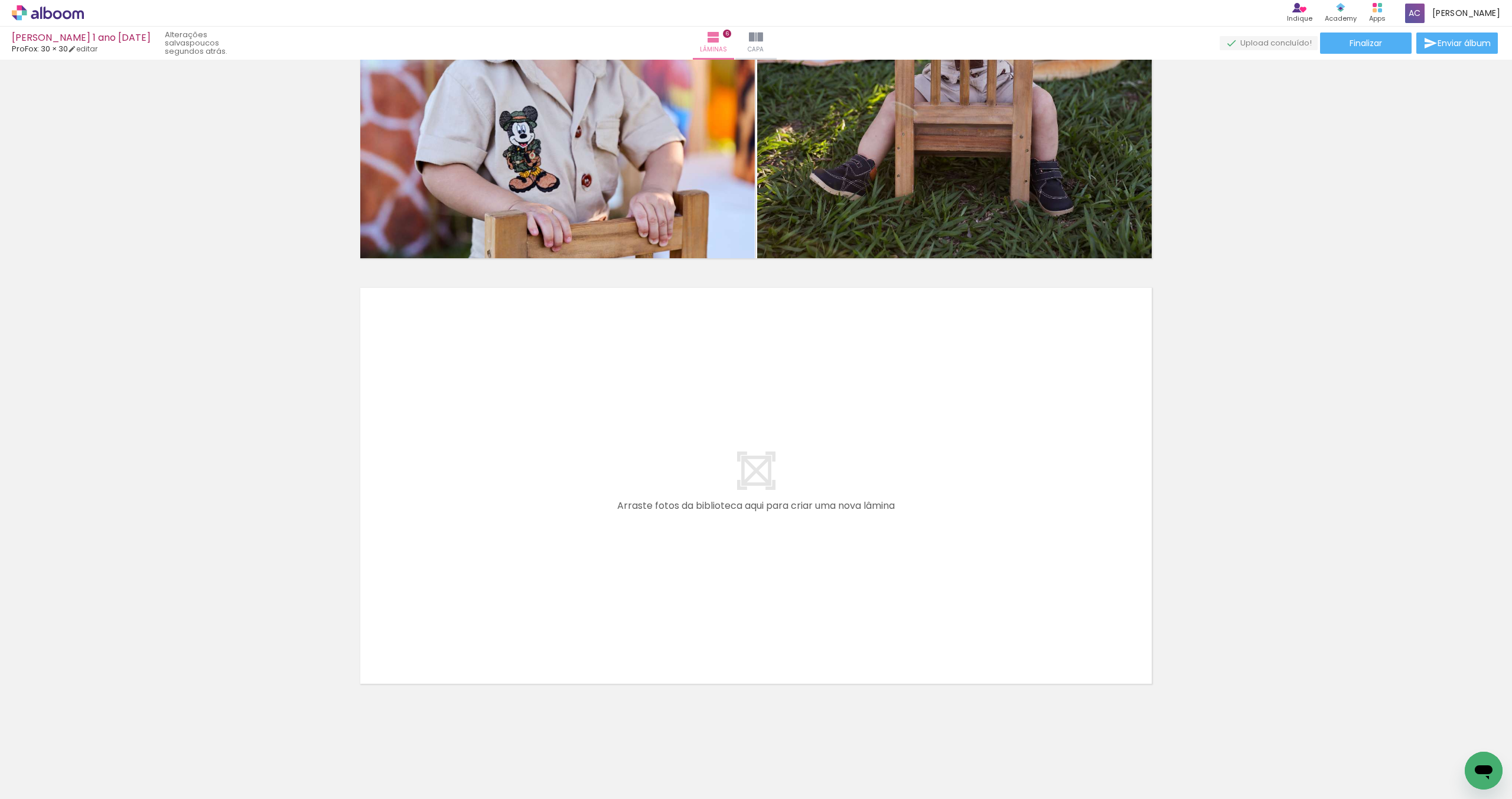
scroll to position [0, 5]
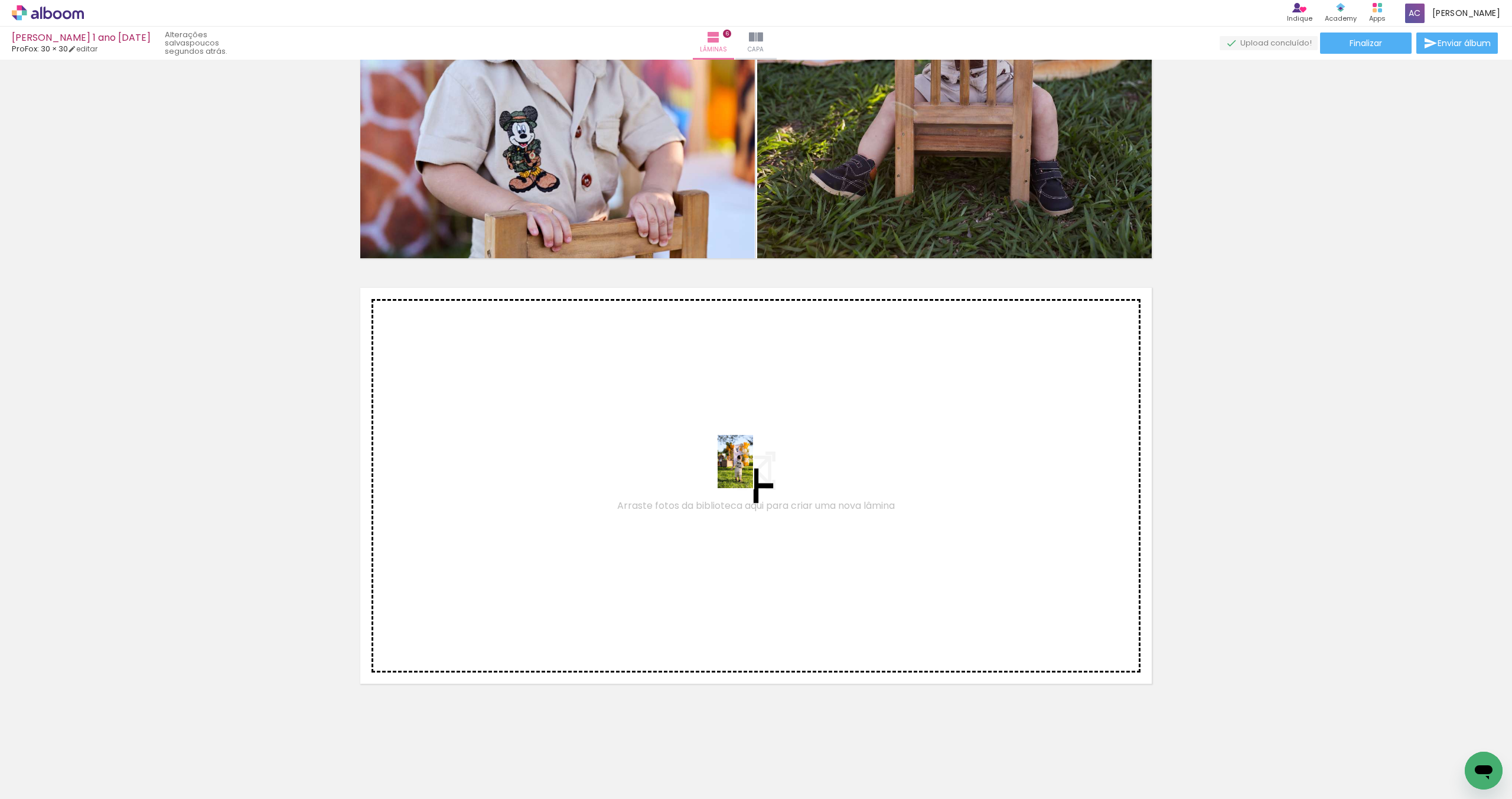
drag, startPoint x: 1048, startPoint y: 751, endPoint x: 750, endPoint y: 468, distance: 411.0
click at [750, 468] on quentale-workspace at bounding box center [756, 399] width 1512 height 799
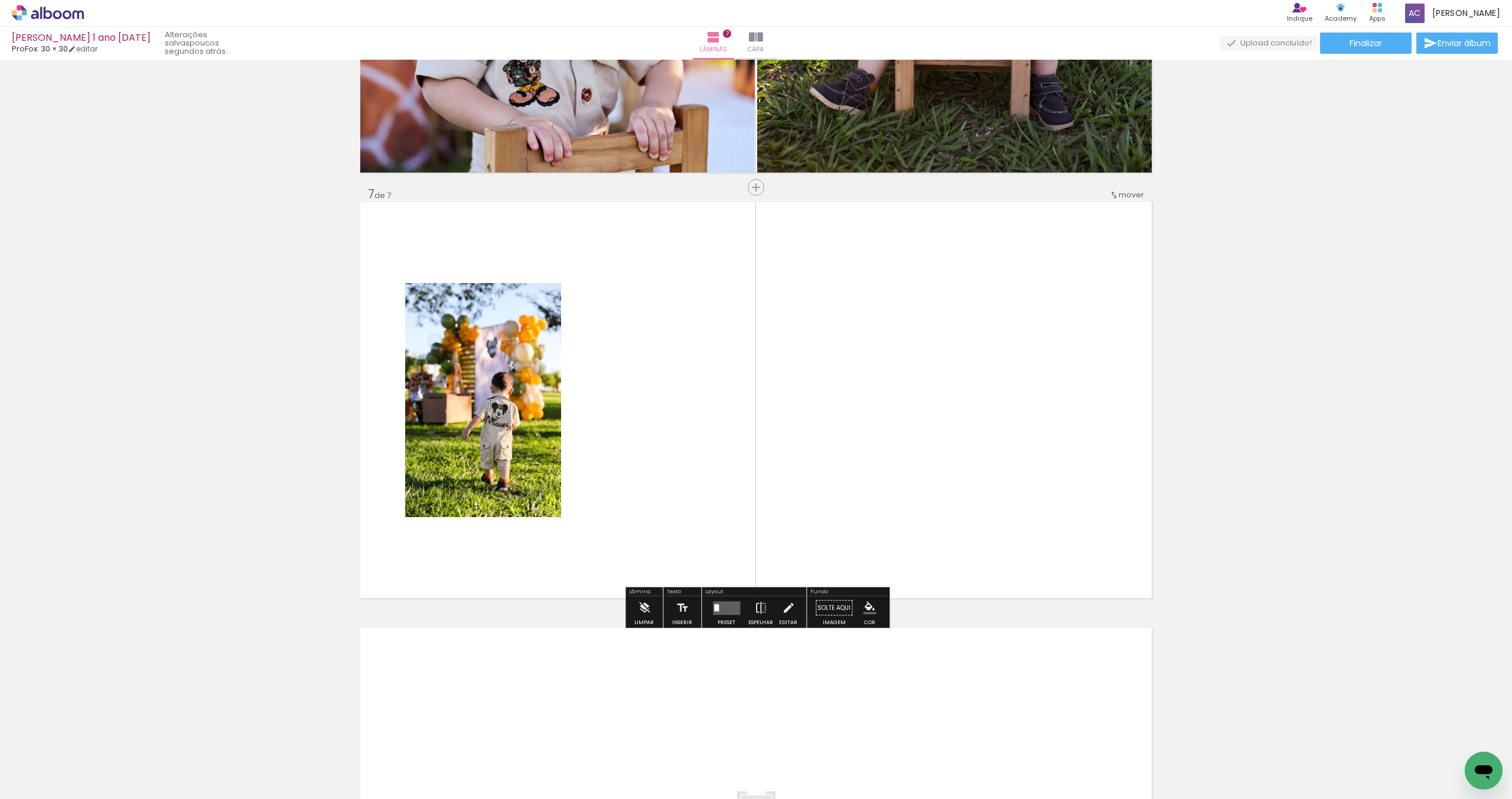
scroll to position [2452, 0]
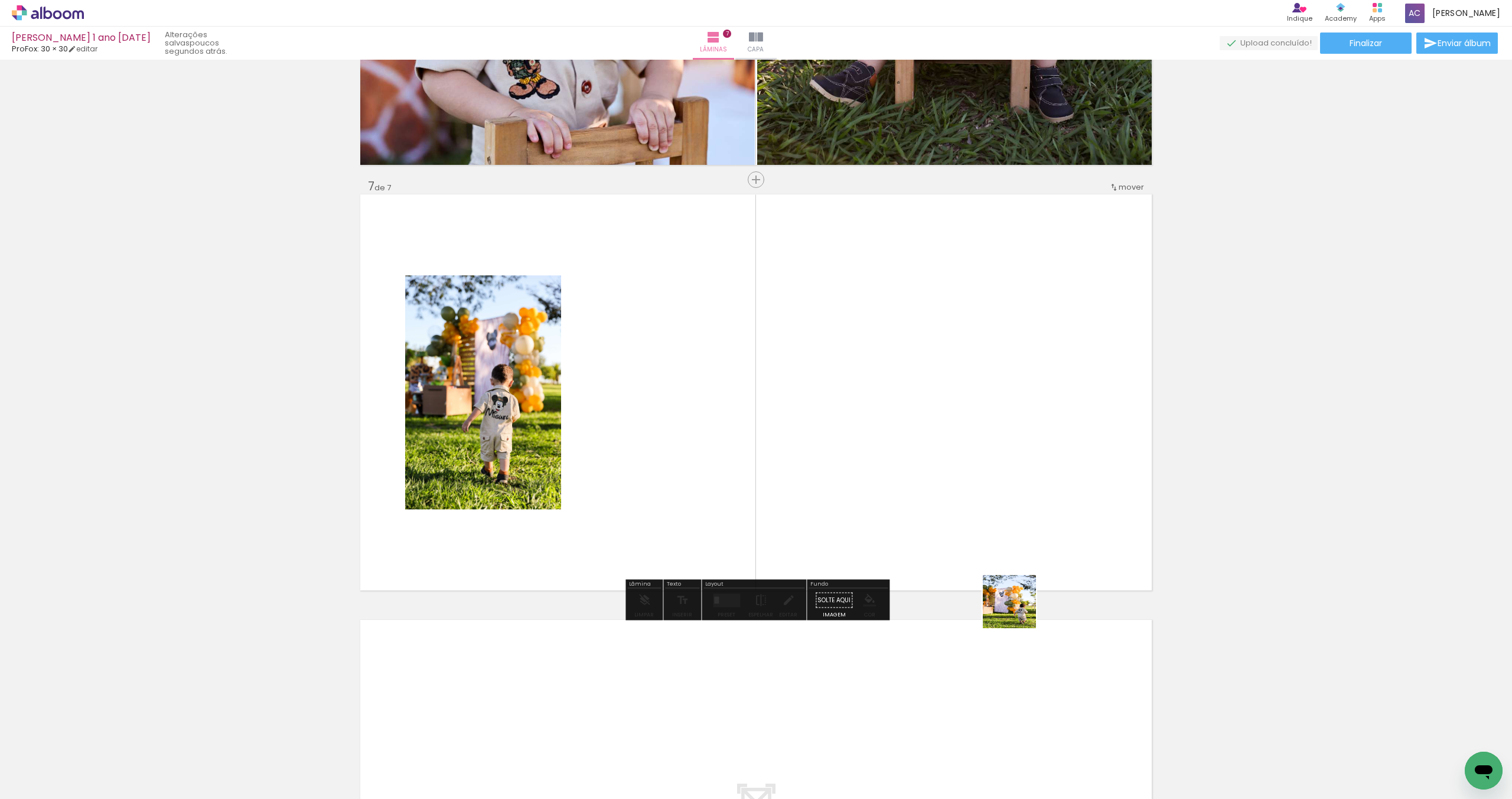
drag, startPoint x: 1026, startPoint y: 685, endPoint x: 999, endPoint y: 482, distance: 204.8
click at [999, 482] on quentale-workspace at bounding box center [756, 399] width 1512 height 799
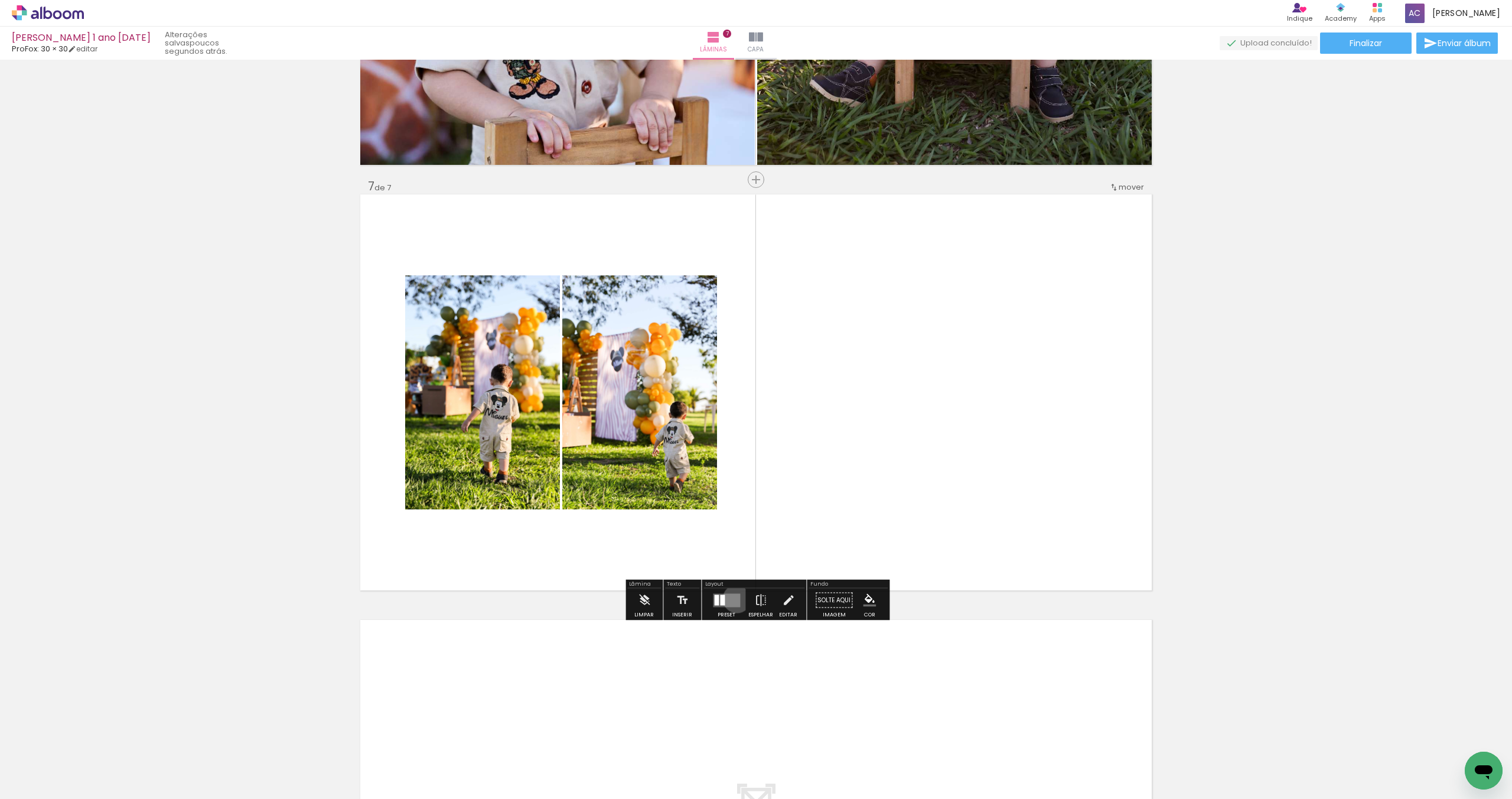
click at [734, 599] on quentale-layouter at bounding box center [727, 599] width 27 height 14
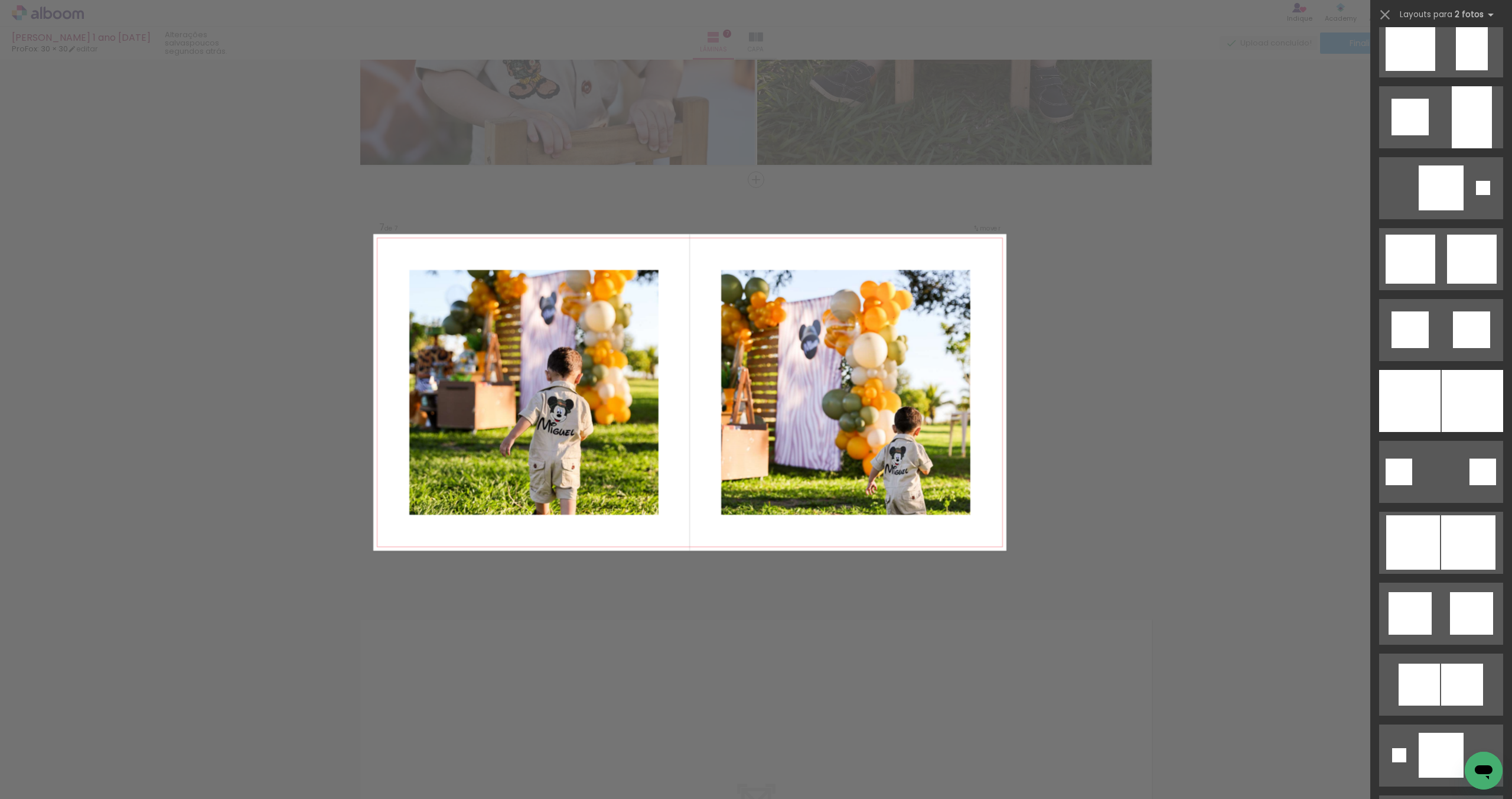
scroll to position [1085, 0]
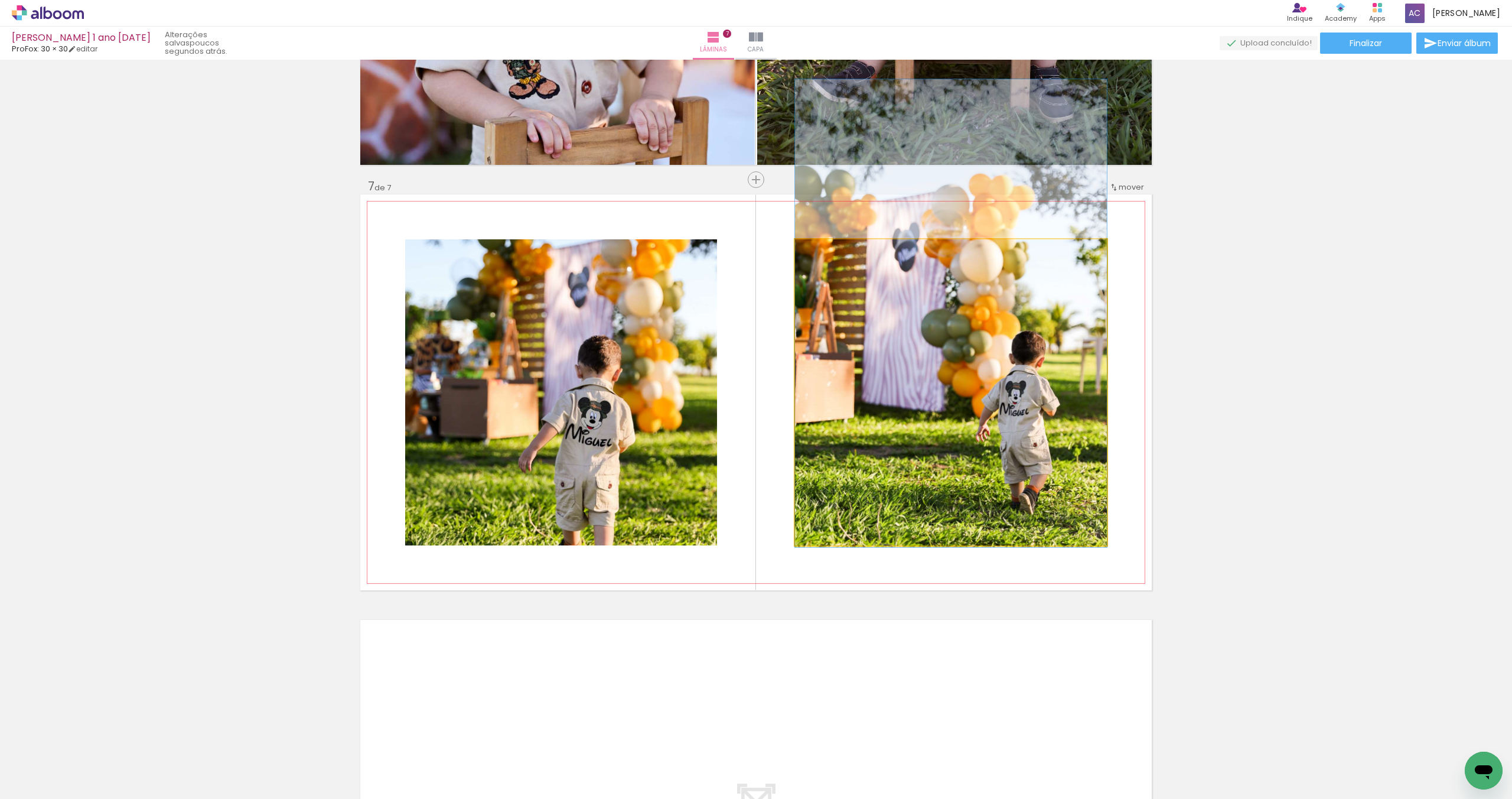
drag, startPoint x: 941, startPoint y: 460, endPoint x: 924, endPoint y: 381, distance: 80.8
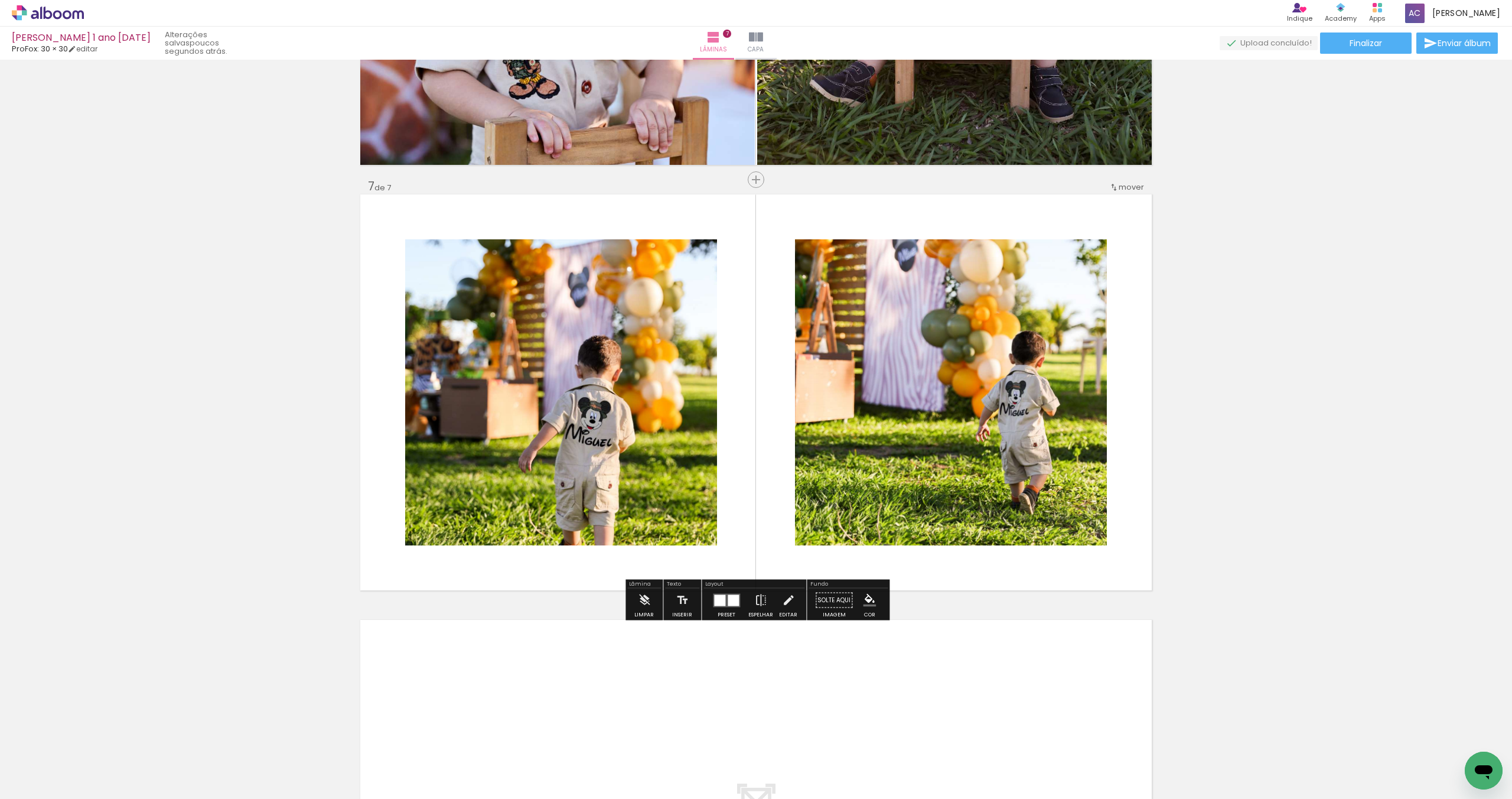
click at [728, 593] on div at bounding box center [726, 600] width 32 height 24
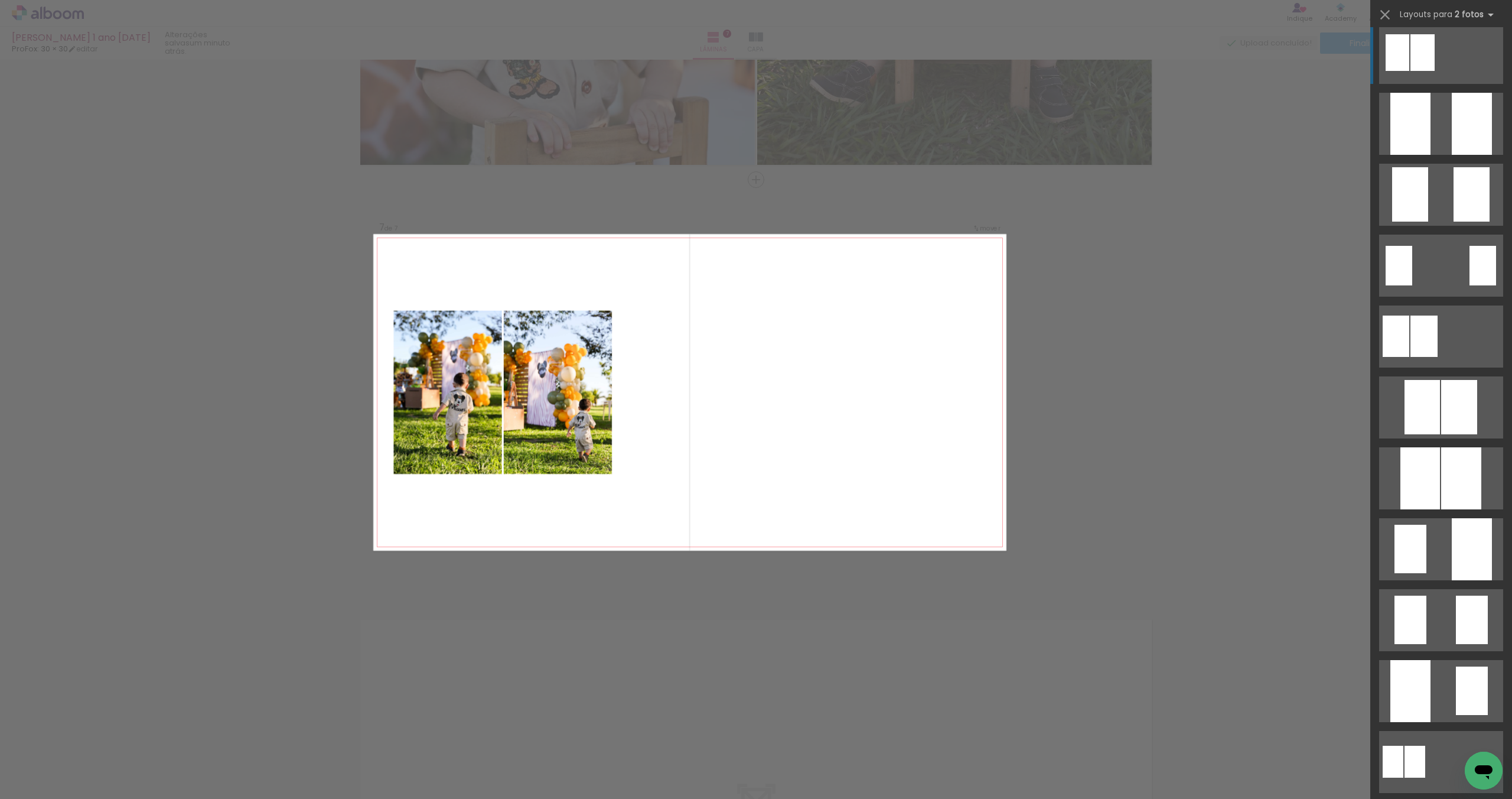
scroll to position [0, 0]
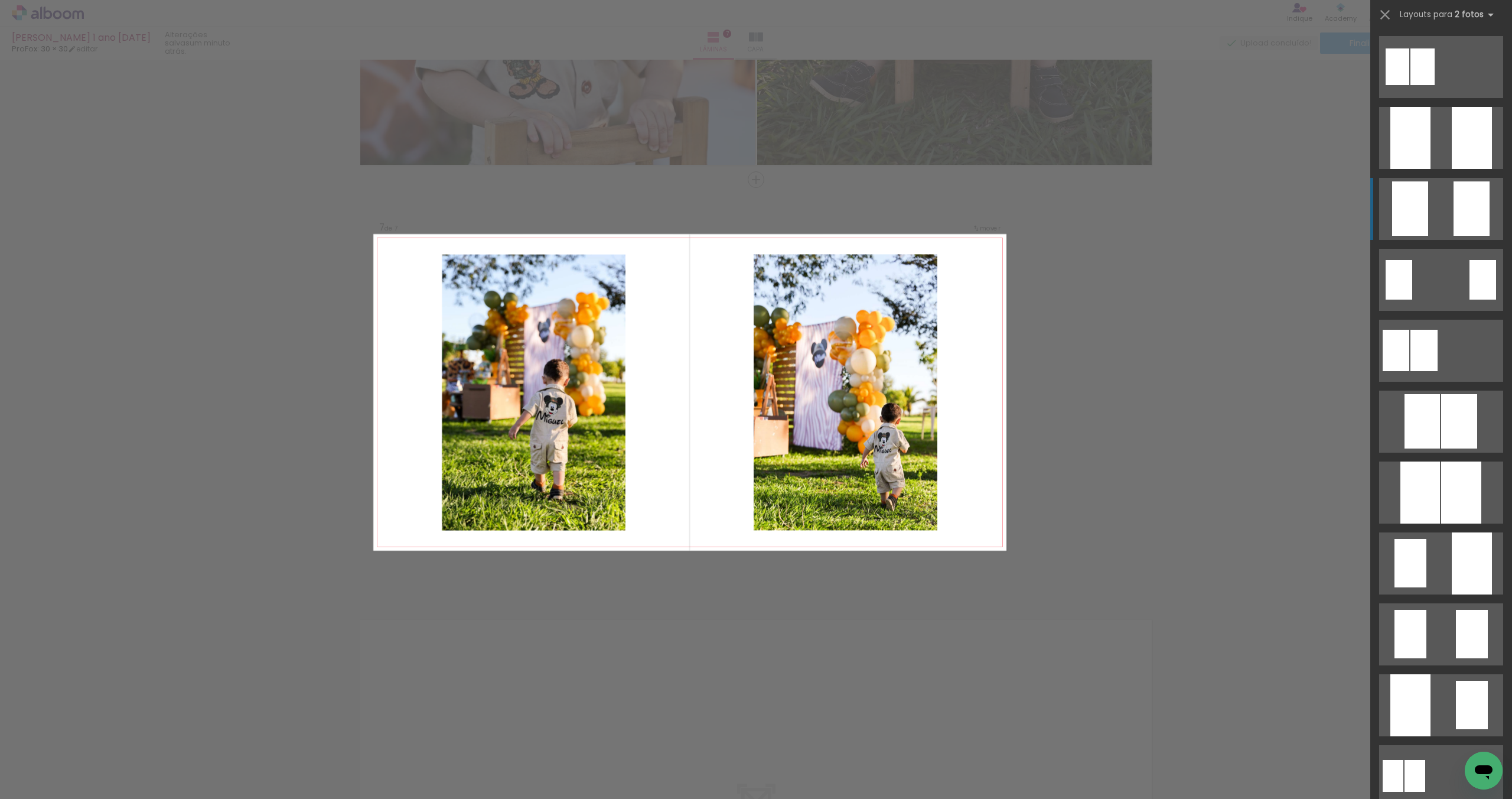
click at [1464, 169] on div at bounding box center [1472, 137] width 40 height 62
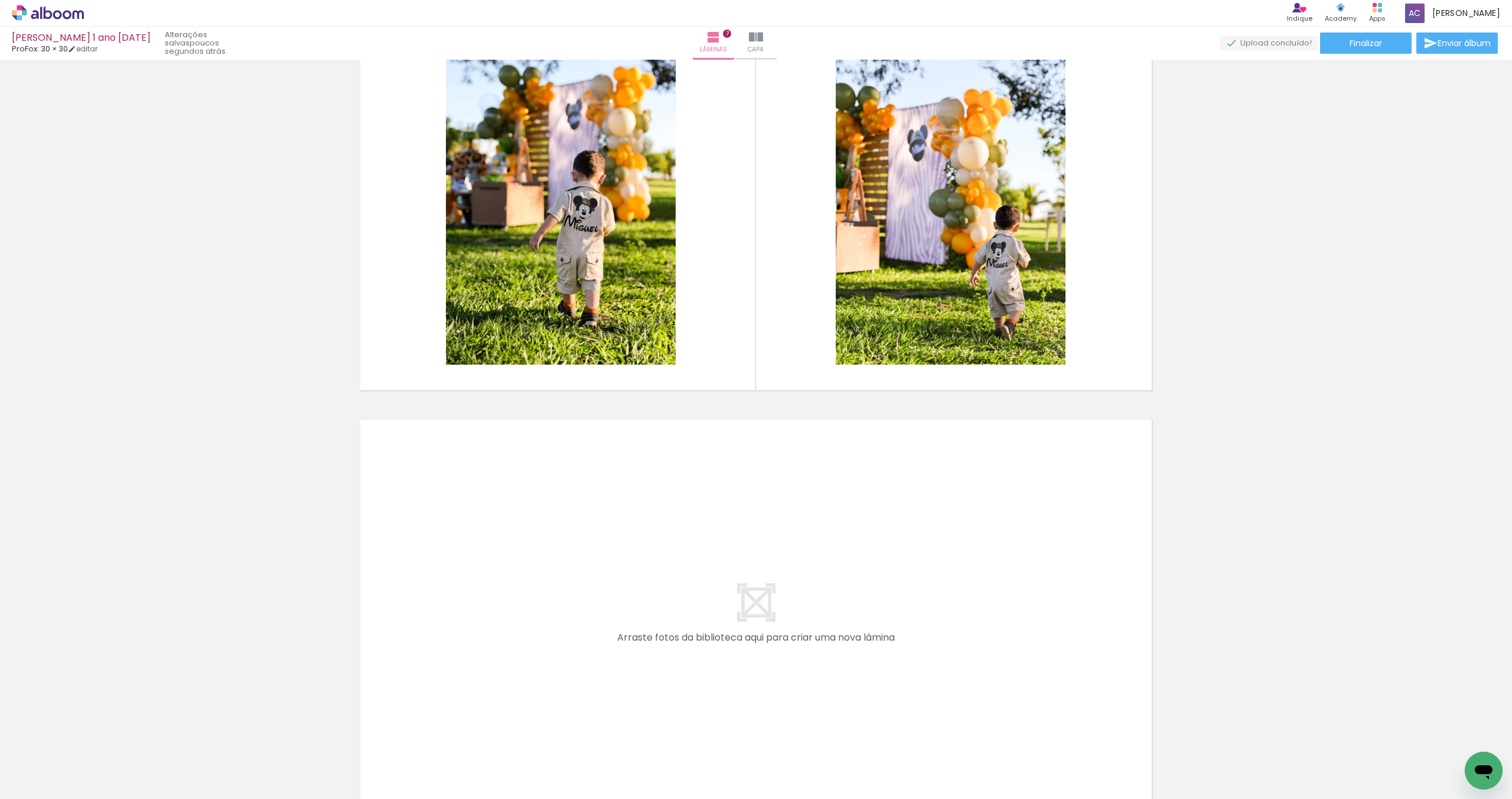
scroll to position [0, 212]
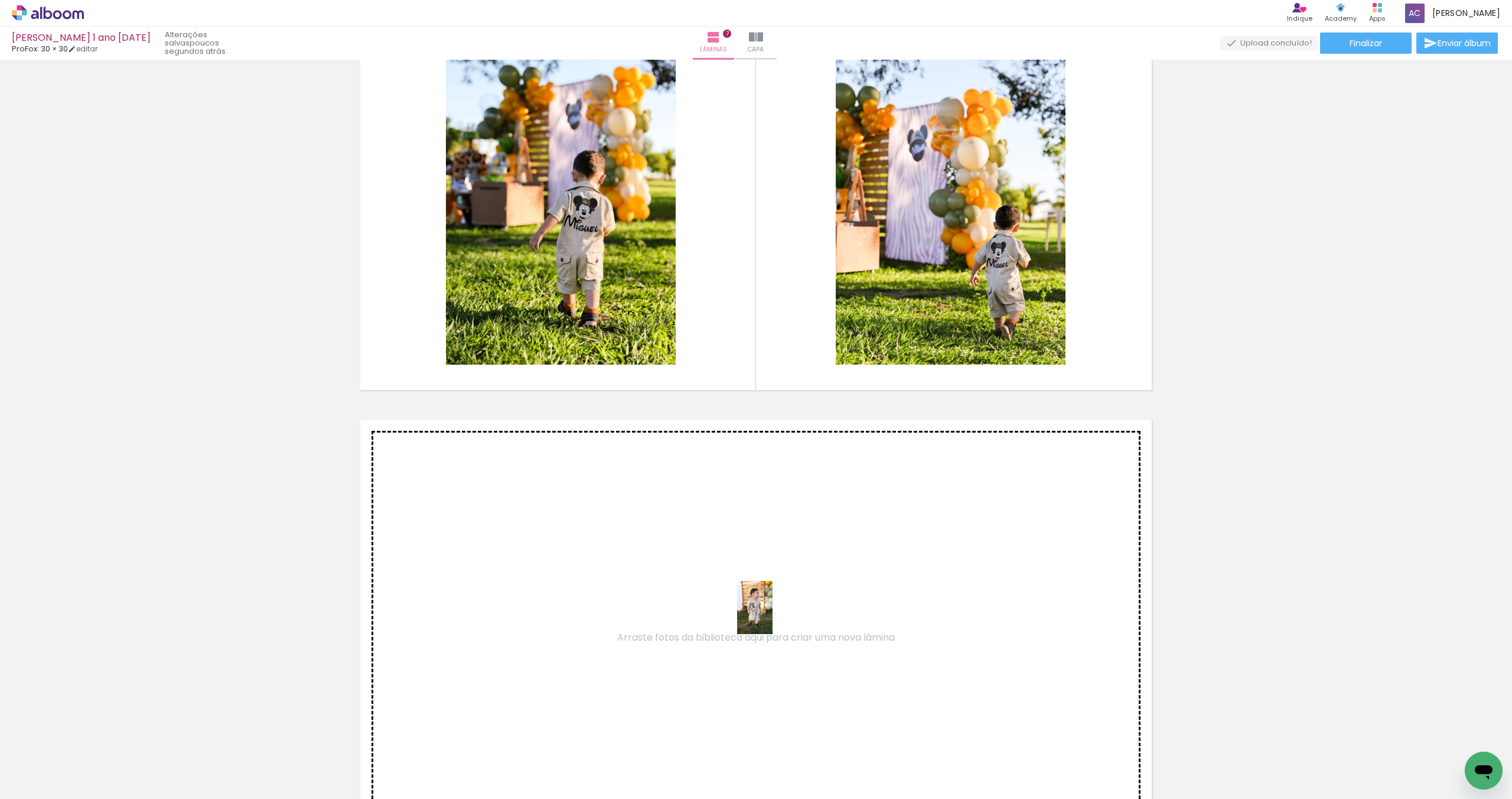
drag, startPoint x: 982, startPoint y: 774, endPoint x: 771, endPoint y: 615, distance: 264.2
click at [771, 615] on quentale-workspace at bounding box center [756, 399] width 1512 height 799
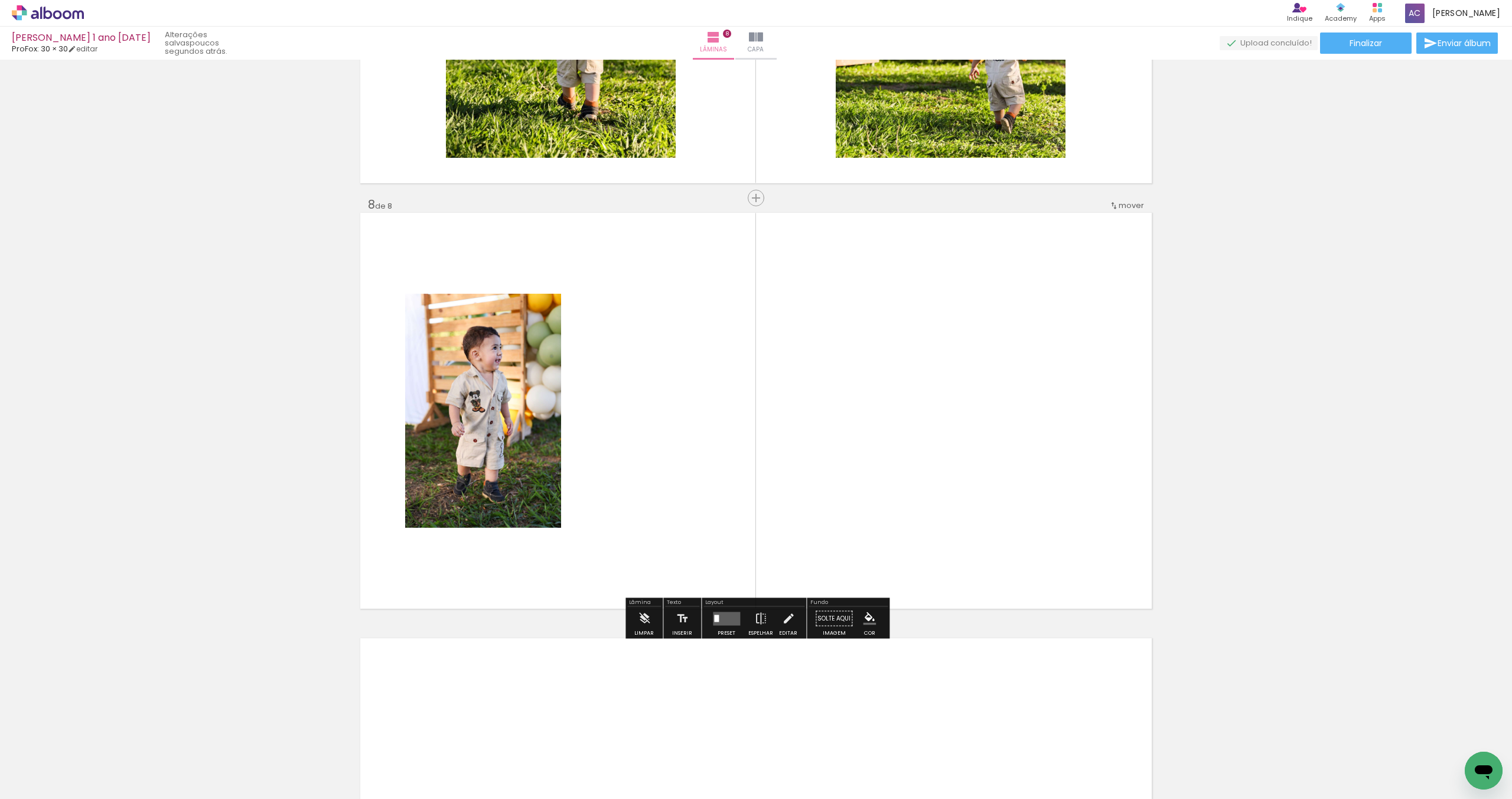
scroll to position [2876, 0]
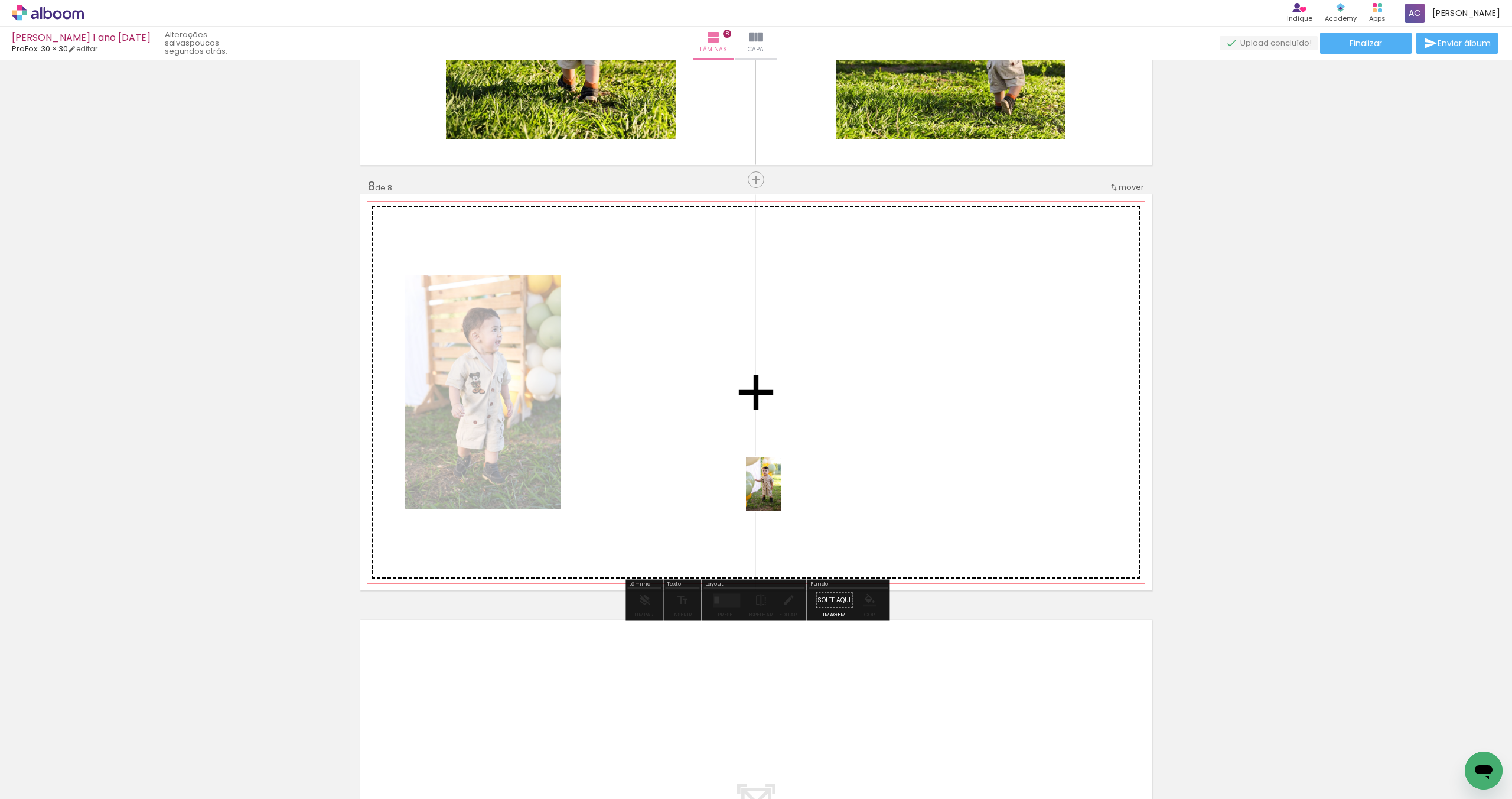
drag, startPoint x: 841, startPoint y: 746, endPoint x: 841, endPoint y: 598, distance: 148.0
click at [781, 491] on quentale-workspace at bounding box center [756, 399] width 1512 height 799
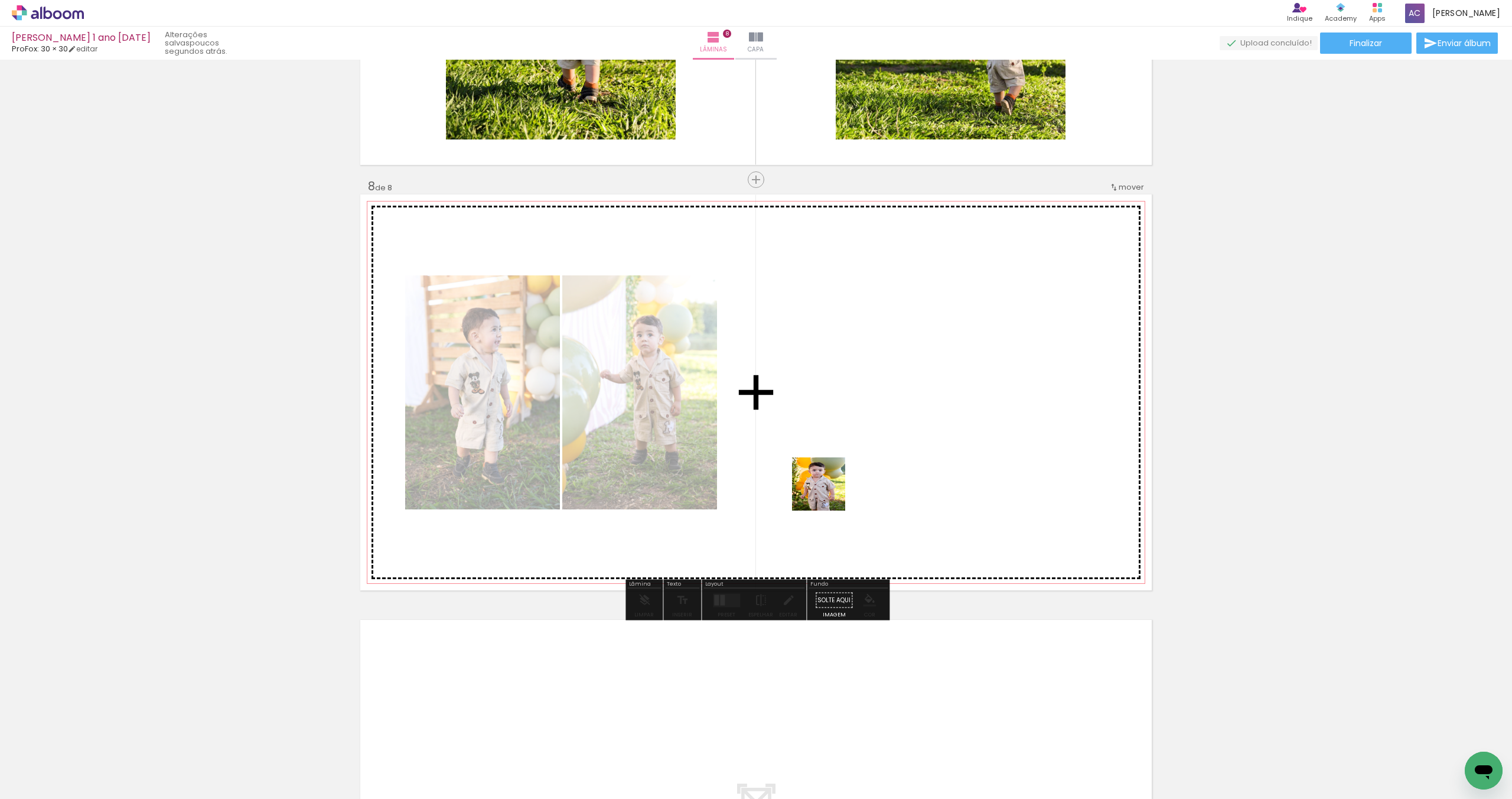
drag, startPoint x: 826, startPoint y: 589, endPoint x: 828, endPoint y: 436, distance: 153.0
click at [828, 437] on quentale-workspace at bounding box center [756, 399] width 1512 height 799
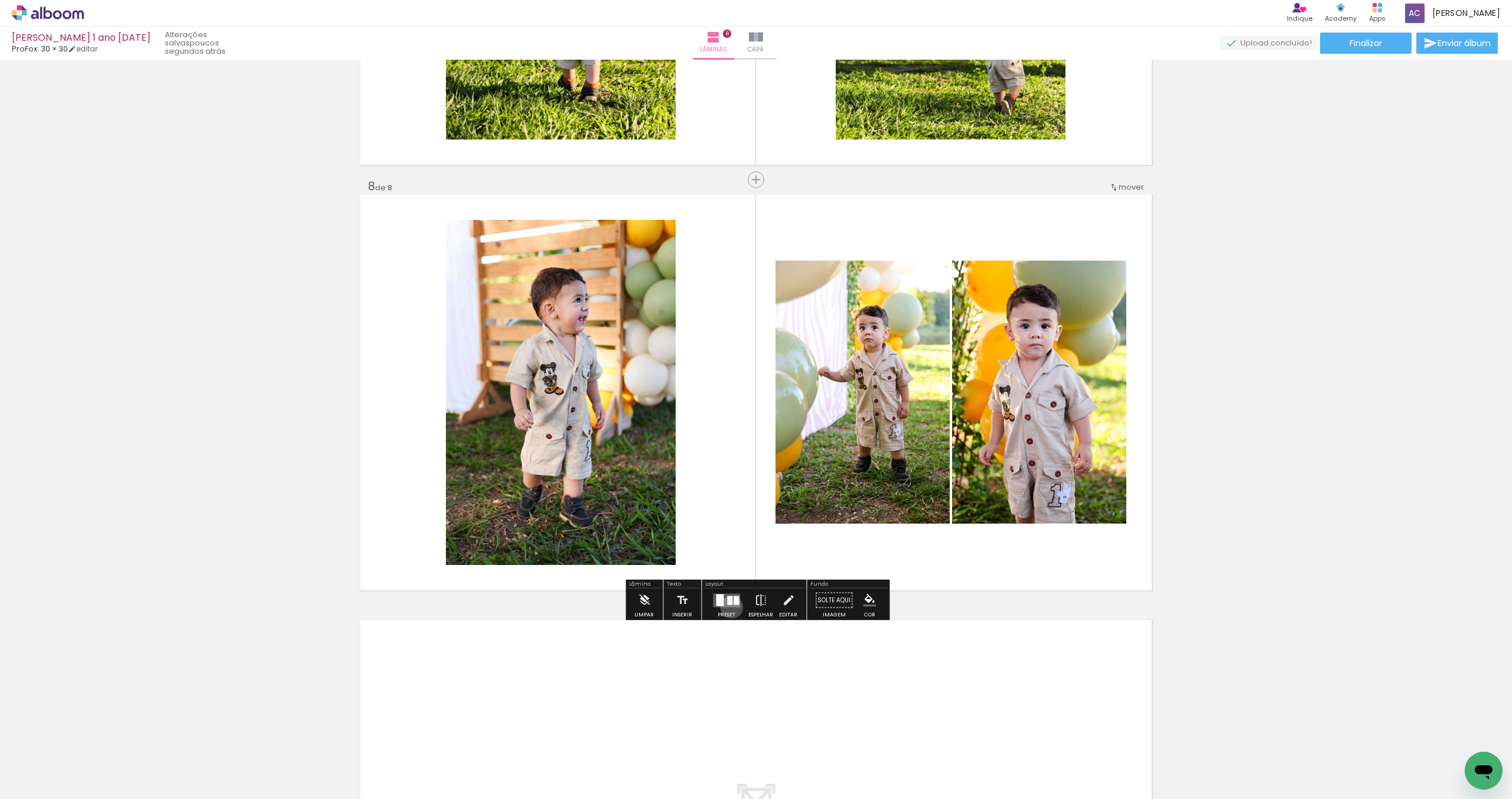
click at [729, 606] on div at bounding box center [726, 600] width 32 height 24
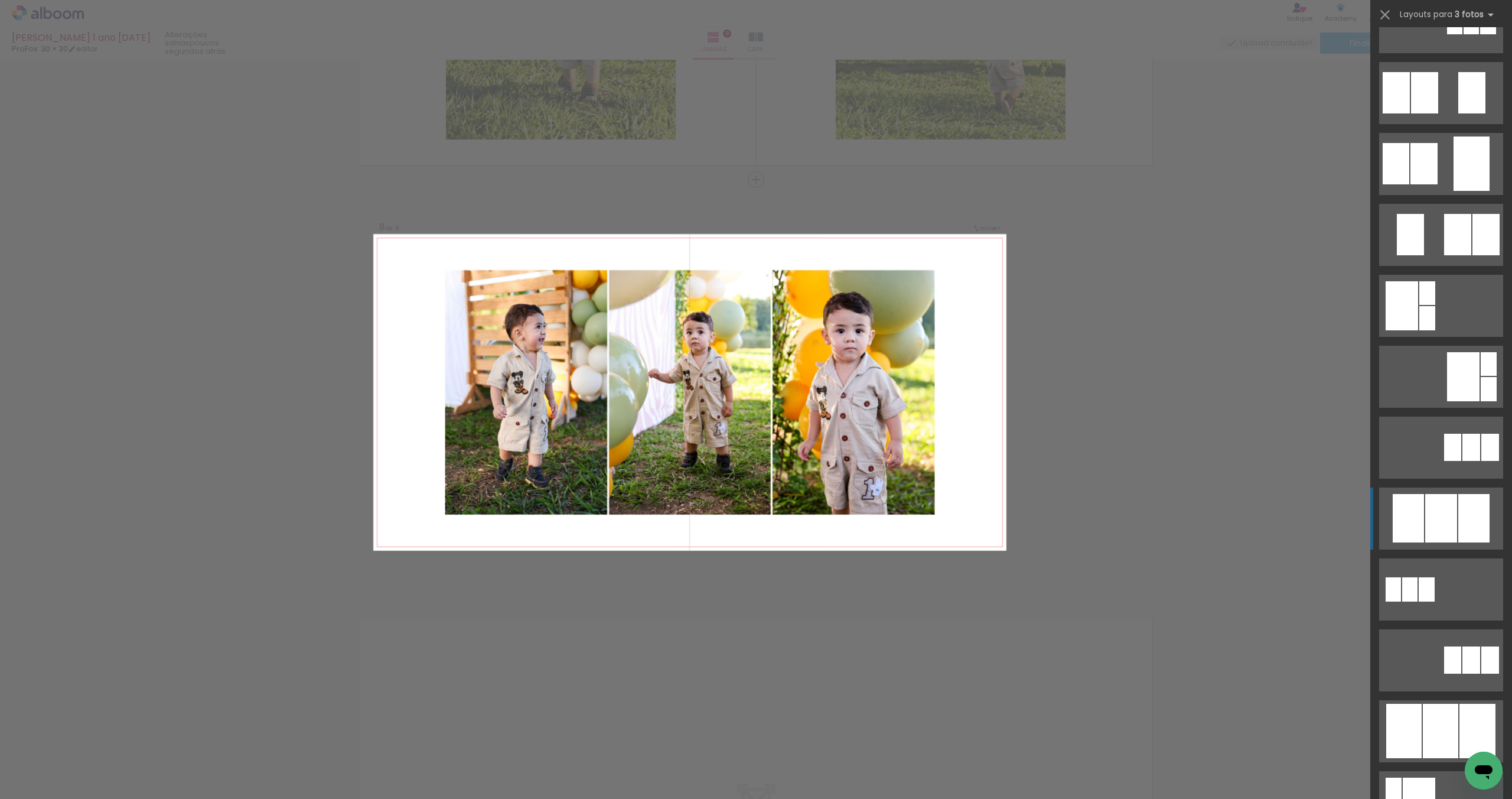
scroll to position [123, 0]
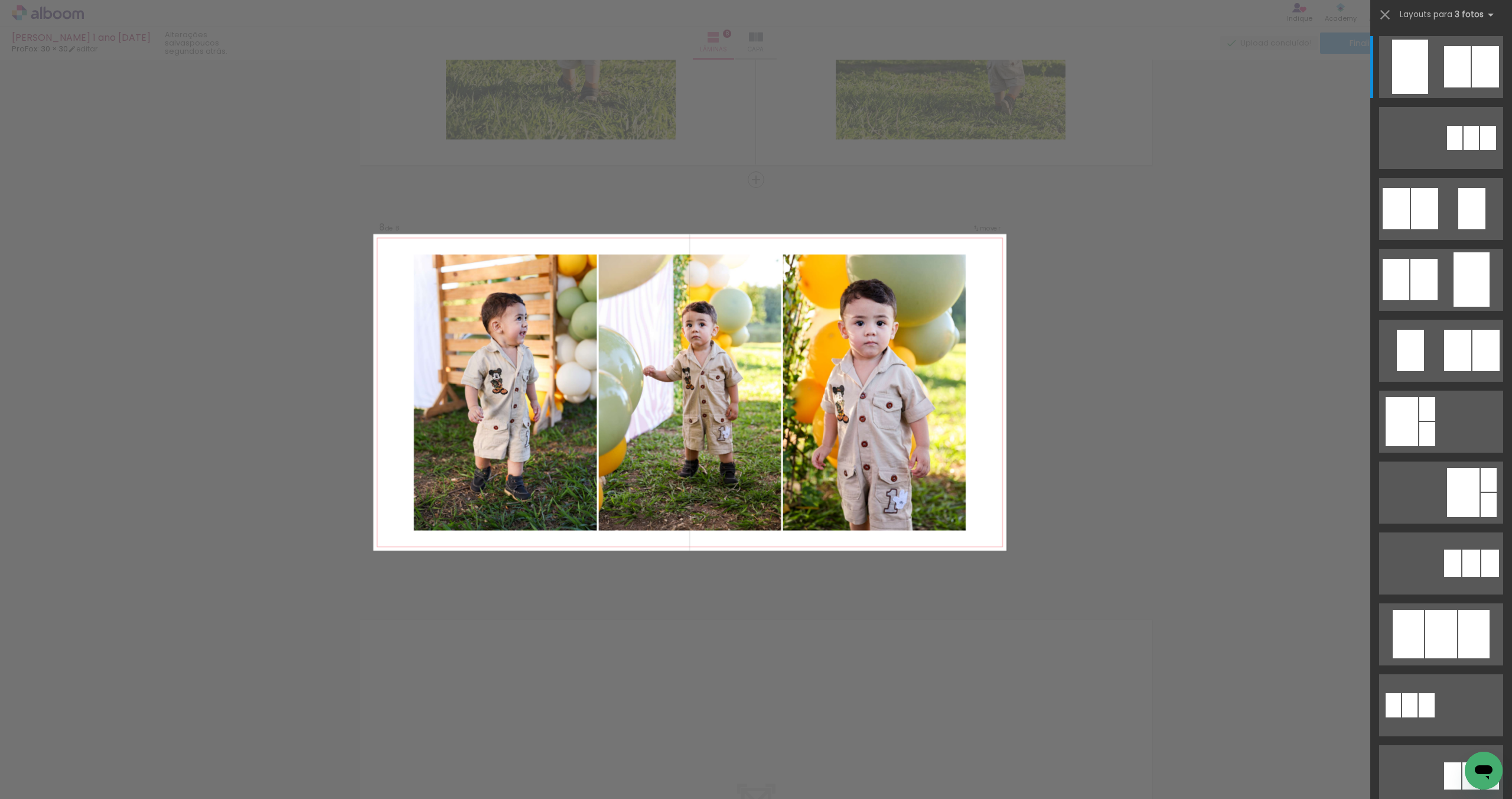
scroll to position [0, 212]
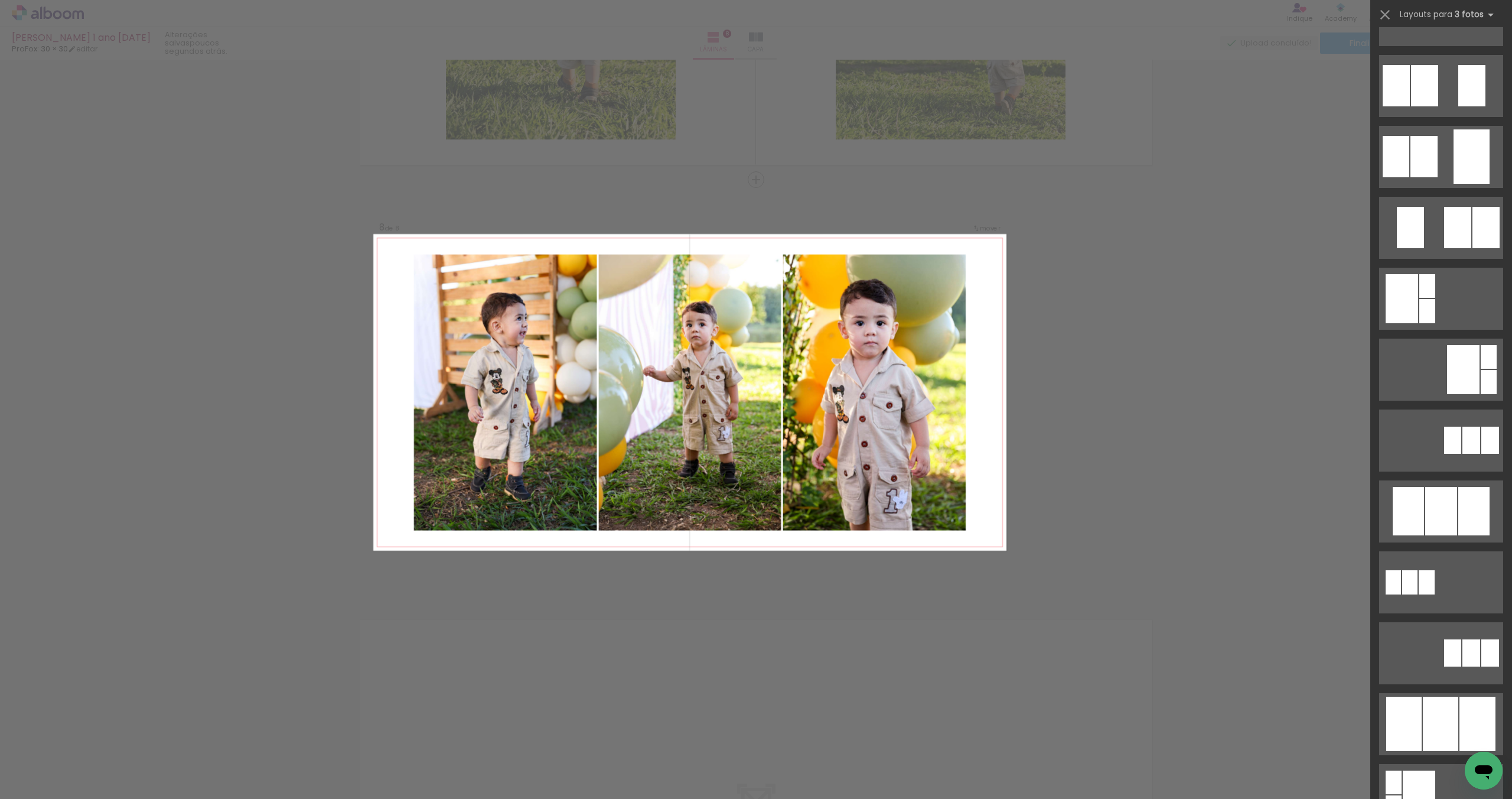
click at [1480, 27] on div at bounding box center [1488, 14] width 16 height 24
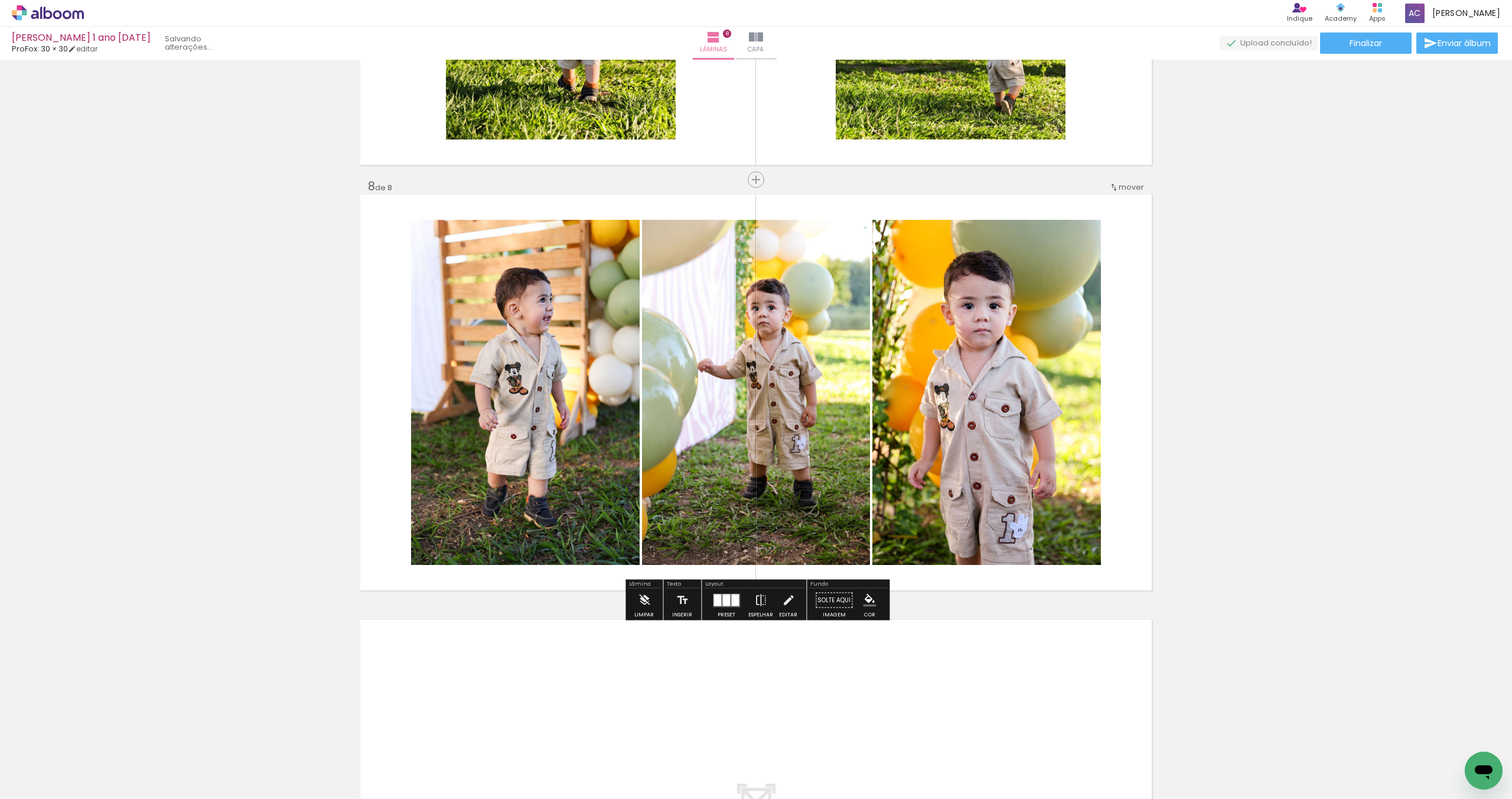
scroll to position [2877, 0]
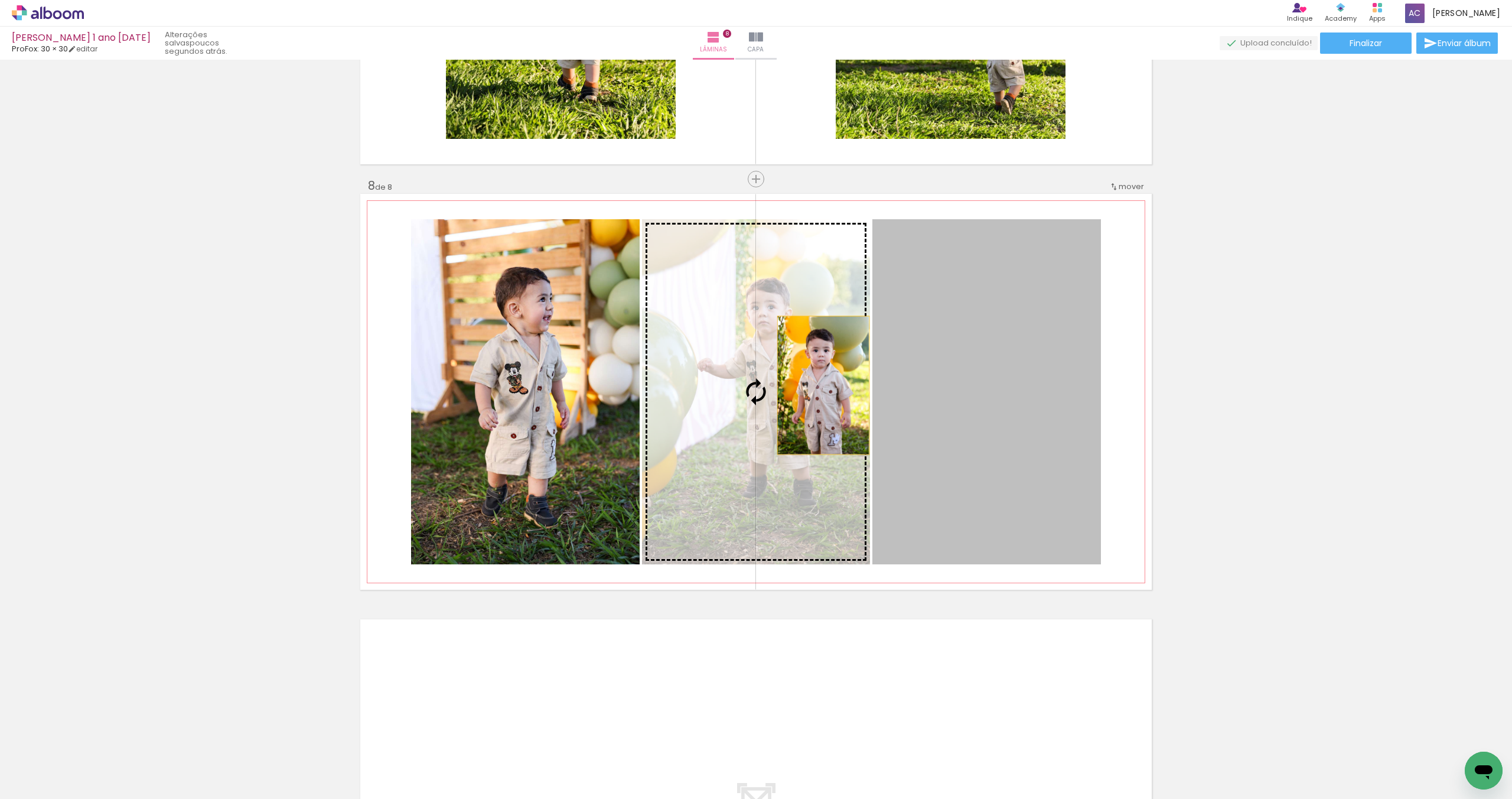
drag, startPoint x: 988, startPoint y: 399, endPoint x: 816, endPoint y: 385, distance: 172.6
click at [0, 0] on slot at bounding box center [0, 0] width 0 height 0
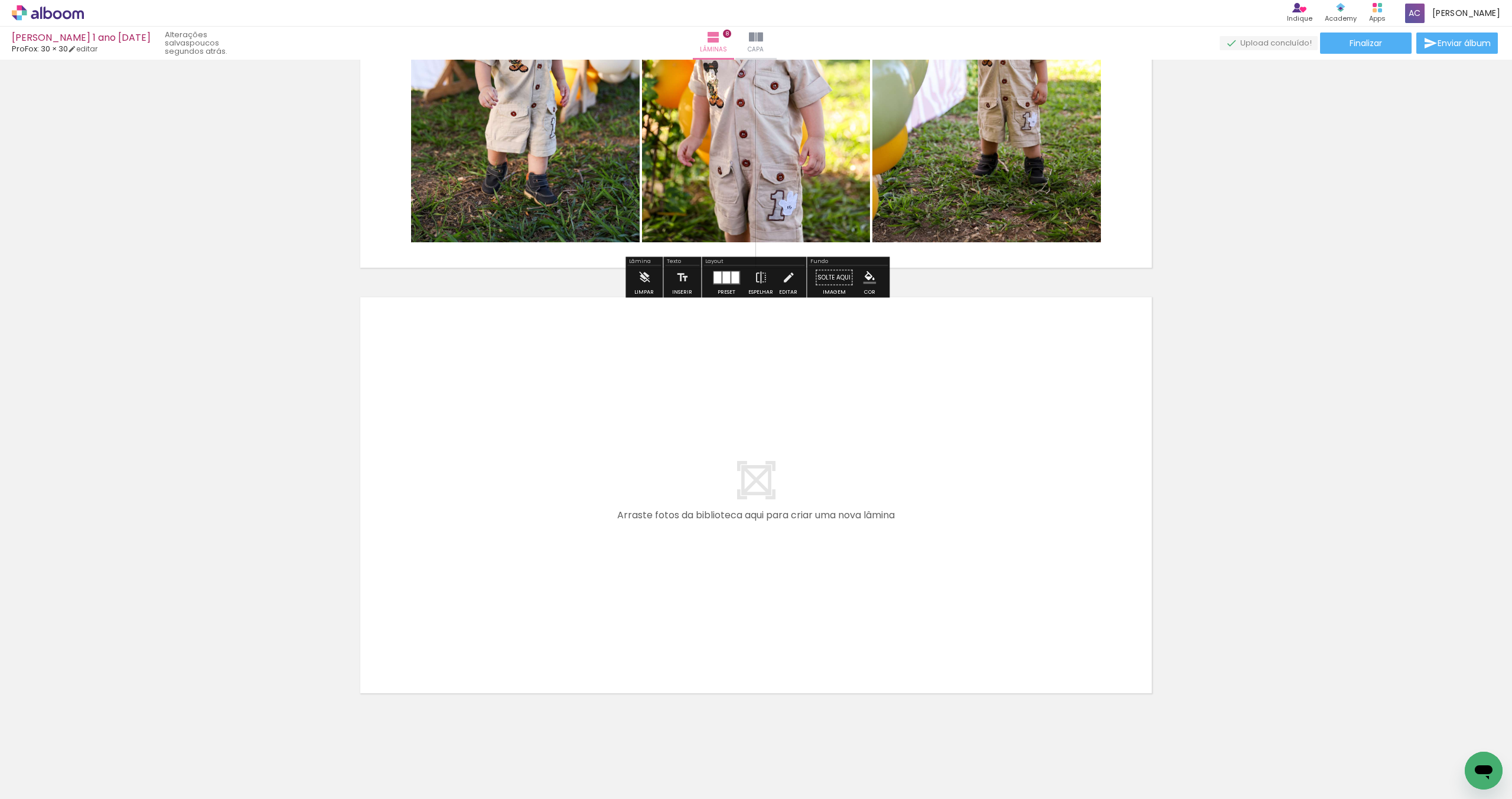
scroll to position [3209, 0]
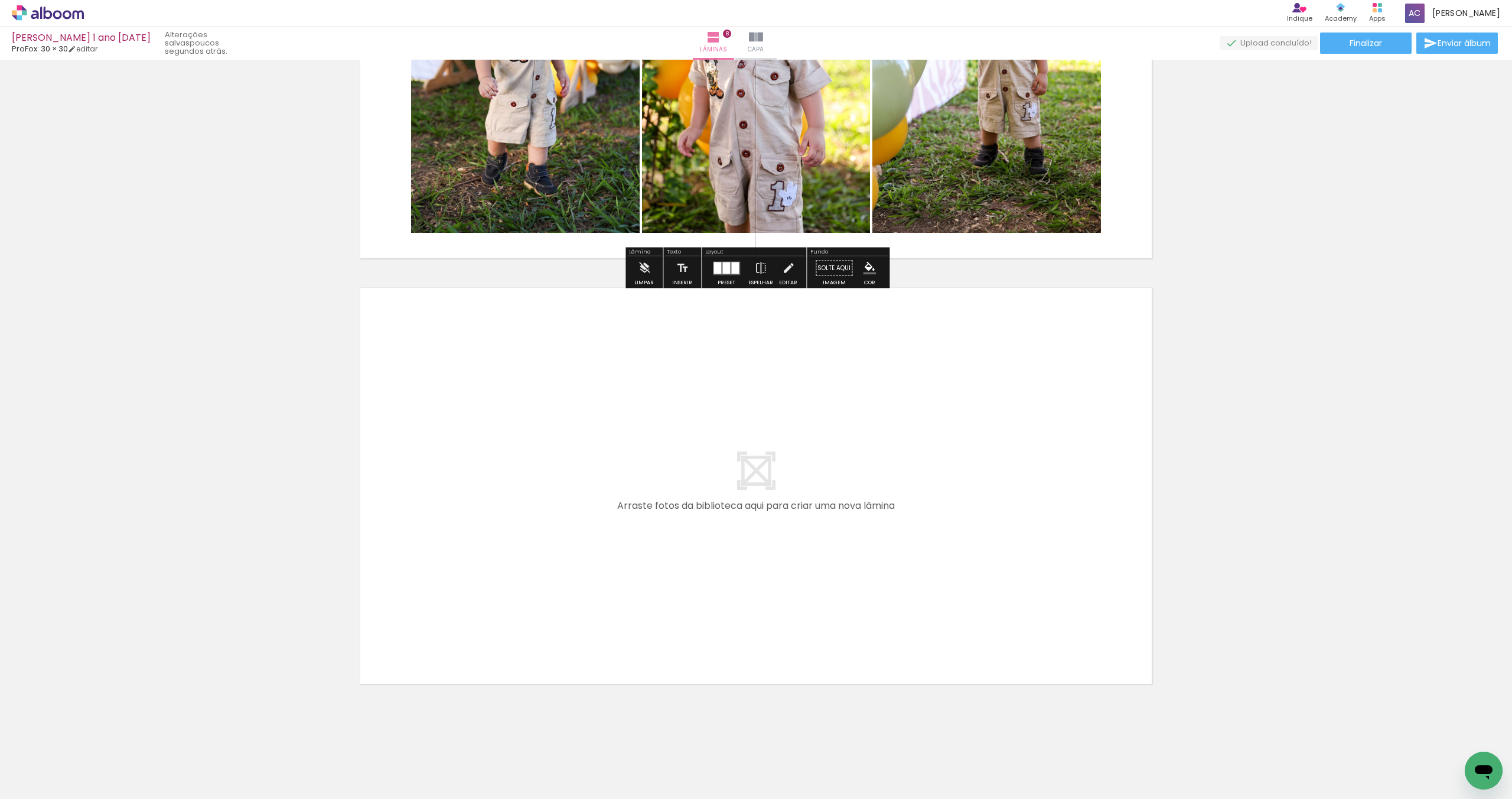
click at [610, 572] on quentale-workspace at bounding box center [756, 399] width 1512 height 799
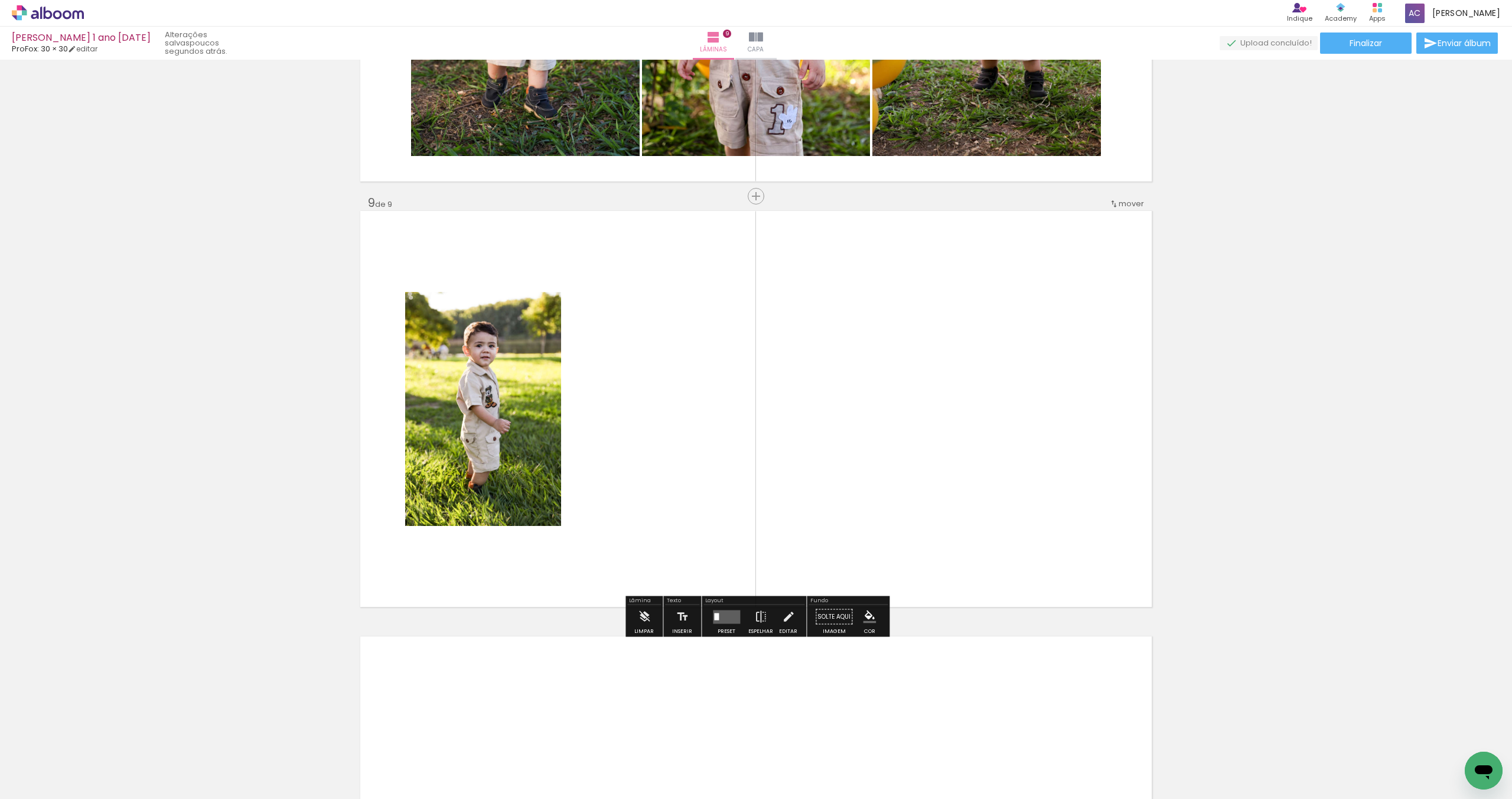
scroll to position [3302, 0]
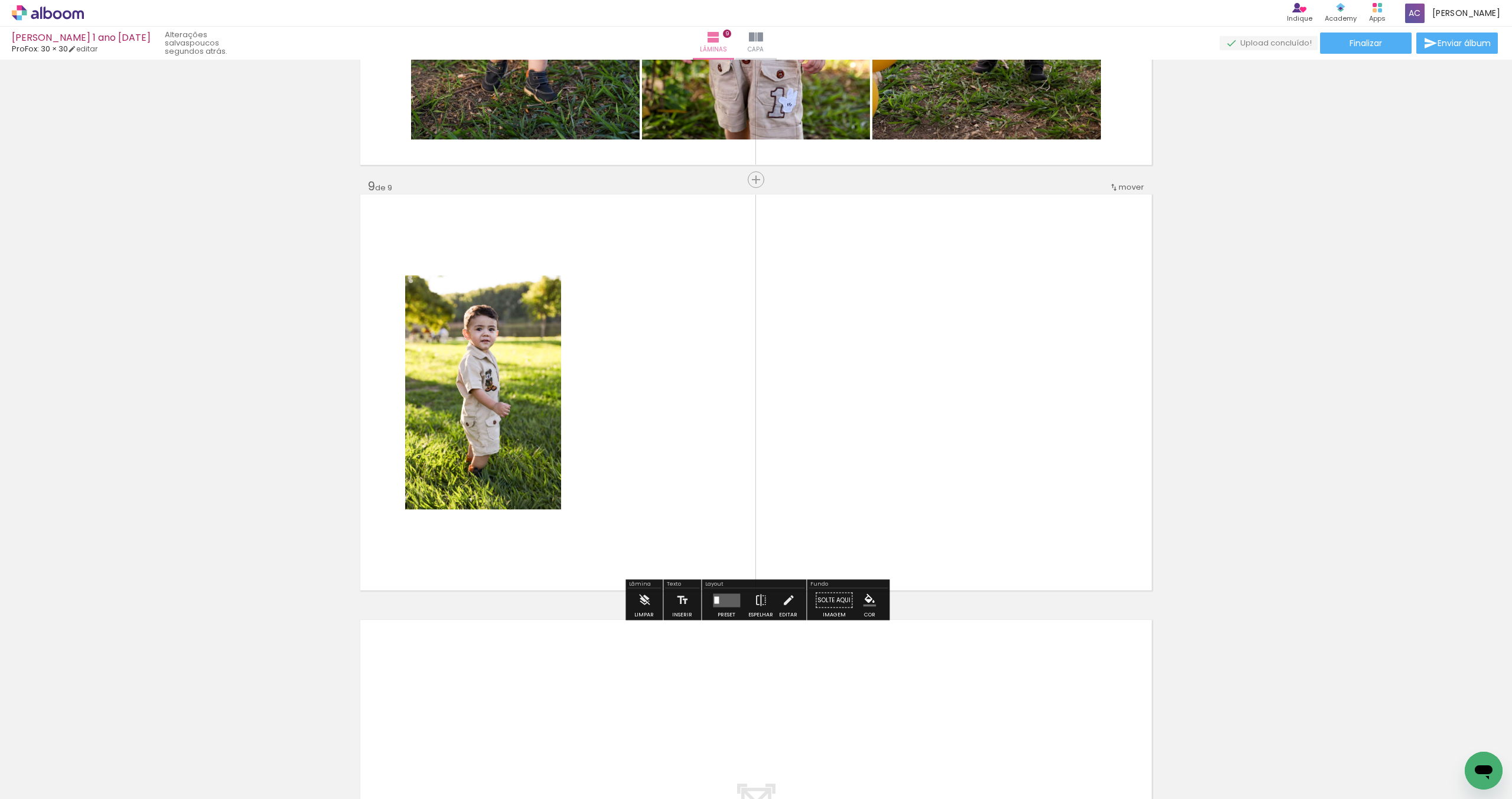
drag, startPoint x: 649, startPoint y: 756, endPoint x: 706, endPoint y: 629, distance: 139.2
click at [714, 534] on quentale-workspace at bounding box center [756, 399] width 1512 height 799
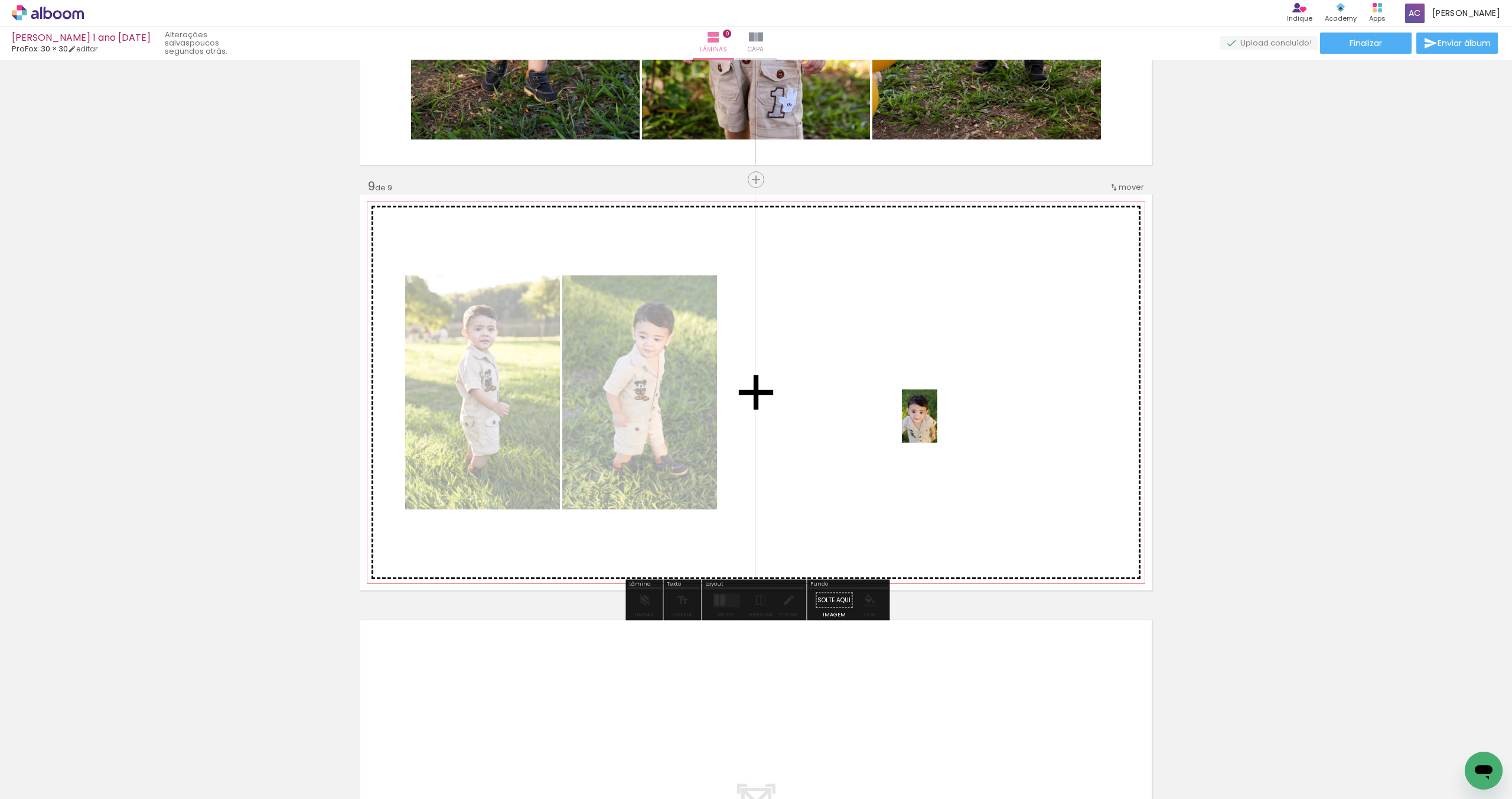
drag, startPoint x: 656, startPoint y: 743, endPoint x: 937, endPoint y: 425, distance: 424.4
click at [937, 425] on quentale-workspace at bounding box center [756, 399] width 1512 height 799
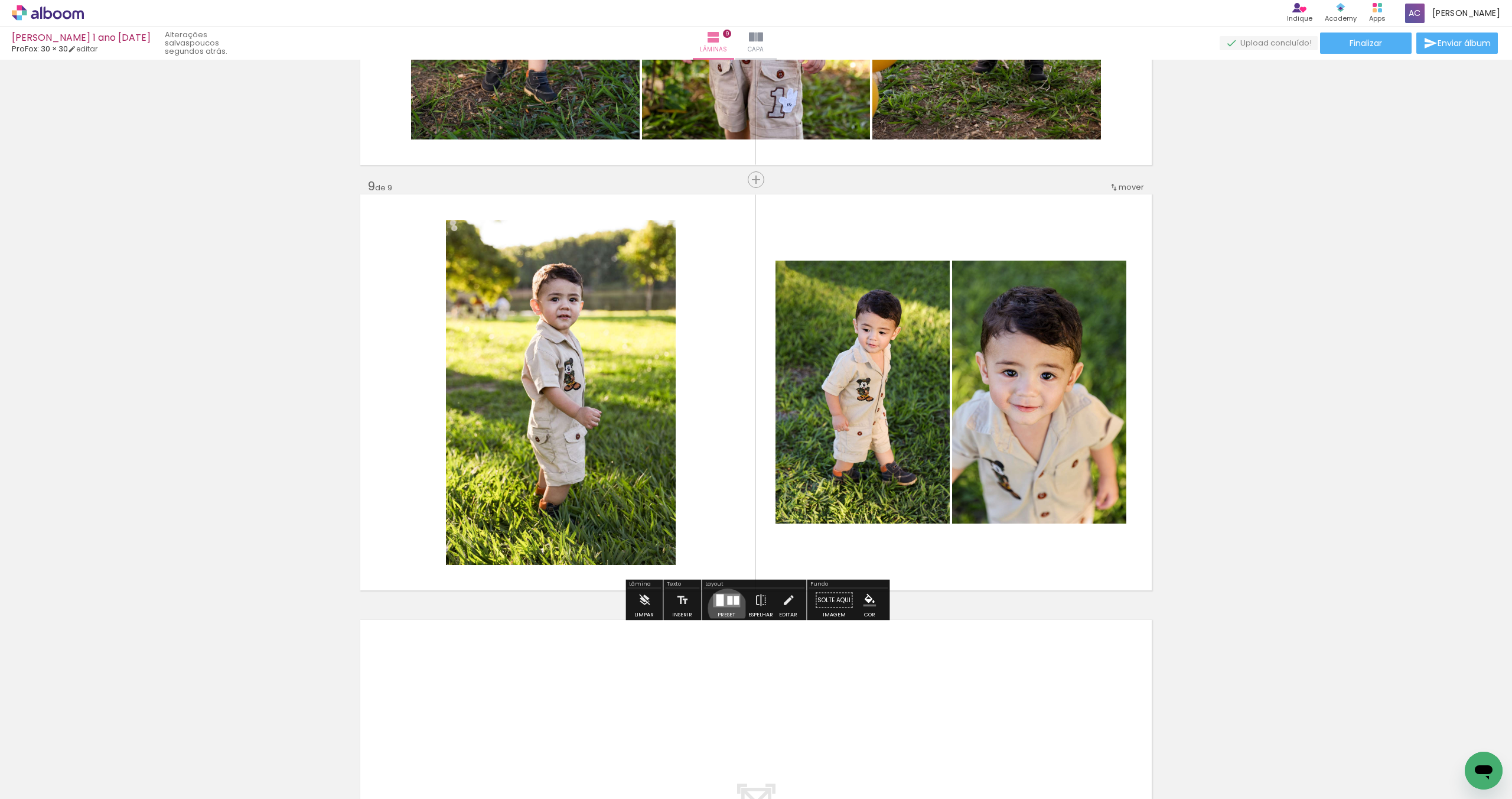
click at [725, 608] on div at bounding box center [726, 600] width 32 height 24
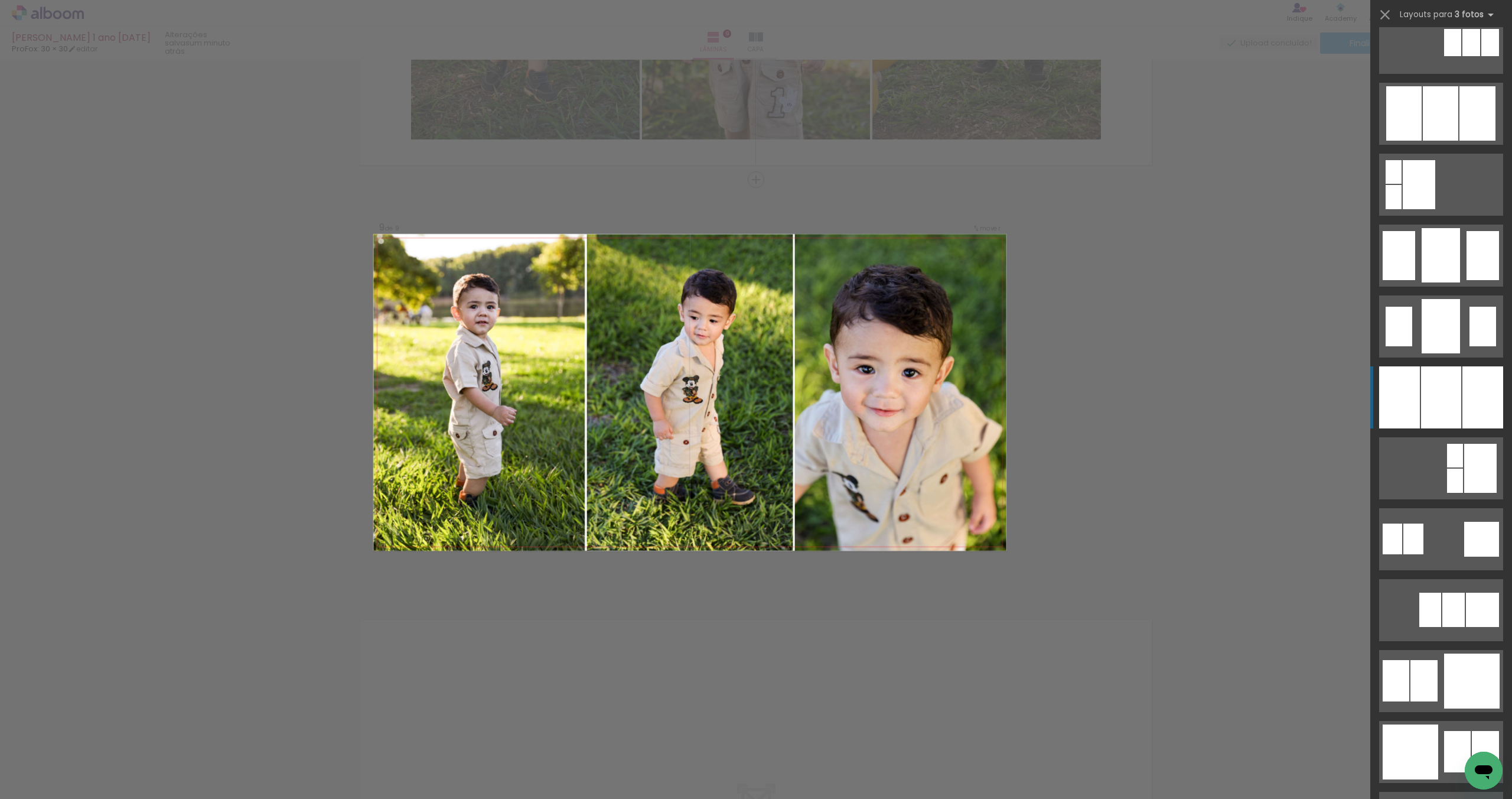
scroll to position [734, 0]
click at [1471, 408] on div at bounding box center [1483, 396] width 41 height 62
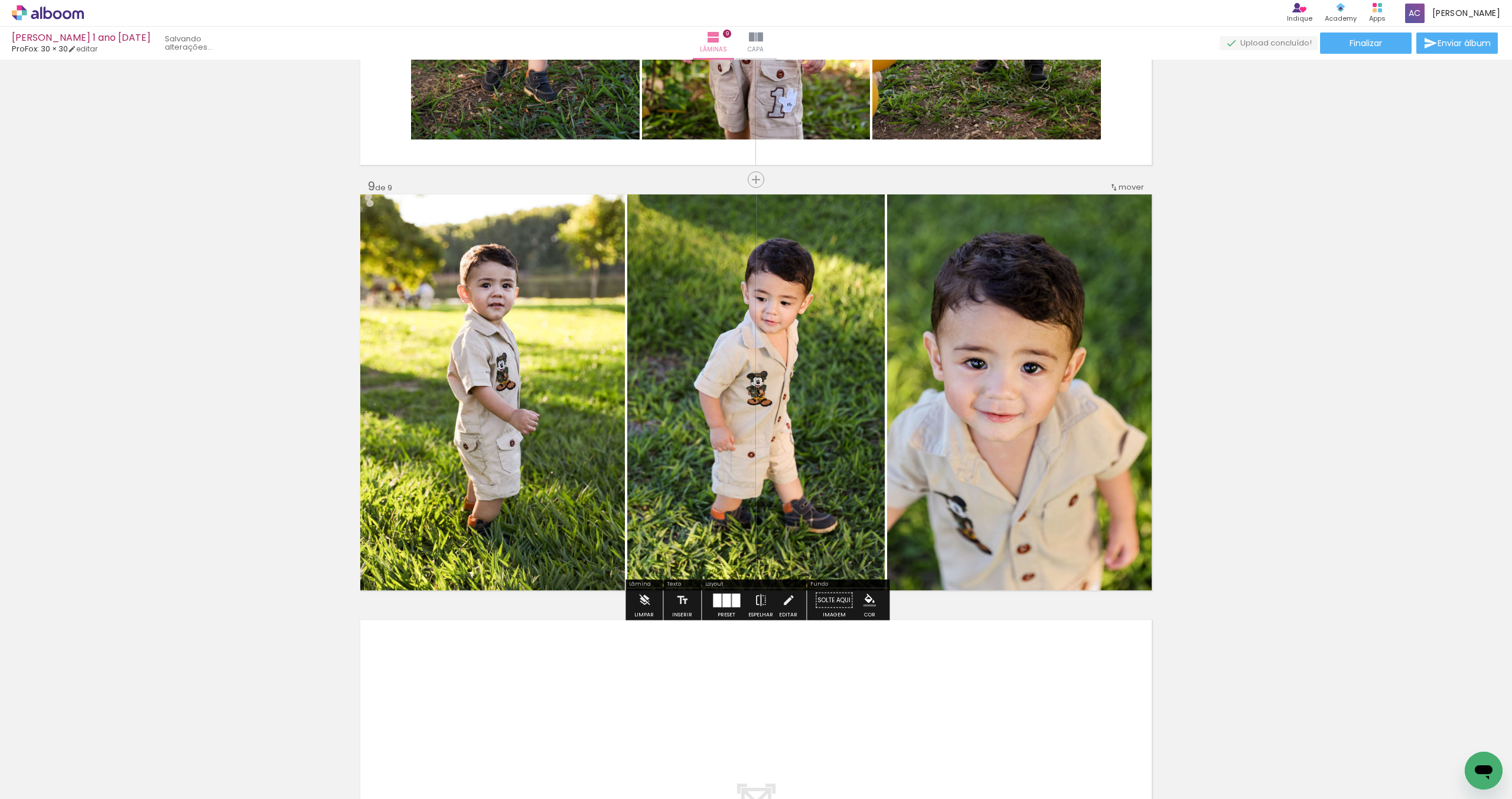
scroll to position [733, 0]
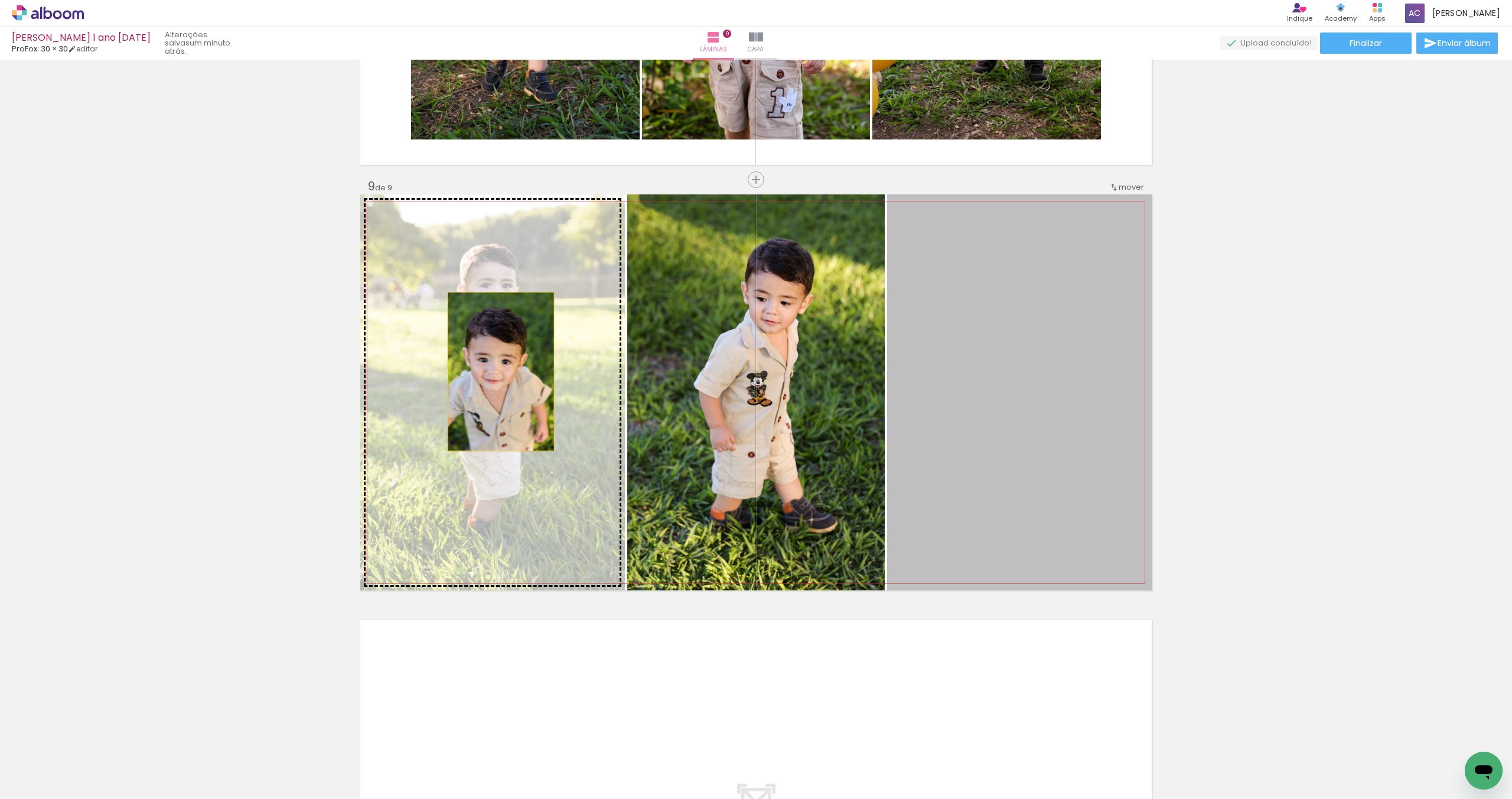
drag, startPoint x: 998, startPoint y: 382, endPoint x: 501, endPoint y: 372, distance: 497.1
click at [0, 0] on slot at bounding box center [0, 0] width 0 height 0
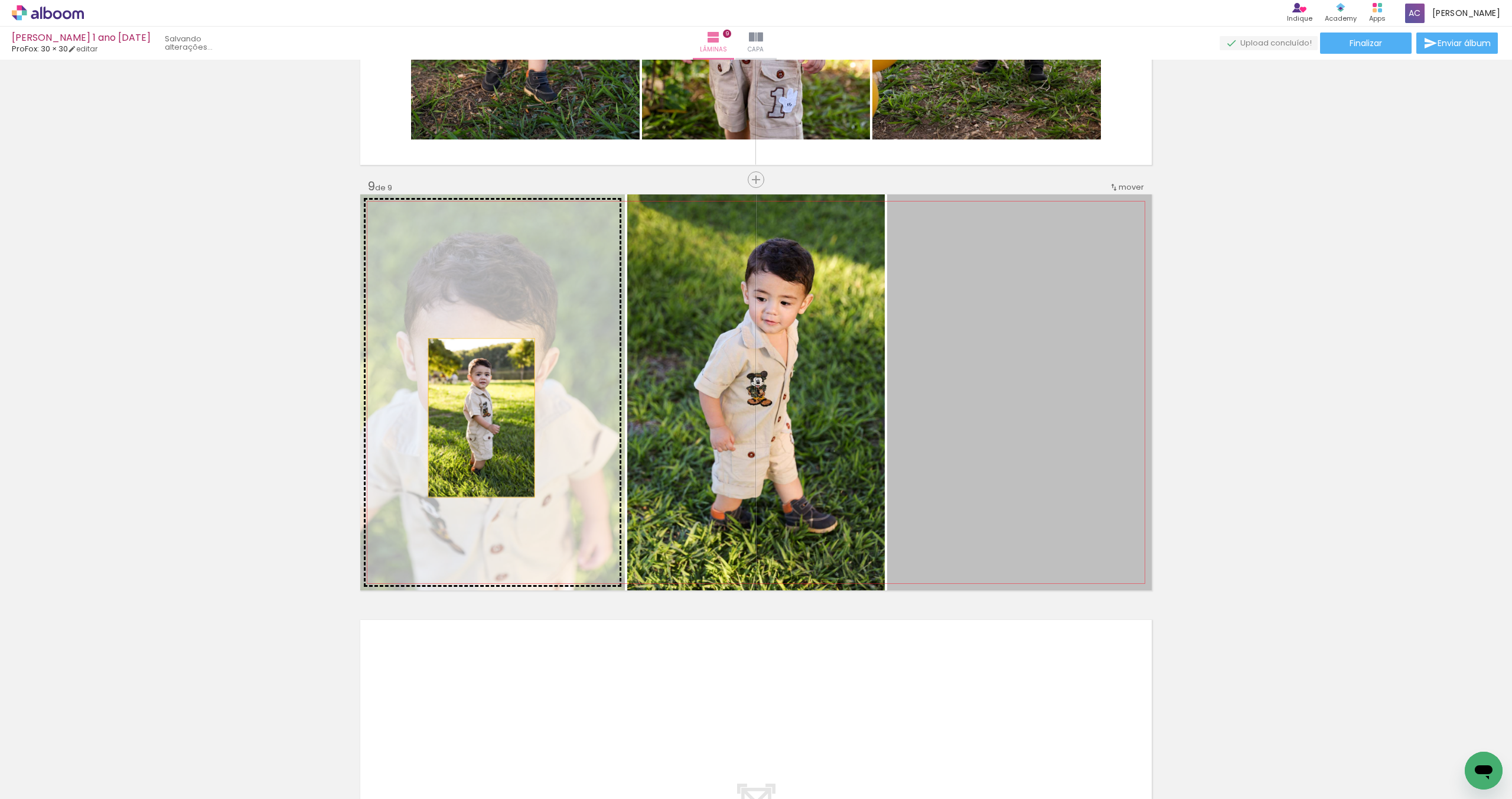
drag, startPoint x: 1084, startPoint y: 420, endPoint x: 482, endPoint y: 418, distance: 602.0
click at [0, 0] on slot at bounding box center [0, 0] width 0 height 0
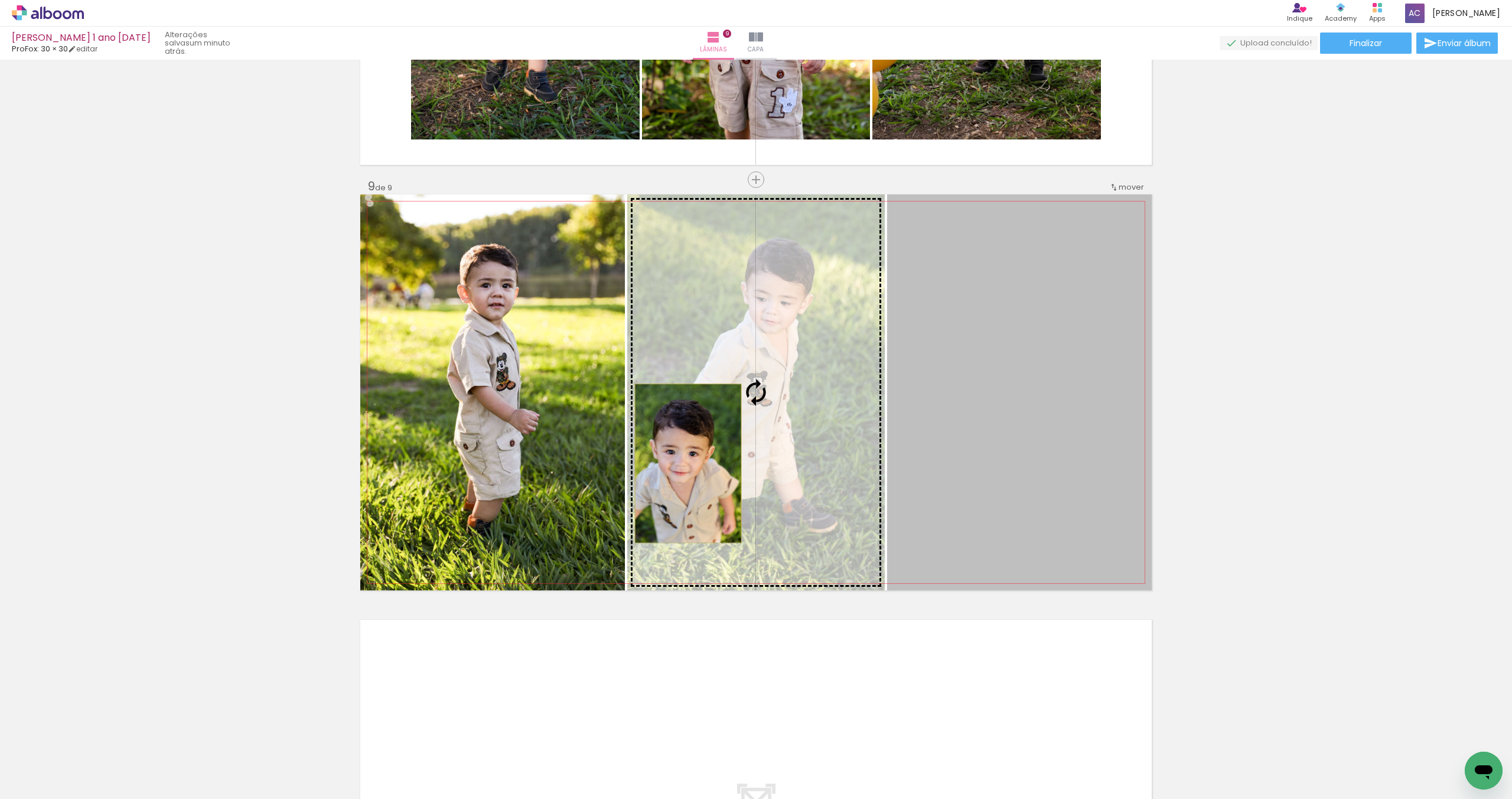
drag, startPoint x: 964, startPoint y: 460, endPoint x: 688, endPoint y: 463, distance: 276.0
click at [0, 0] on slot at bounding box center [0, 0] width 0 height 0
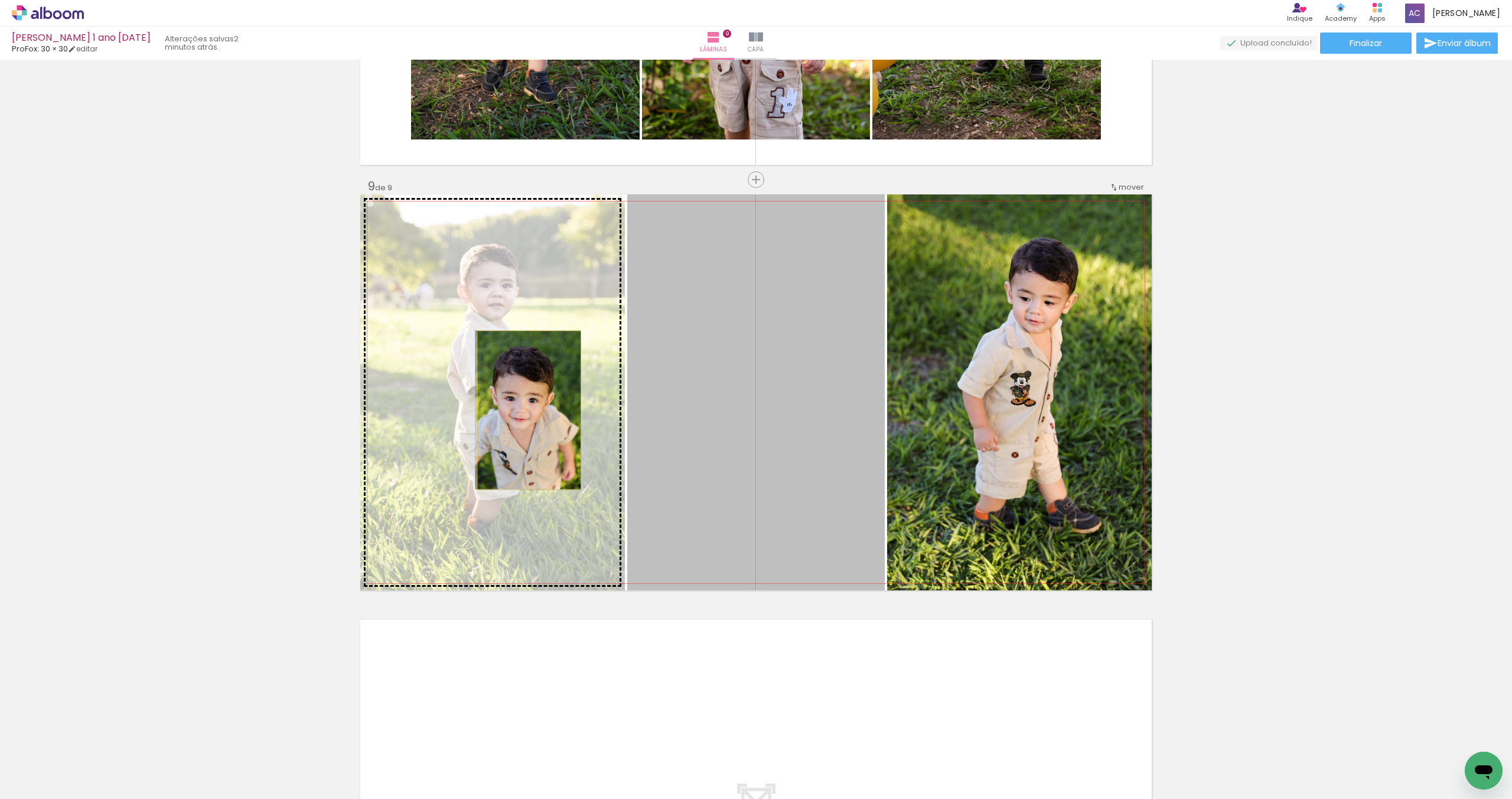
drag, startPoint x: 815, startPoint y: 431, endPoint x: 530, endPoint y: 410, distance: 285.8
click at [0, 0] on slot at bounding box center [0, 0] width 0 height 0
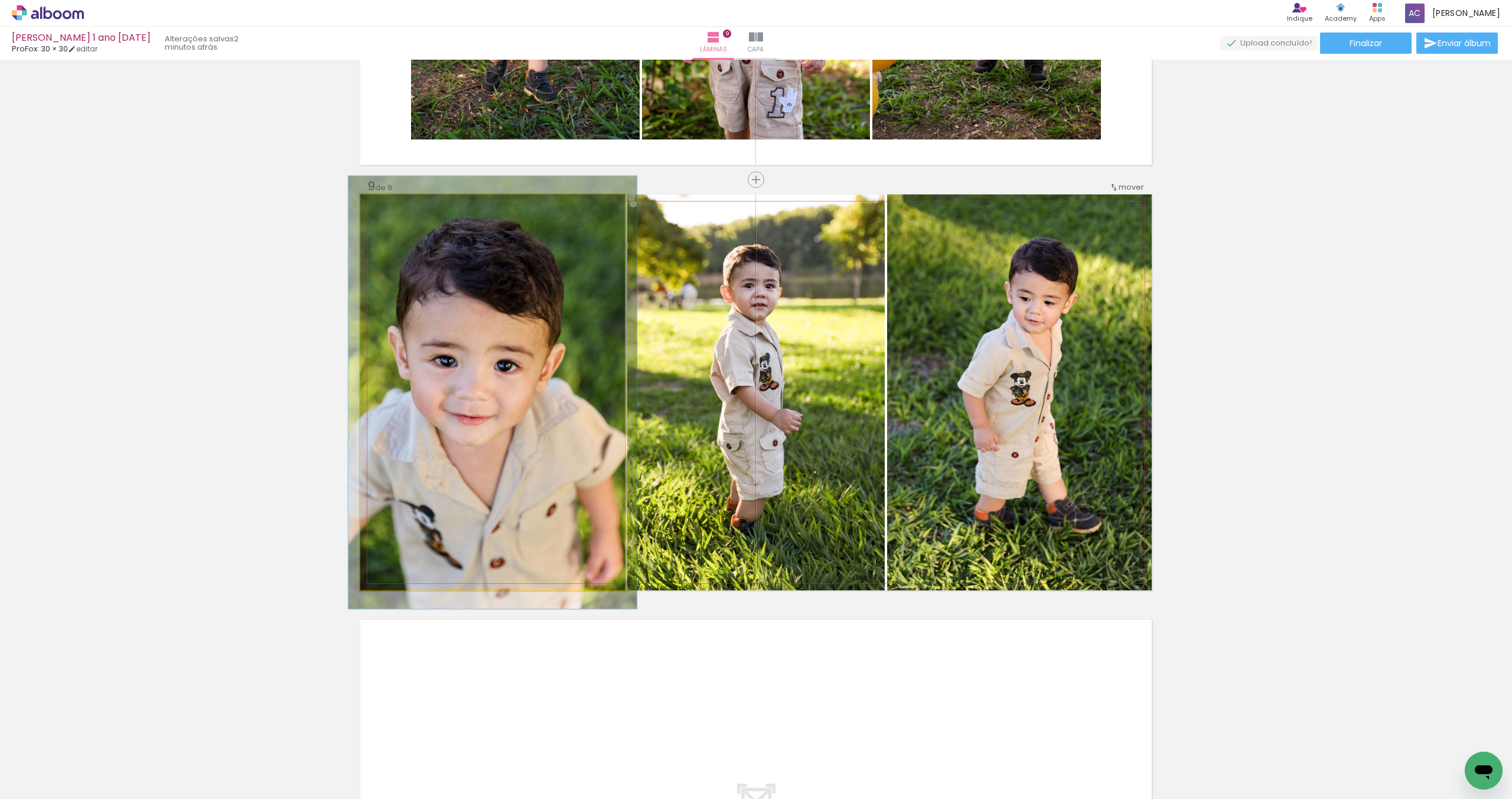
click at [396, 208] on div at bounding box center [391, 206] width 19 height 19
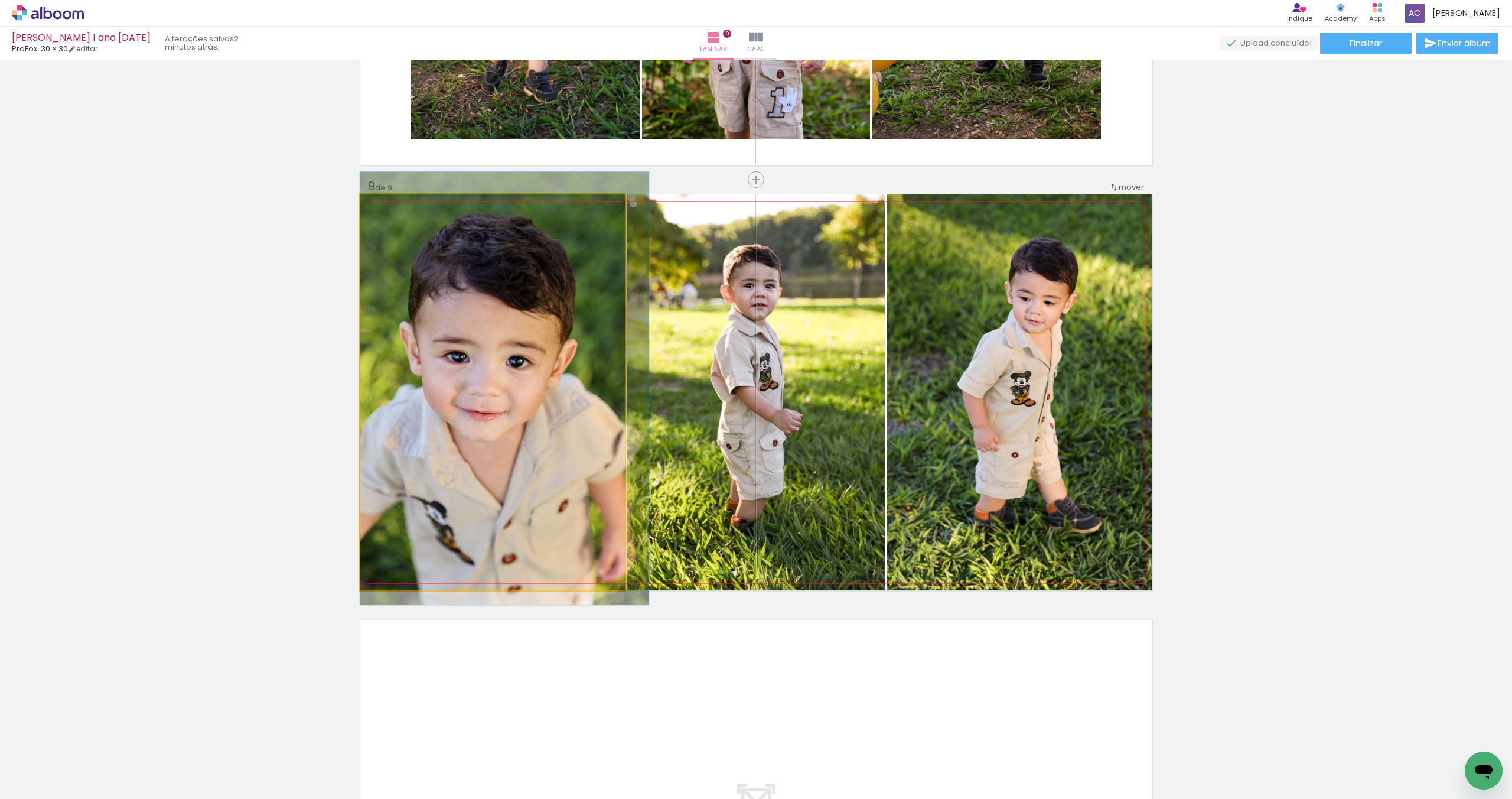
drag, startPoint x: 441, startPoint y: 274, endPoint x: 459, endPoint y: 270, distance: 18.4
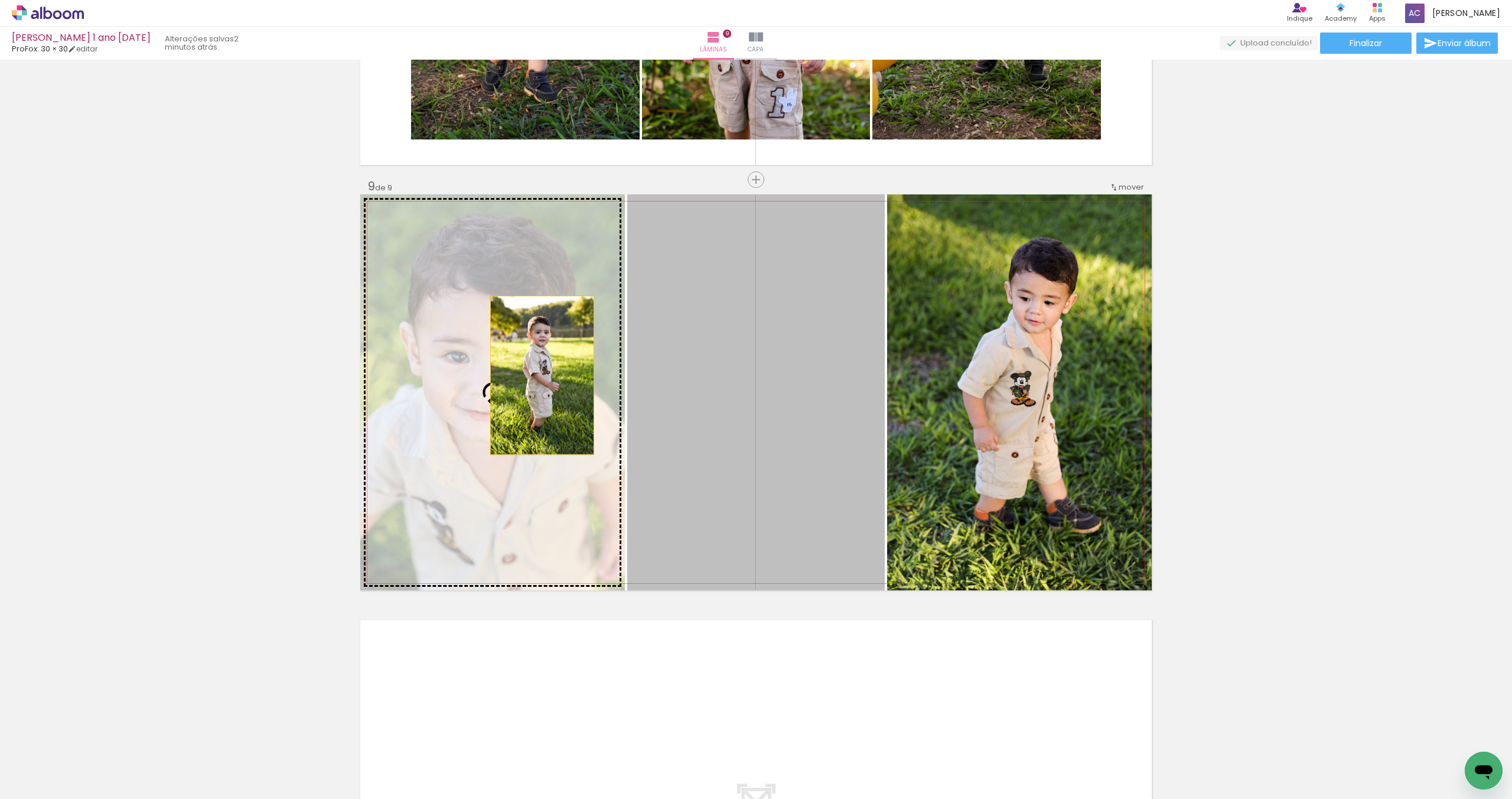
drag, startPoint x: 775, startPoint y: 385, endPoint x: 542, endPoint y: 375, distance: 233.2
click at [0, 0] on slot at bounding box center [0, 0] width 0 height 0
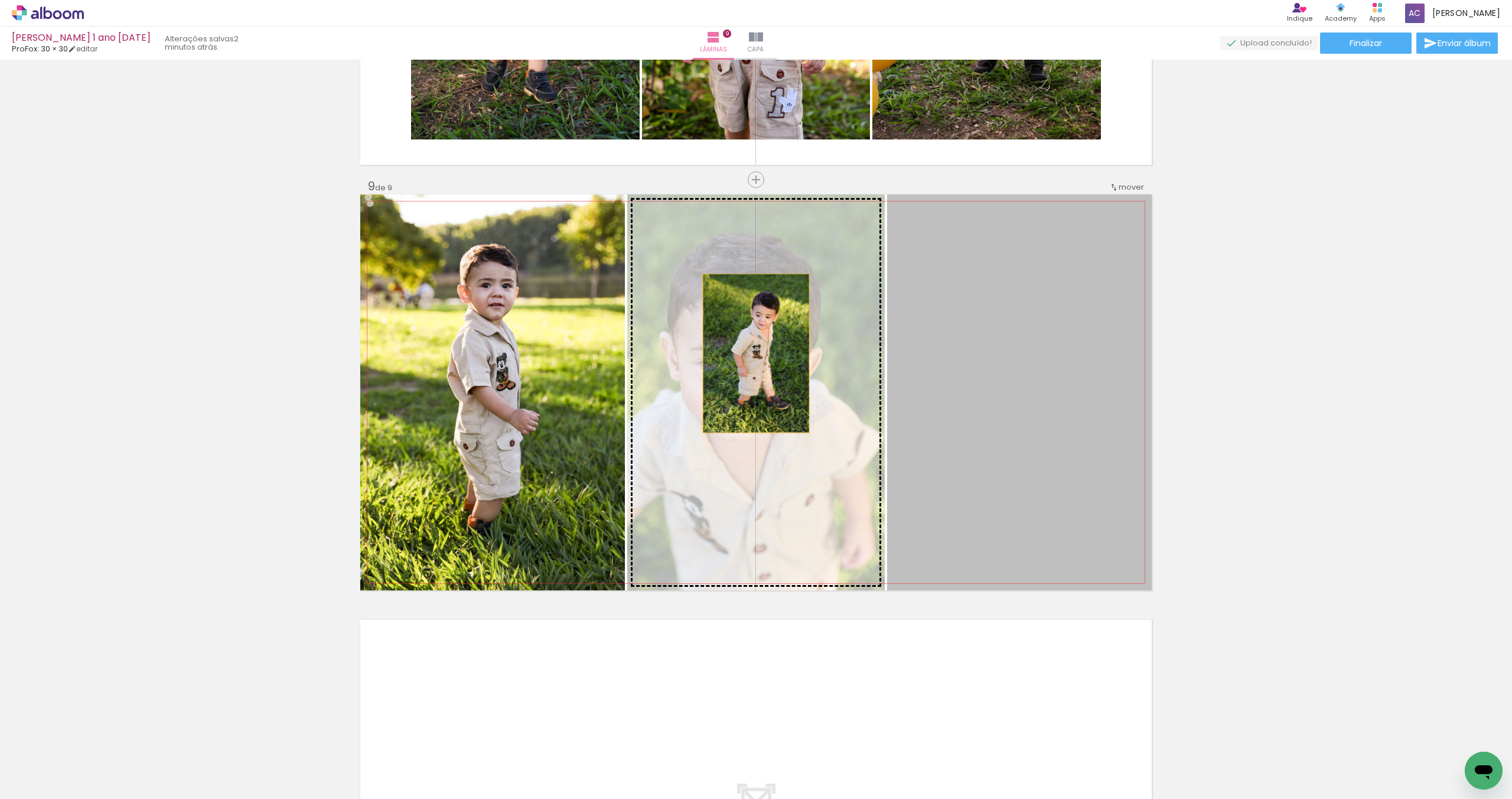
drag, startPoint x: 1024, startPoint y: 355, endPoint x: 754, endPoint y: 353, distance: 270.0
click at [0, 0] on slot at bounding box center [0, 0] width 0 height 0
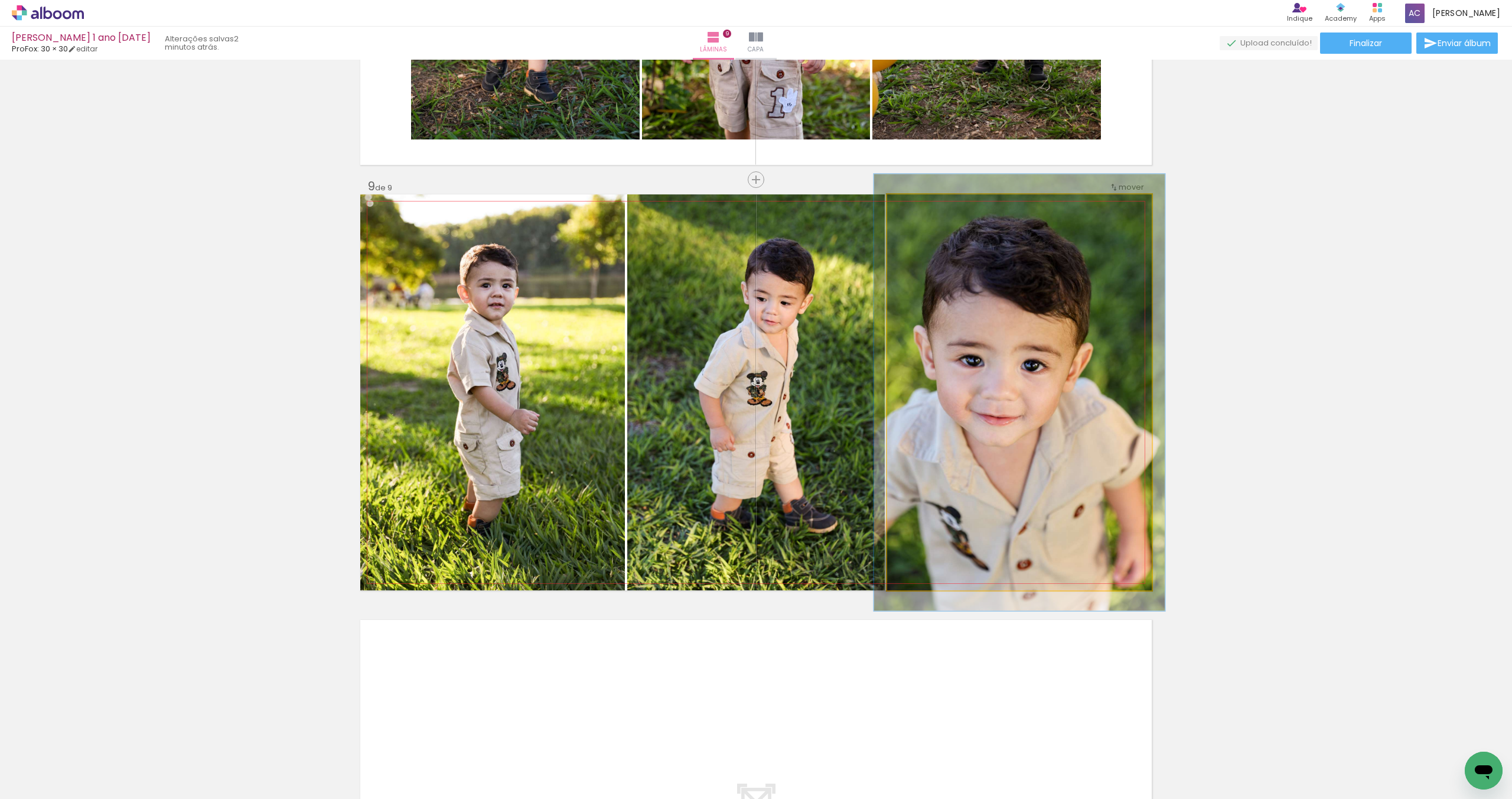
type paper-slider "110"
click at [920, 209] on div at bounding box center [919, 206] width 19 height 19
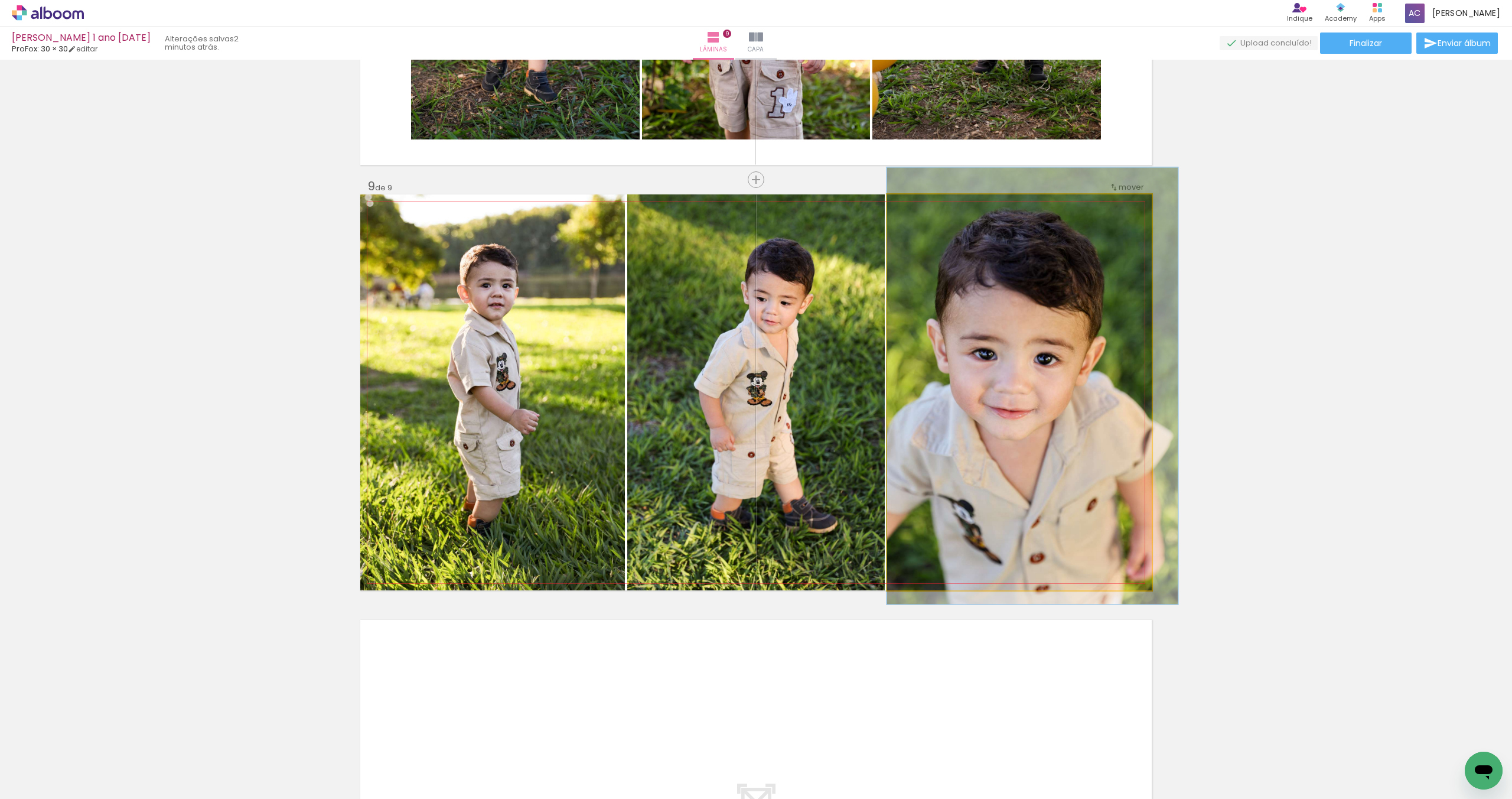
drag, startPoint x: 1016, startPoint y: 295, endPoint x: 1032, endPoint y: 288, distance: 17.5
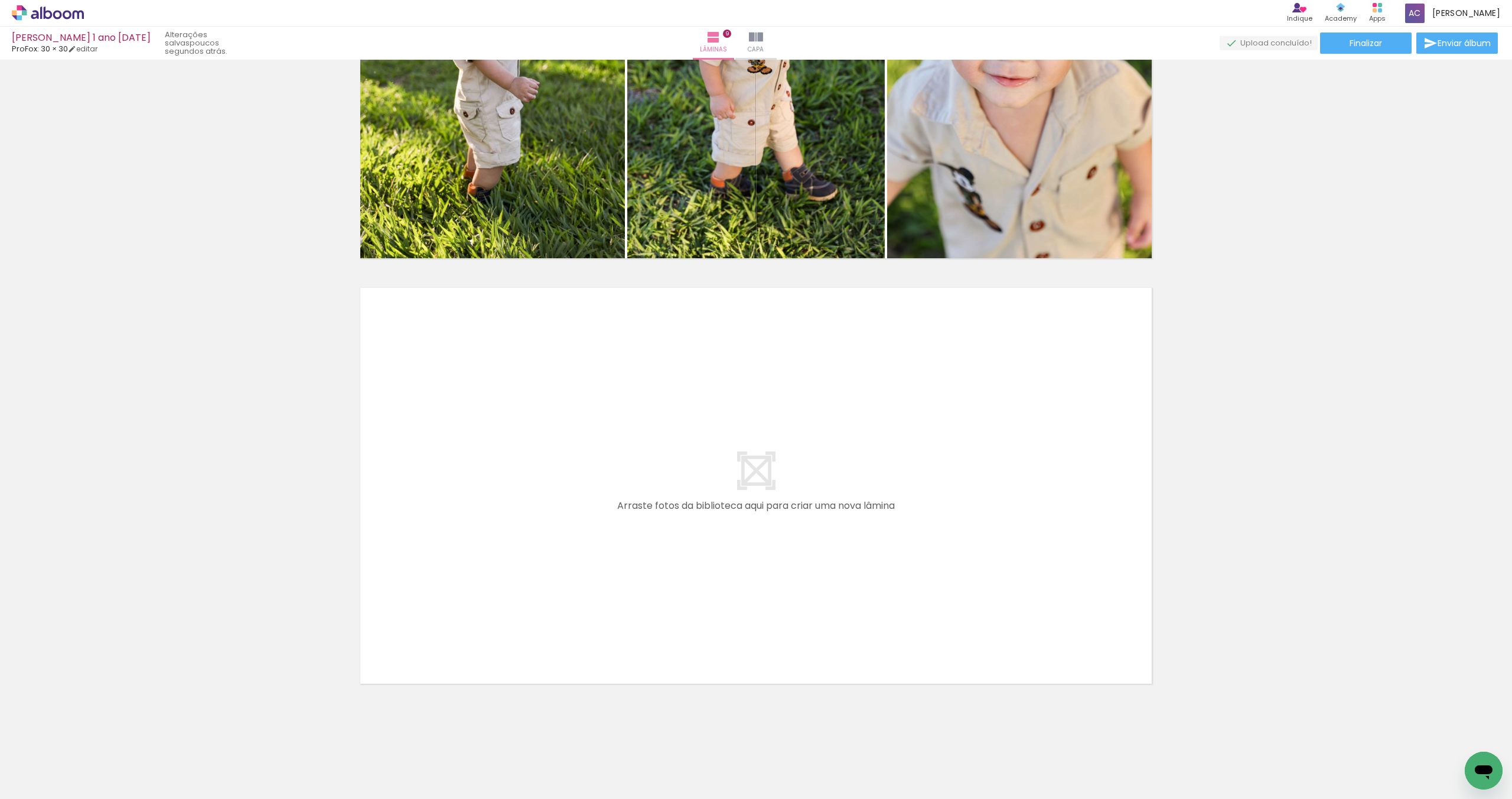
scroll to position [0, 0]
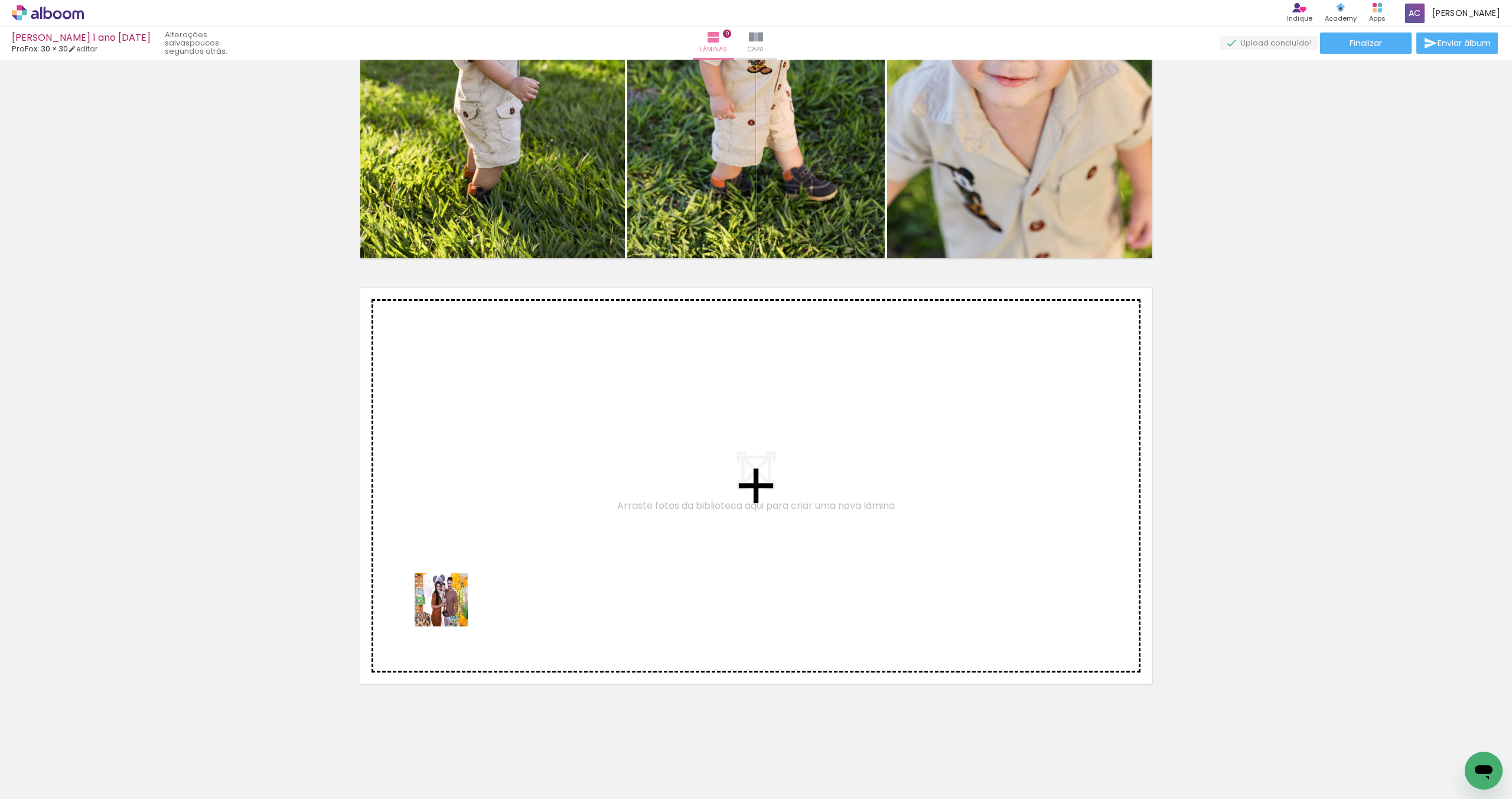
drag, startPoint x: 307, startPoint y: 704, endPoint x: 523, endPoint y: 534, distance: 274.9
click at [523, 534] on quentale-workspace at bounding box center [756, 399] width 1512 height 799
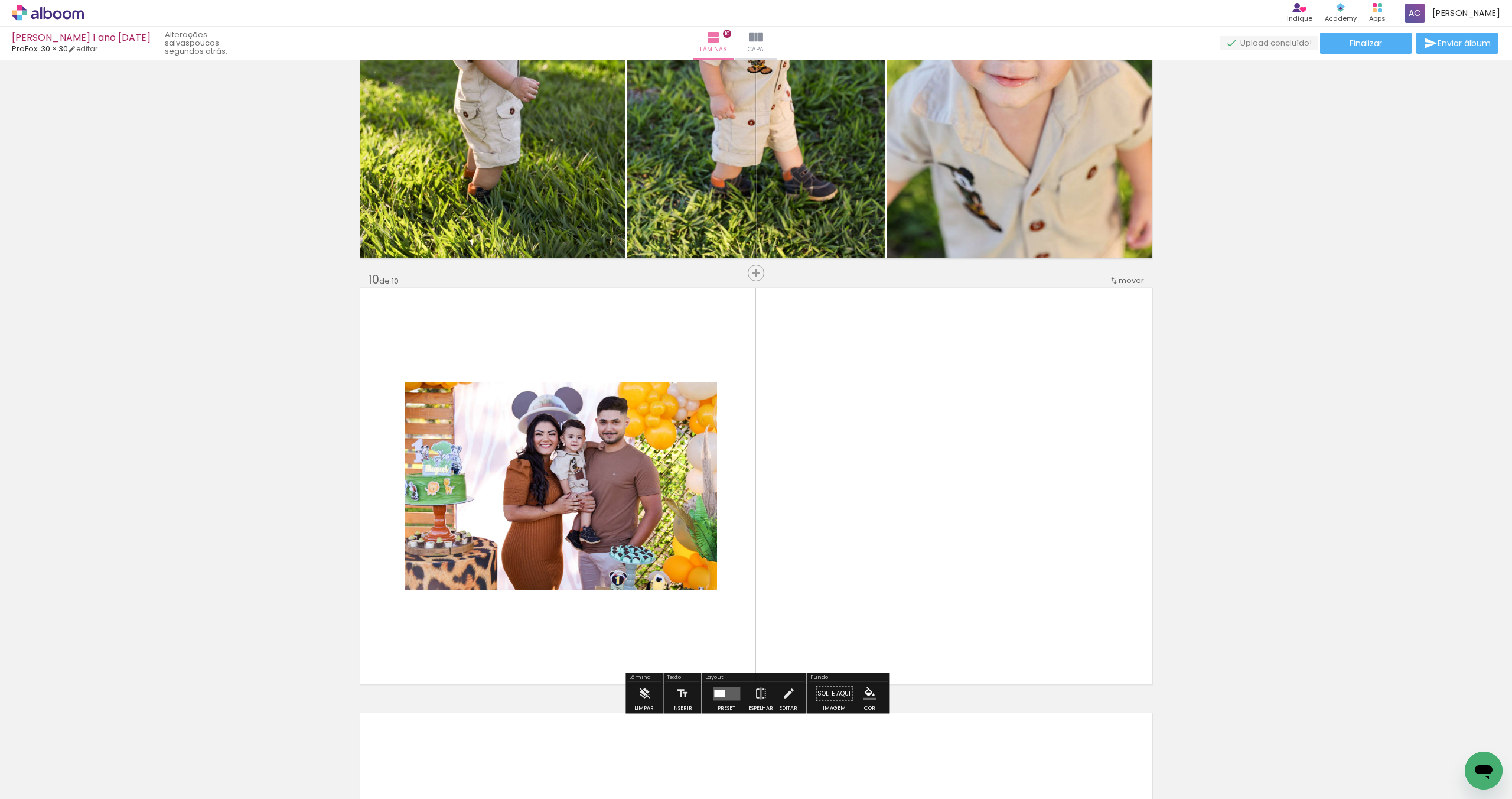
scroll to position [3727, 0]
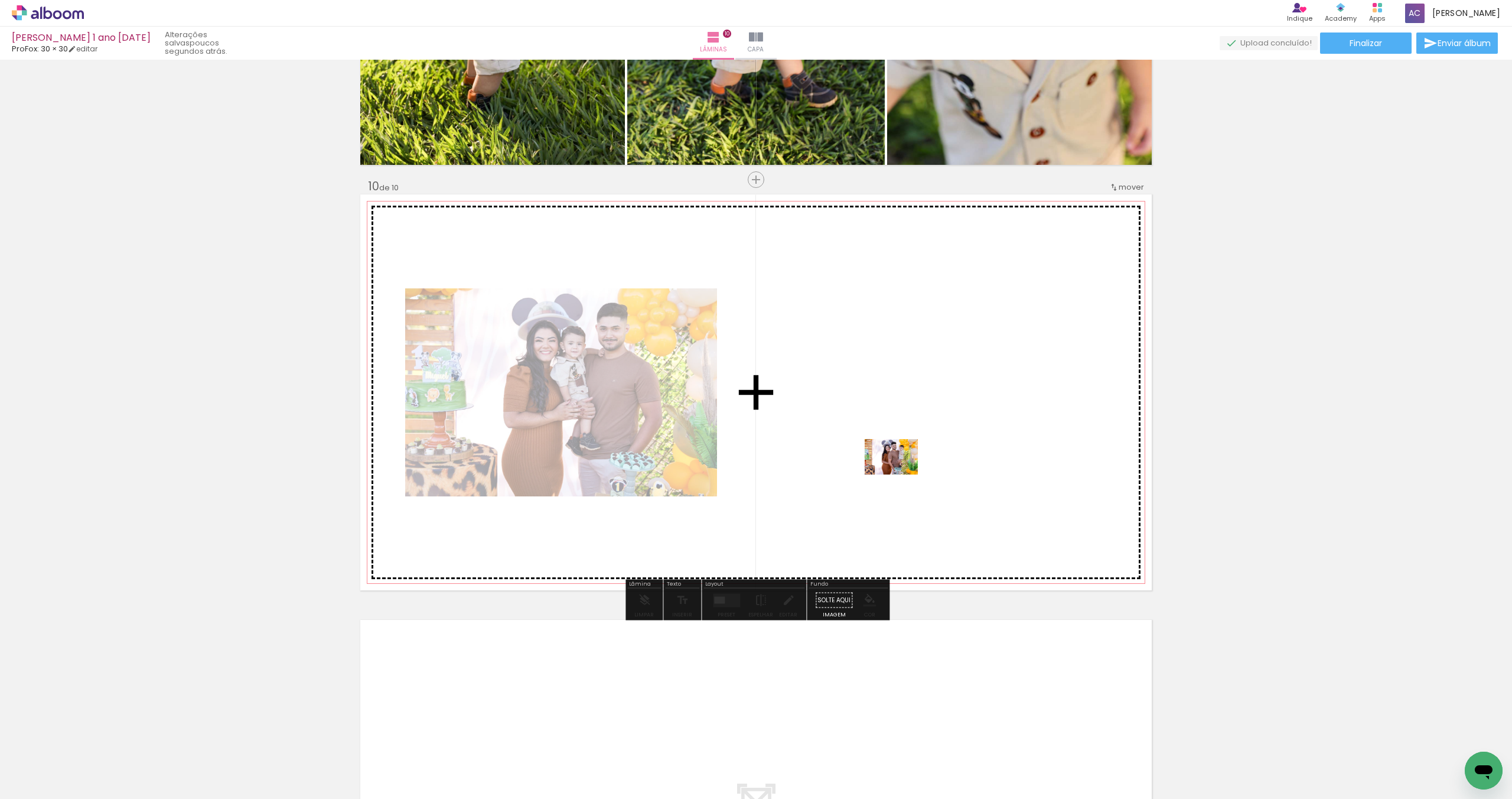
drag, startPoint x: 554, startPoint y: 597, endPoint x: 953, endPoint y: 450, distance: 425.2
click at [953, 450] on quentale-workspace at bounding box center [756, 399] width 1512 height 799
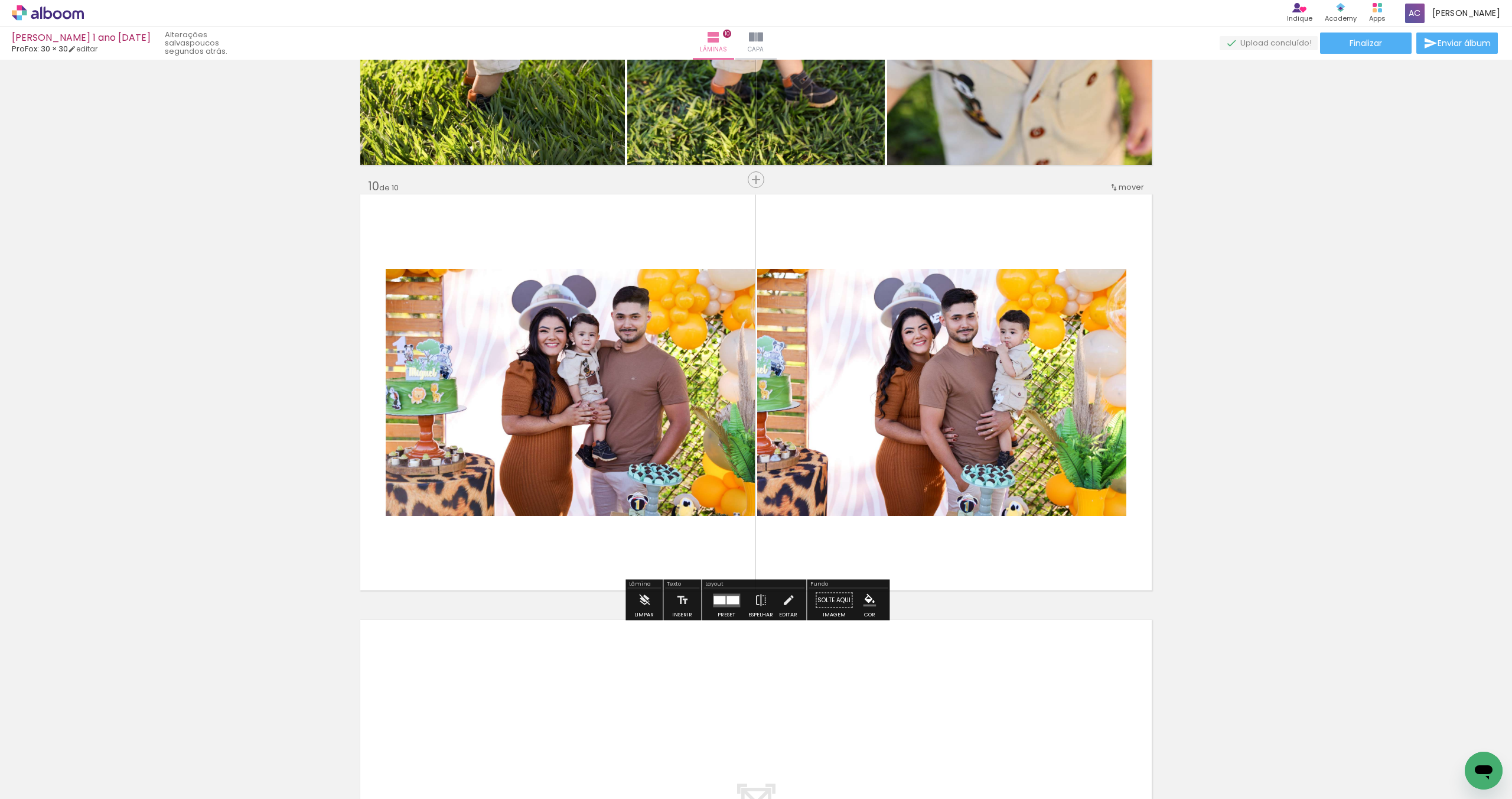
scroll to position [733, 0]
click at [729, 599] on div at bounding box center [733, 599] width 13 height 9
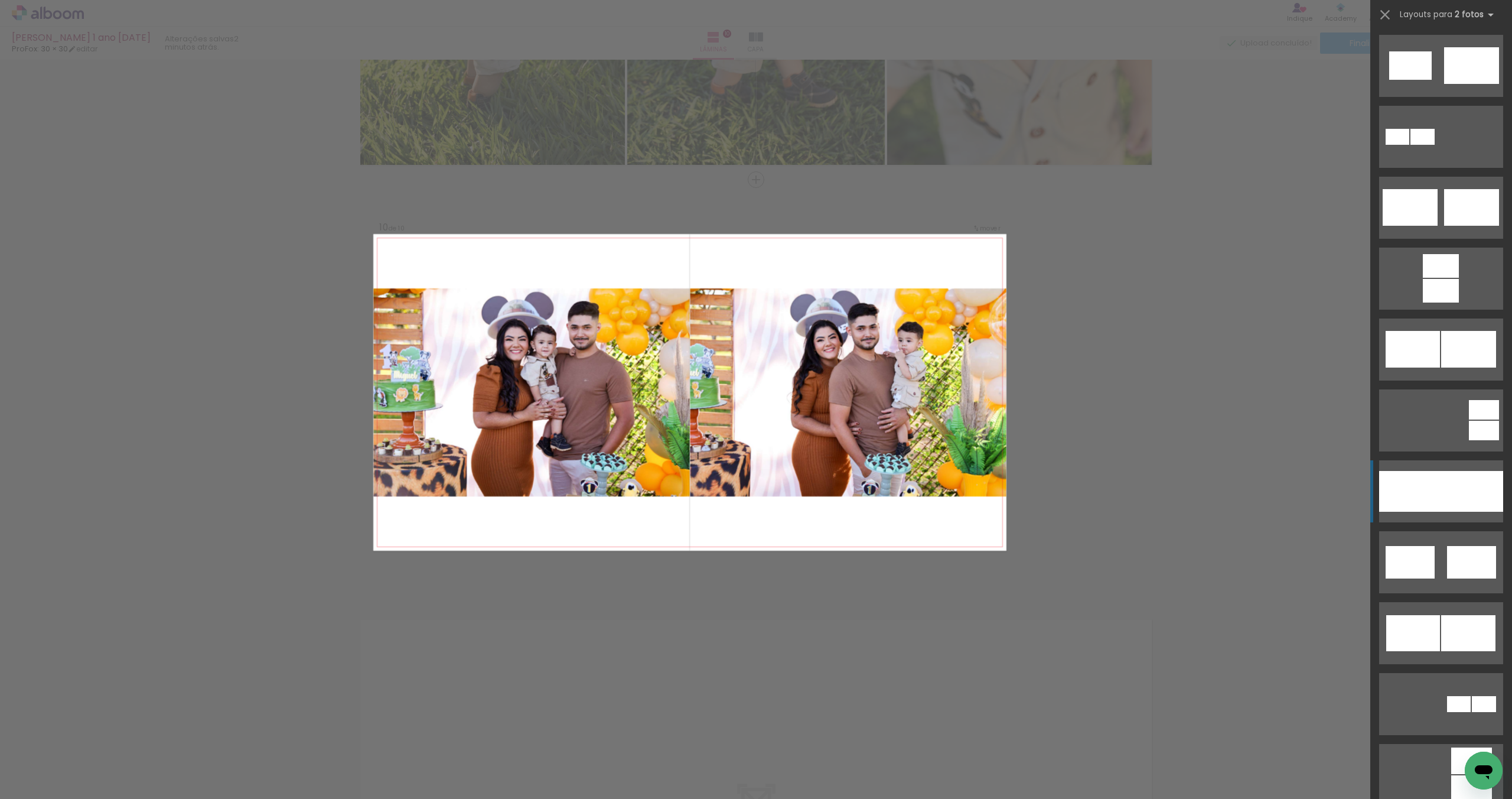
scroll to position [359, 0]
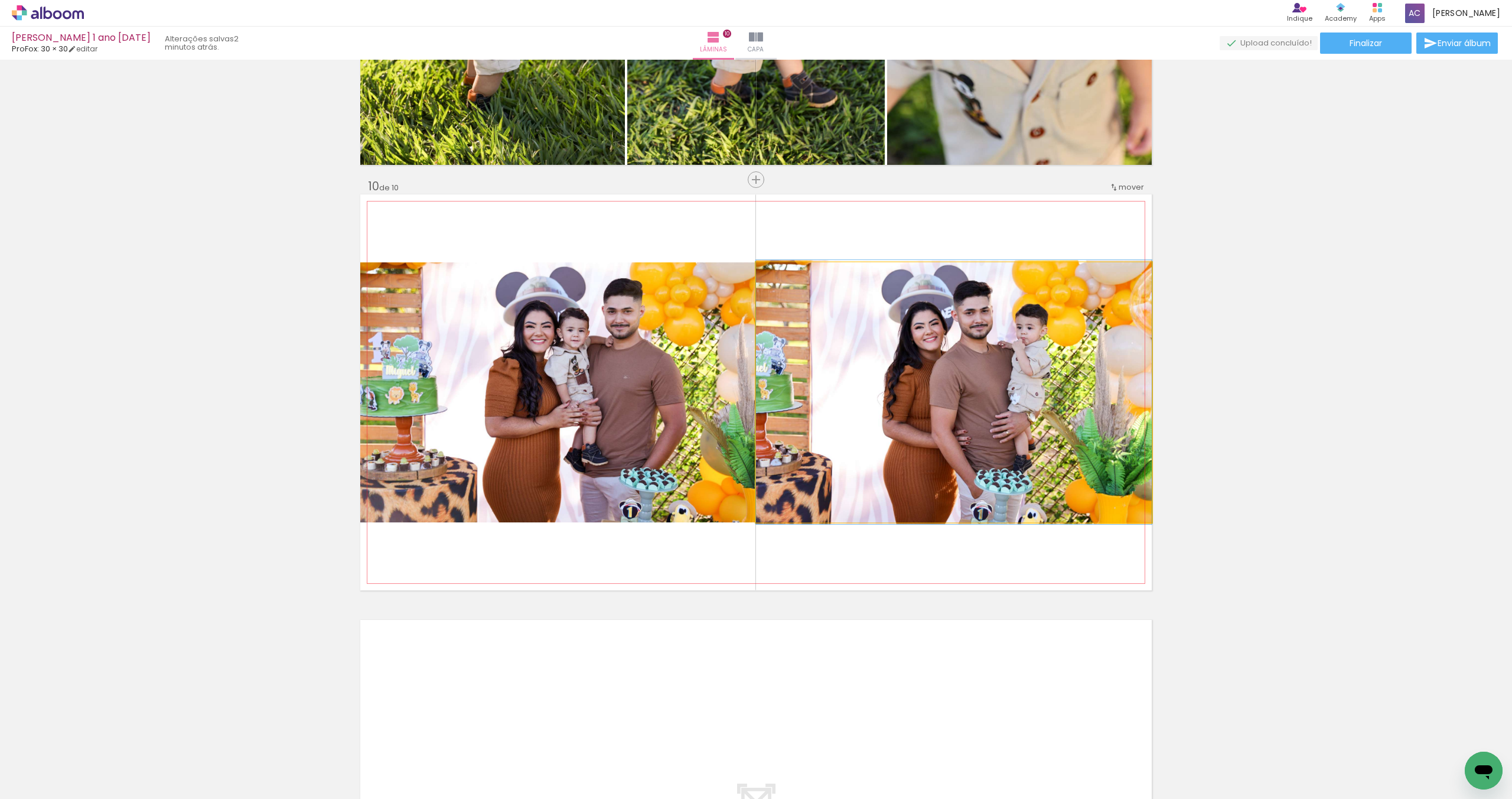
click at [789, 275] on div at bounding box center [784, 275] width 19 height 19
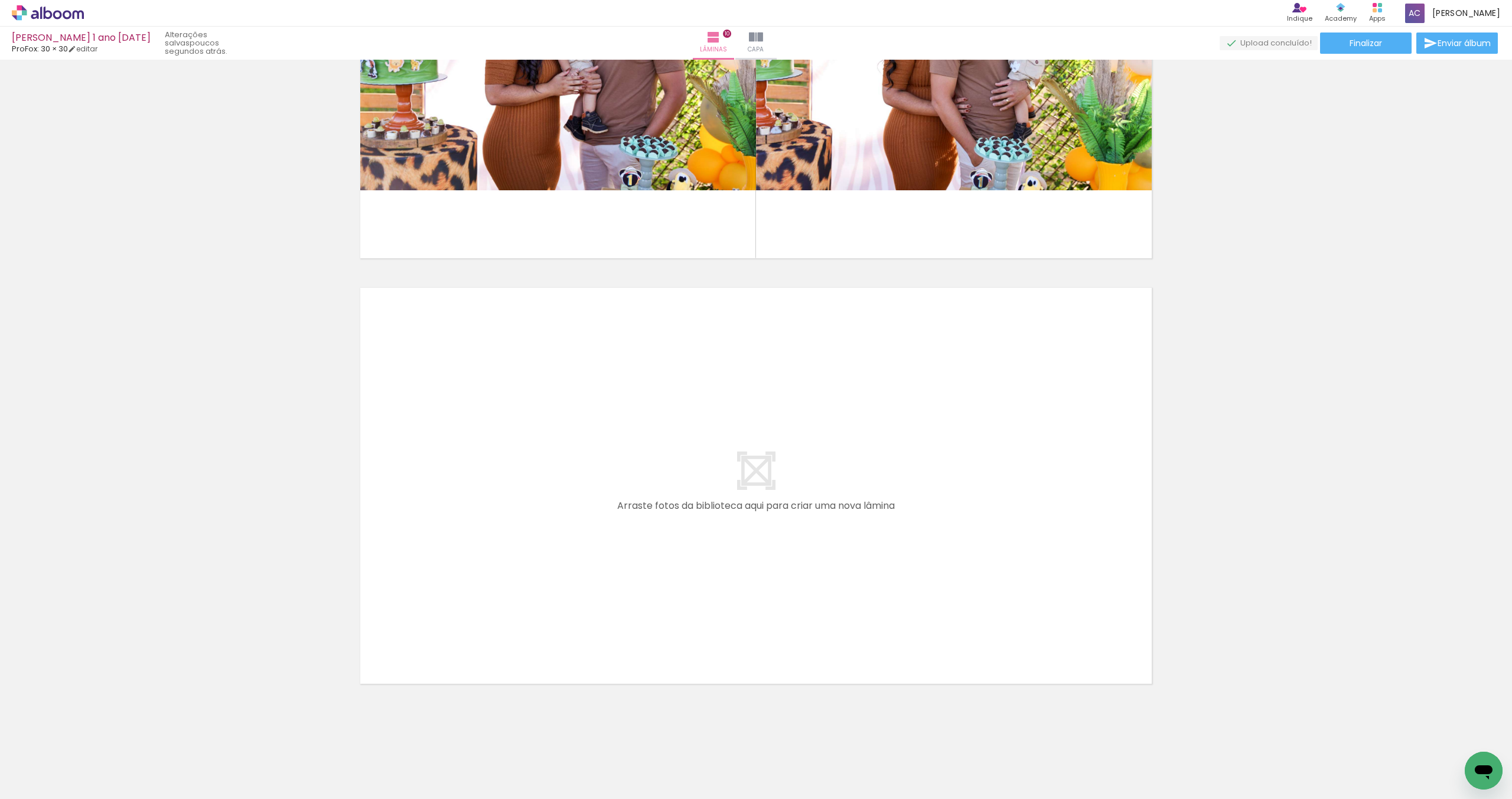
scroll to position [0, 0]
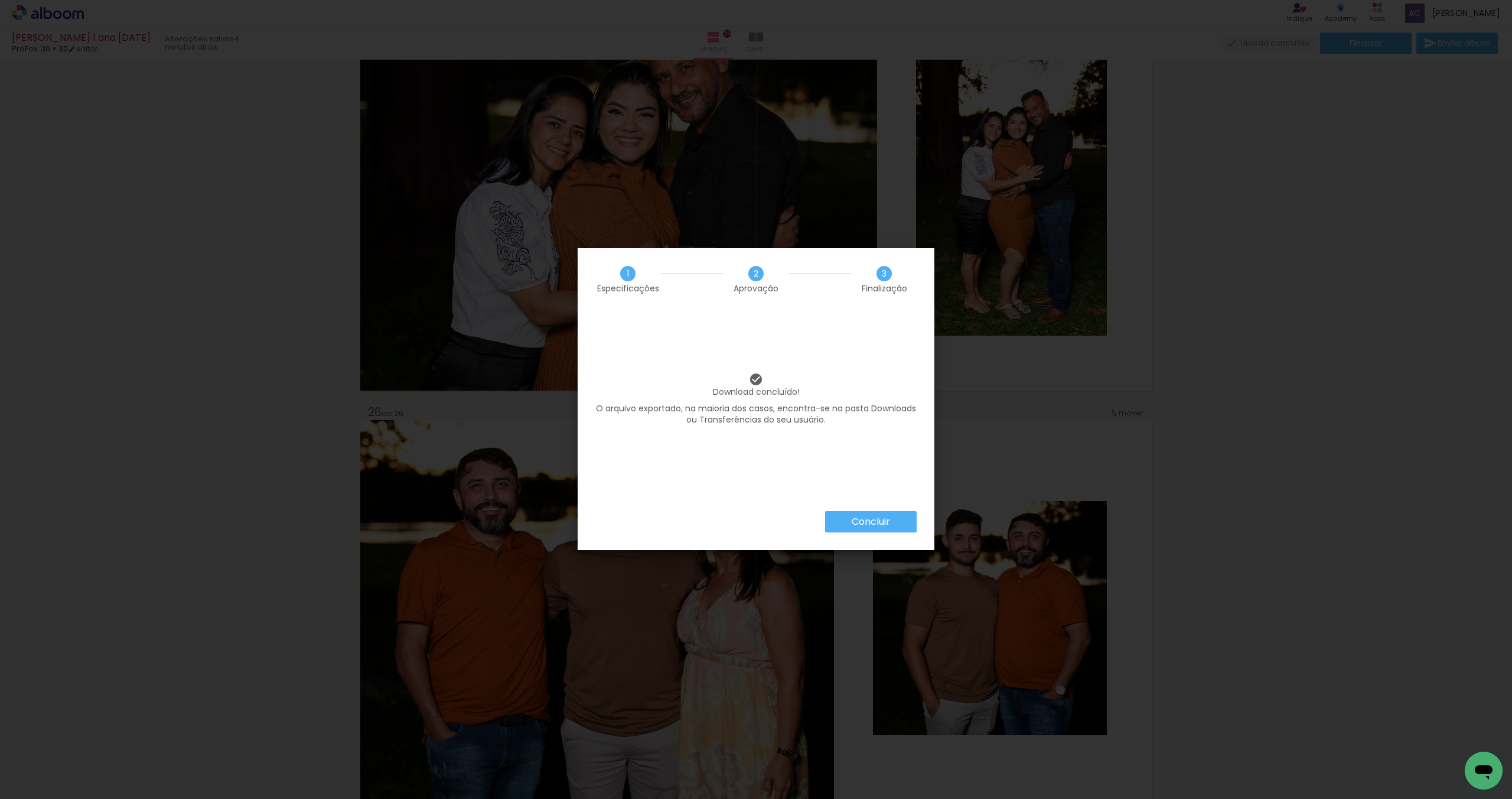
scroll to position [5861, 0]
click at [895, 518] on paper-button "Concluir" at bounding box center [871, 521] width 91 height 21
